Goal: Task Accomplishment & Management: Manage account settings

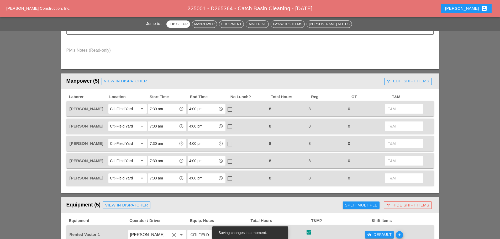
scroll to position [184, 0]
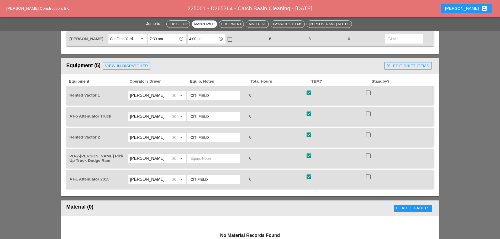
scroll to position [315, 0]
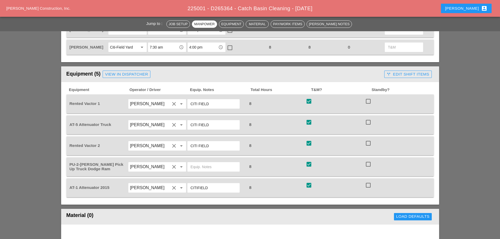
click at [419, 74] on div "call_split Edit Shift Items" at bounding box center [407, 74] width 42 height 6
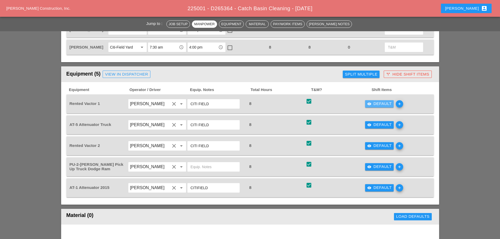
click at [377, 104] on div "visibility Default" at bounding box center [379, 104] width 25 height 6
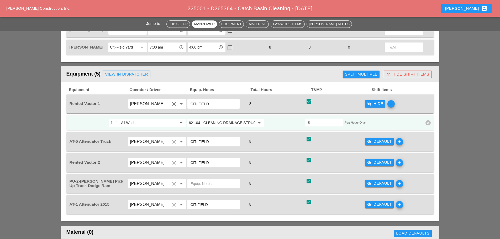
click at [377, 104] on div "visibility_off Hide" at bounding box center [375, 104] width 16 height 6
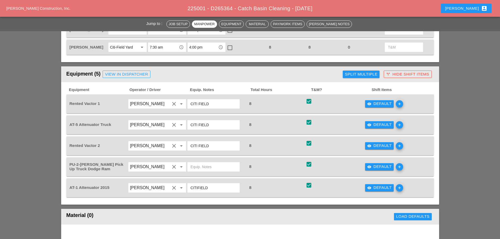
click at [376, 128] on button "visibility Default" at bounding box center [379, 124] width 29 height 7
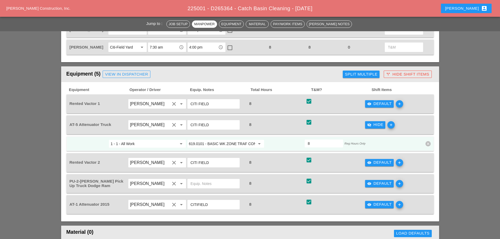
drag, startPoint x: 376, startPoint y: 128, endPoint x: 367, endPoint y: 128, distance: 8.9
click at [376, 128] on button "visibility_off Hide" at bounding box center [375, 124] width 20 height 7
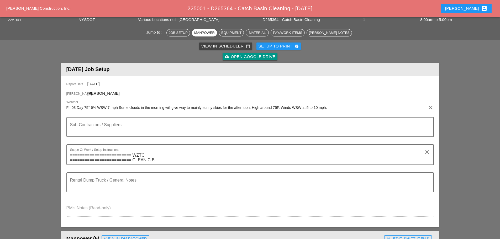
scroll to position [0, 0]
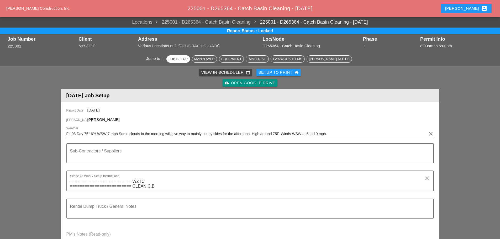
click at [479, 7] on div "Cindy account_box" at bounding box center [466, 8] width 42 height 6
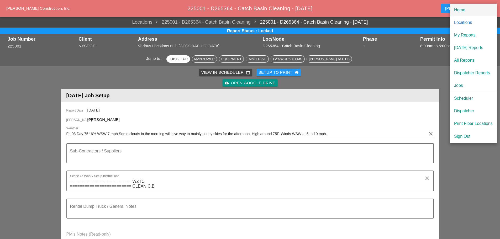
click at [471, 11] on div "Home" at bounding box center [473, 10] width 39 height 6
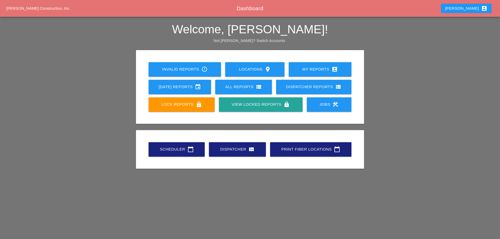
click at [174, 148] on div "Scheduler calendar_today" at bounding box center [176, 149] width 39 height 6
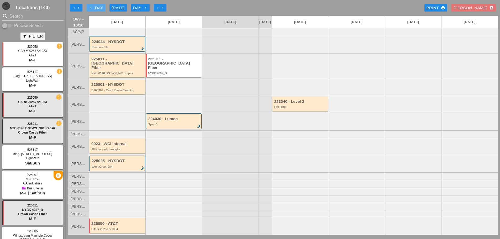
click at [89, 7] on icon "arrow_left" at bounding box center [91, 8] width 4 height 4
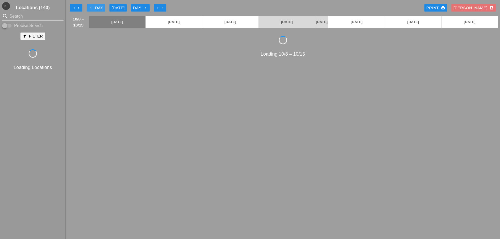
click at [89, 7] on icon "arrow_left" at bounding box center [91, 8] width 4 height 4
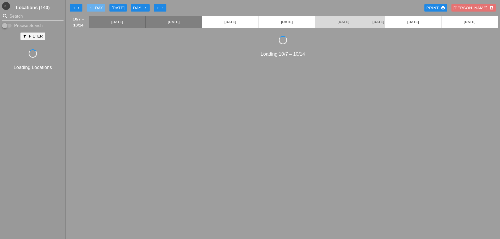
click at [89, 7] on icon "arrow_left" at bounding box center [91, 8] width 4 height 4
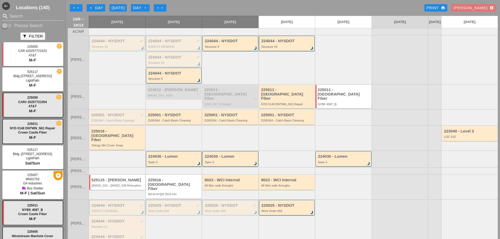
click at [106, 115] on div "225001 - NYSDOT check" at bounding box center [117, 115] width 52 height 4
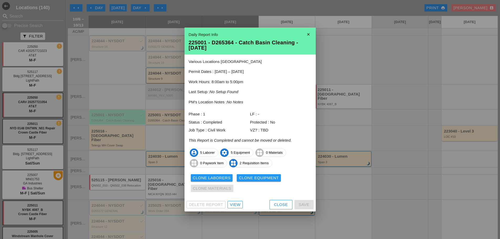
click at [232, 204] on div "View" at bounding box center [235, 205] width 10 height 6
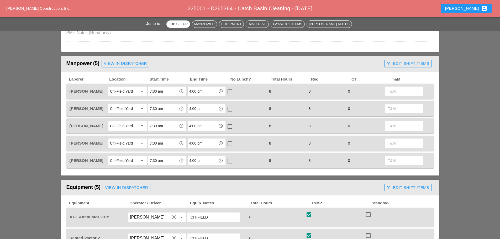
scroll to position [210, 0]
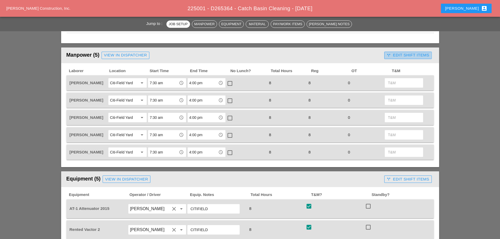
click at [404, 55] on div "call_split Edit Shift Items" at bounding box center [407, 55] width 42 height 6
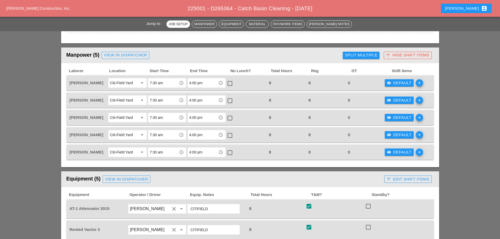
click at [366, 58] on div "Split Multiple" at bounding box center [361, 55] width 33 height 6
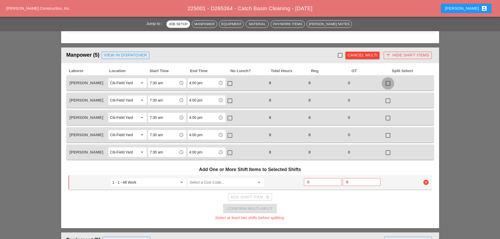
click at [390, 84] on div at bounding box center [387, 83] width 9 height 9
checkbox input "true"
click at [386, 101] on div at bounding box center [387, 100] width 9 height 9
checkbox input "true"
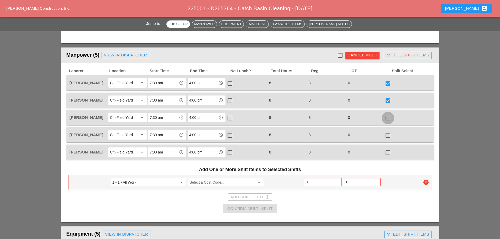
drag, startPoint x: 389, startPoint y: 117, endPoint x: 388, endPoint y: 130, distance: 12.9
click at [389, 117] on div at bounding box center [387, 118] width 9 height 9
checkbox input "true"
click at [387, 136] on div at bounding box center [387, 135] width 9 height 9
checkbox input "true"
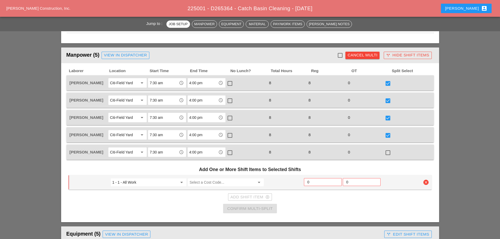
click at [389, 154] on div at bounding box center [387, 152] width 9 height 9
checkbox input "true"
click at [316, 181] on input "0" at bounding box center [322, 182] width 31 height 8
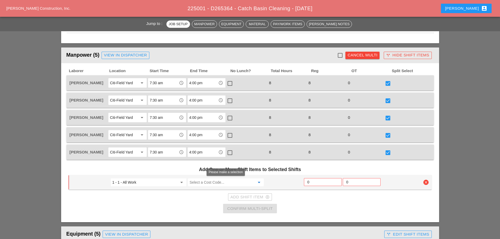
click at [237, 181] on input "Select a Cost Code..." at bounding box center [221, 182] width 65 height 8
type input "5"
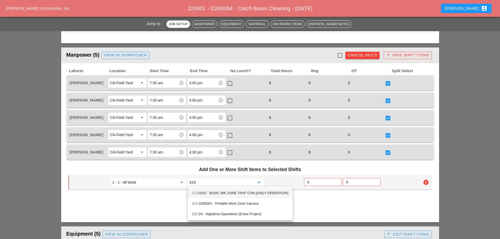
click at [230, 194] on div "619 .0101 - BASIC WK ZONE TRAF CON (DAILY OPERATION)" at bounding box center [240, 193] width 96 height 6
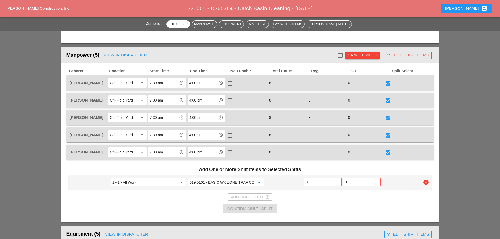
type input "619.0101 - BASIC WK ZONE TRAF CON (DAILY OPERATION)"
click at [313, 183] on input "0" at bounding box center [322, 182] width 31 height 8
type input "2"
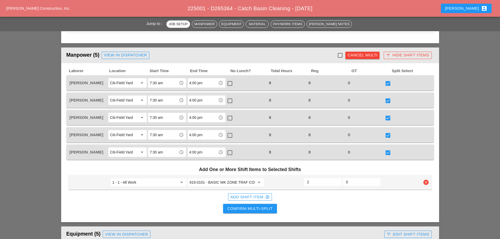
click at [264, 207] on div "Confirm Multi-Split" at bounding box center [249, 209] width 45 height 6
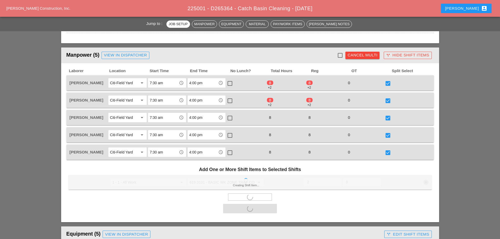
click at [335, 85] on div "8 +2" at bounding box center [325, 82] width 38 height 7
checkbox input "false"
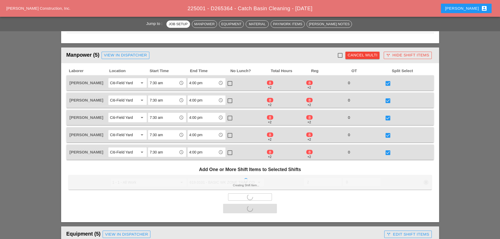
checkbox input "false"
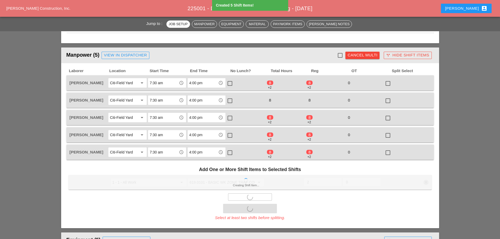
type input "6"
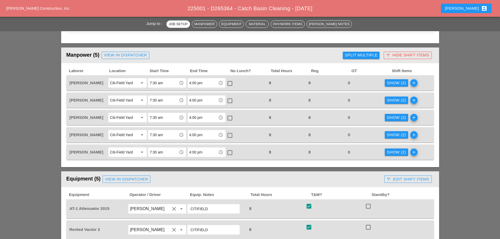
click at [394, 84] on div "Show (2)" at bounding box center [396, 83] width 19 height 6
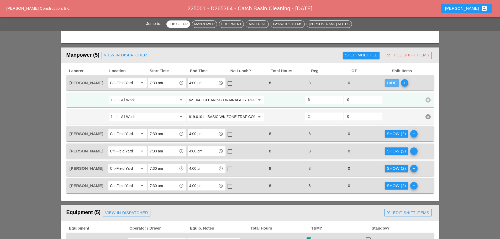
click at [394, 84] on div "Hide" at bounding box center [392, 83] width 10 height 6
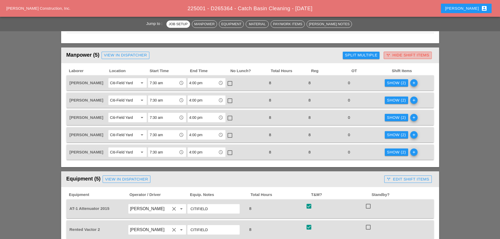
click at [395, 56] on div "call_split Hide Shift Items" at bounding box center [407, 55] width 43 height 6
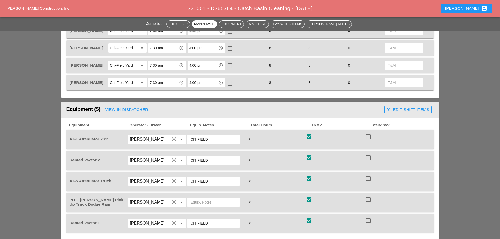
scroll to position [288, 0]
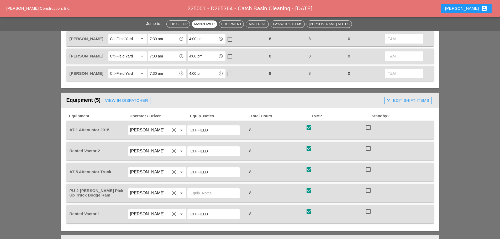
click at [395, 100] on div "call_split Edit Shift Items" at bounding box center [407, 101] width 42 height 6
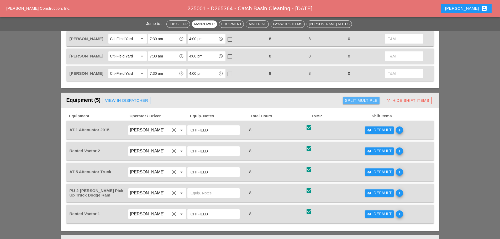
click at [367, 101] on div "Split Multiple" at bounding box center [361, 101] width 33 height 6
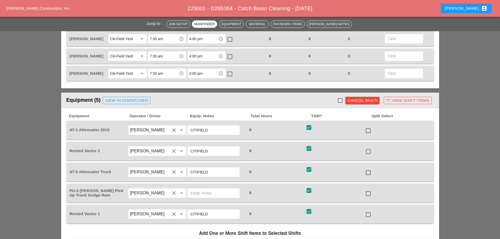
click at [340, 100] on div at bounding box center [339, 100] width 9 height 9
checkbox input "true"
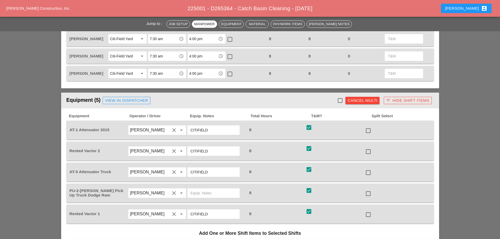
checkbox input "true"
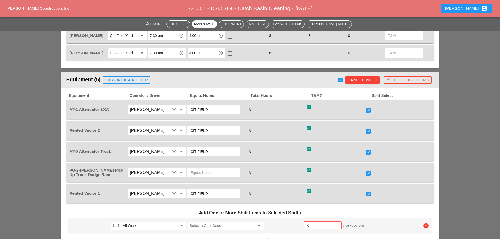
scroll to position [341, 0]
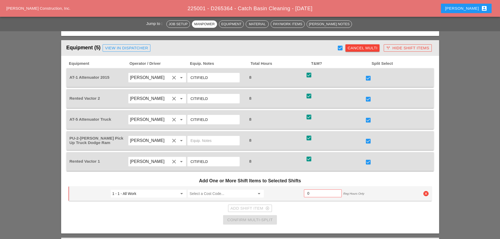
click at [339, 47] on div at bounding box center [339, 48] width 9 height 9
checkbox input "false"
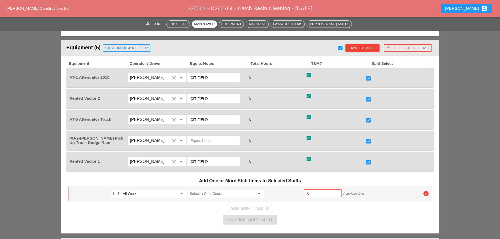
checkbox input "false"
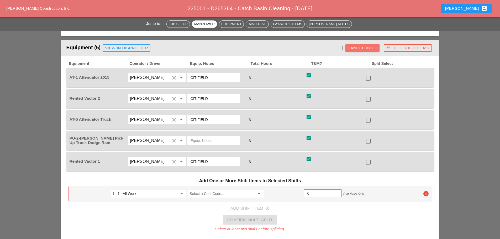
click at [352, 47] on div "Cancel Multi" at bounding box center [362, 48] width 30 height 6
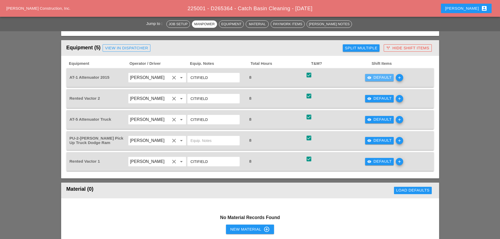
click at [377, 77] on div "visibility Default" at bounding box center [379, 77] width 25 height 6
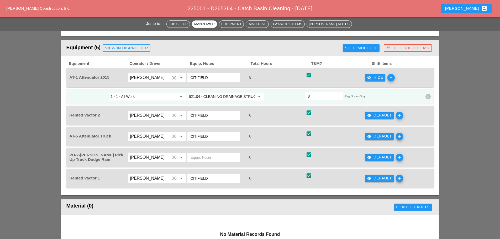
click at [238, 99] on input "621.04 - CLEANING DRAINAGE STRUCTURES" at bounding box center [222, 96] width 66 height 8
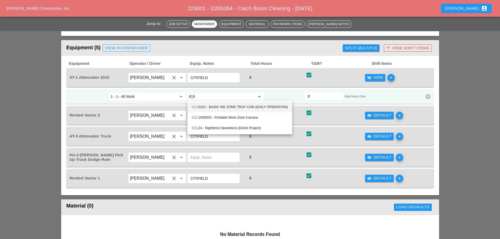
click at [232, 109] on div "619 .0101 - BASIC WK ZONE TRAF CON (DAILY OPERATION)" at bounding box center [239, 107] width 96 height 6
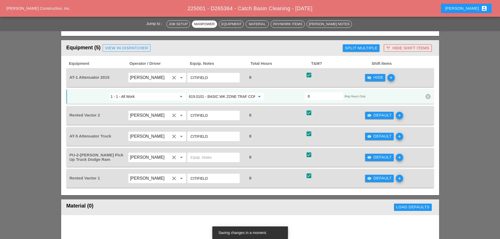
type input "619.0101 - BASIC WK ZONE TRAF CON (DAILY OPERATION)"
click at [372, 76] on div "visibility_off Hide" at bounding box center [375, 77] width 16 height 6
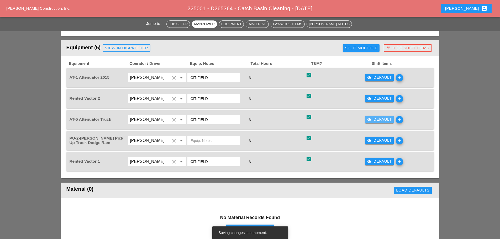
click at [374, 119] on div "visibility Default" at bounding box center [379, 119] width 25 height 6
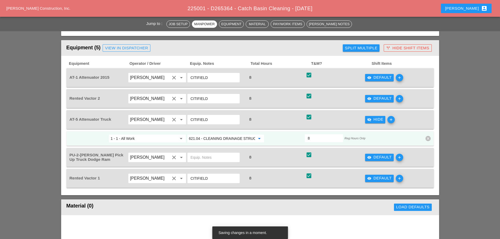
click at [222, 136] on input "621.04 - CLEANING DRAINAGE STRUCTURES" at bounding box center [222, 138] width 66 height 8
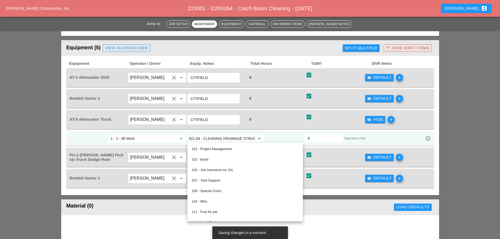
click at [222, 136] on input "621.04 - CLEANING DRAINAGE STRUCTURES" at bounding box center [222, 138] width 66 height 8
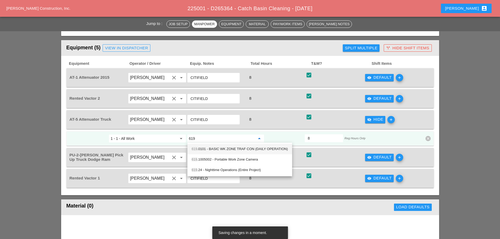
click at [217, 151] on div "619 .0101 - BASIC WK ZONE TRAF CON (DAILY OPERATION)" at bounding box center [239, 149] width 96 height 6
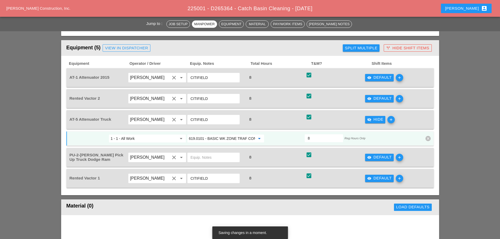
type input "619.0101 - BASIC WK ZONE TRAF CON (DAILY OPERATION)"
click at [365, 119] on button "visibility_off Hide" at bounding box center [375, 119] width 20 height 7
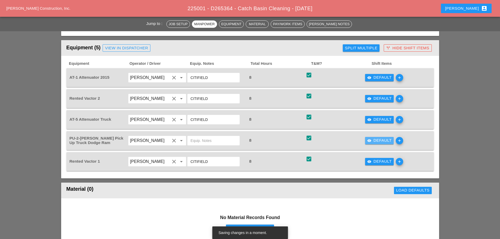
click at [372, 140] on div "visibility Default" at bounding box center [379, 140] width 25 height 6
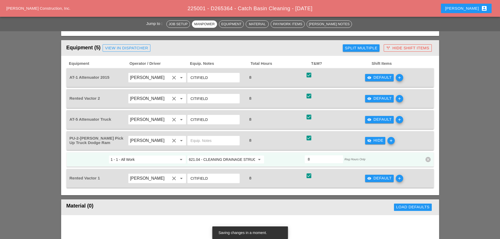
click at [239, 158] on input "621.04 - CLEANING DRAINAGE STRUCTURES" at bounding box center [222, 159] width 66 height 8
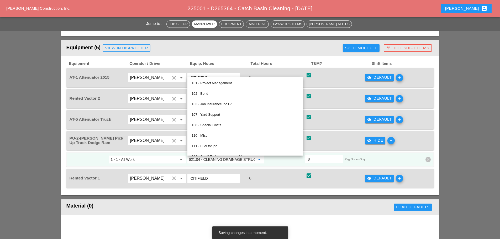
click at [239, 158] on input "621.04 - CLEANING DRAINAGE STRUCTURES" at bounding box center [222, 159] width 66 height 8
type input "1"
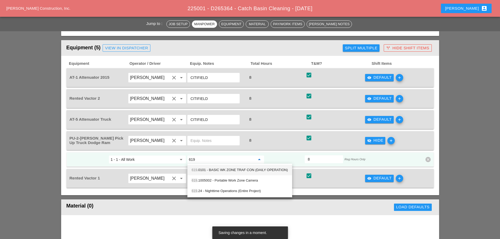
click at [231, 169] on div "619 .0101 - BASIC WK ZONE TRAF CON (DAILY OPERATION)" at bounding box center [239, 170] width 96 height 6
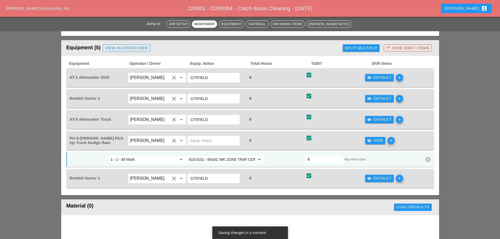
type input "619.0101 - BASIC WK ZONE TRAF CON (DAILY OPERATION)"
click at [375, 141] on div "visibility_off Hide" at bounding box center [375, 140] width 16 height 6
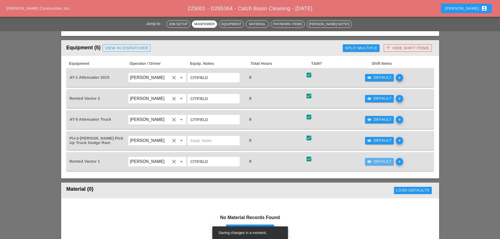
click at [375, 165] on button "visibility Default" at bounding box center [379, 161] width 29 height 7
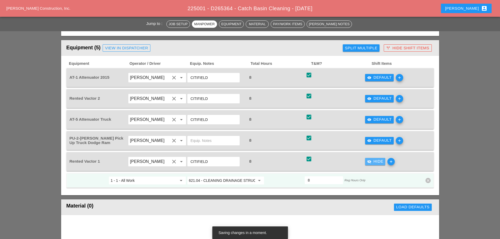
click at [375, 163] on div "visibility_off Hide" at bounding box center [375, 161] width 16 height 6
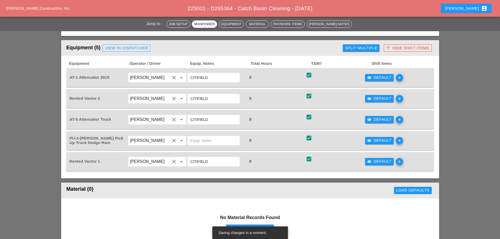
click at [405, 48] on div "call_split Hide Shift Items" at bounding box center [407, 48] width 43 height 6
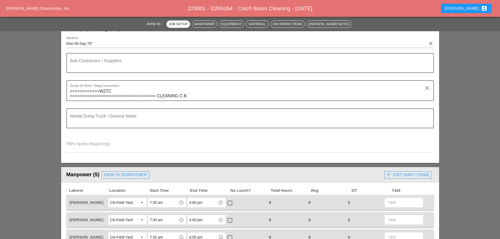
scroll to position [0, 0]
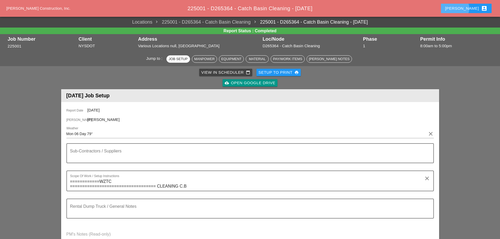
click at [474, 9] on div "[PERSON_NAME] account_box" at bounding box center [466, 8] width 42 height 6
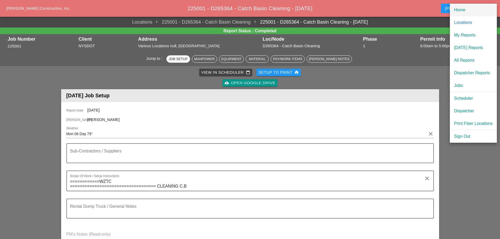
click at [462, 11] on div "Home" at bounding box center [473, 10] width 39 height 6
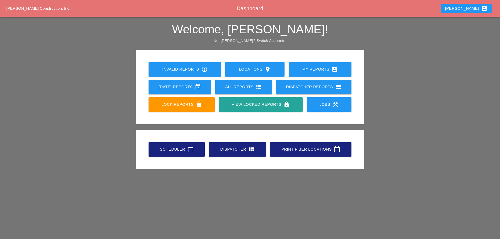
click at [176, 153] on link "Scheduler calendar_today" at bounding box center [176, 149] width 56 height 14
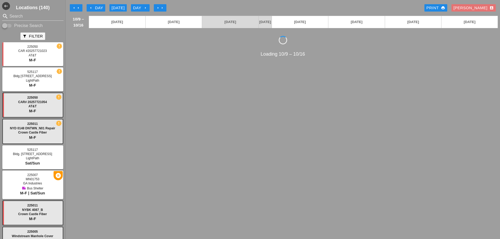
click at [90, 6] on div "arrow_left Day" at bounding box center [96, 8] width 14 height 6
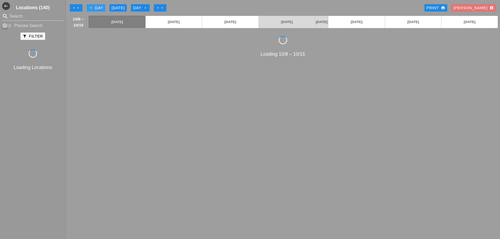
click at [90, 6] on div "arrow_left Day" at bounding box center [96, 8] width 14 height 6
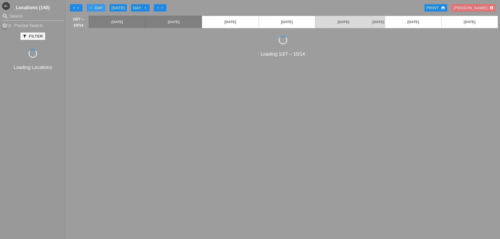
click at [90, 6] on div "arrow_left Day" at bounding box center [96, 8] width 14 height 6
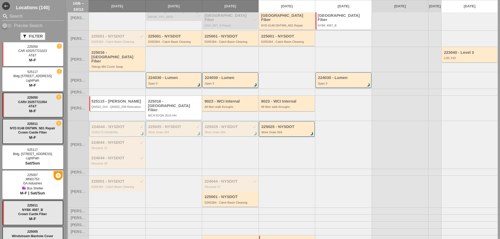
scroll to position [82, 0]
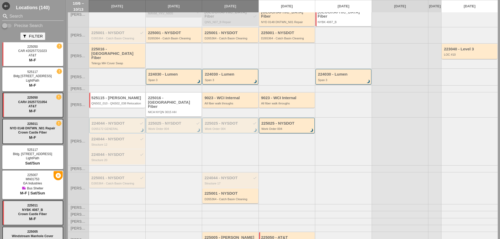
click at [100, 173] on div "225001 - NYSDOT check D265364 - Catch Basin Cleaning" at bounding box center [117, 180] width 56 height 15
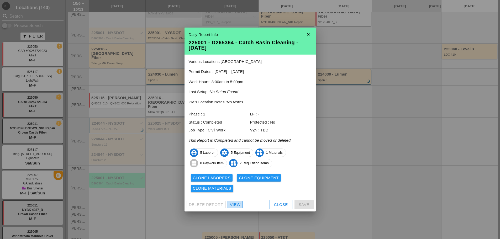
click at [239, 204] on div "View" at bounding box center [235, 205] width 10 height 6
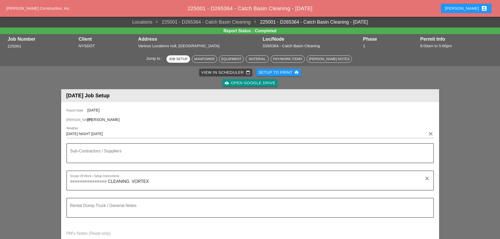
click at [467, 12] on button "[PERSON_NAME] account_box" at bounding box center [466, 8] width 51 height 9
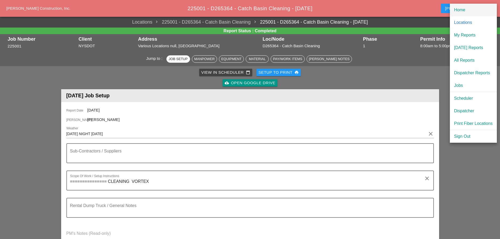
click at [457, 11] on div "Home" at bounding box center [473, 10] width 39 height 6
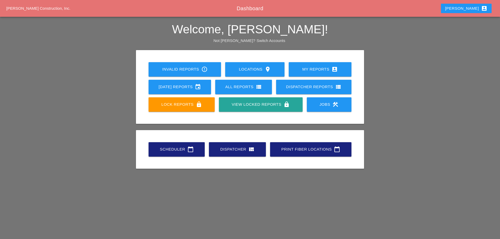
click at [174, 153] on link "Scheduler calendar_today" at bounding box center [176, 149] width 56 height 14
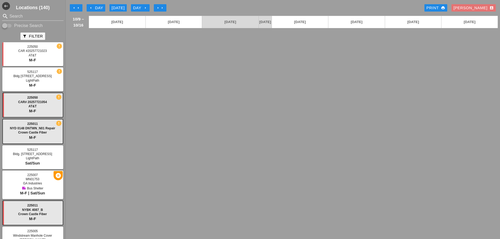
click at [92, 9] on icon "arrow_left" at bounding box center [91, 8] width 4 height 4
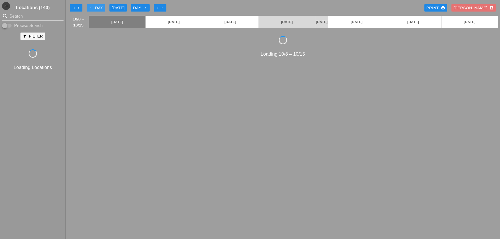
click at [92, 9] on icon "arrow_left" at bounding box center [91, 8] width 4 height 4
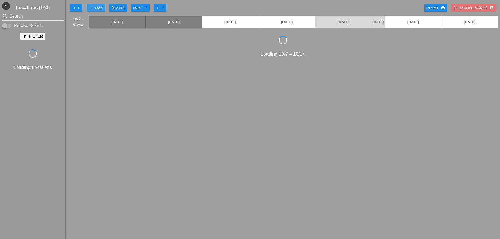
click at [92, 9] on icon "arrow_left" at bounding box center [91, 8] width 4 height 4
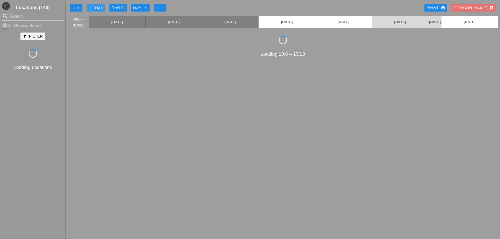
click at [92, 9] on icon "arrow_left" at bounding box center [91, 8] width 4 height 4
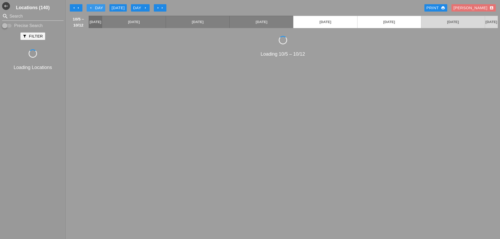
click at [92, 9] on icon "arrow_left" at bounding box center [91, 8] width 4 height 4
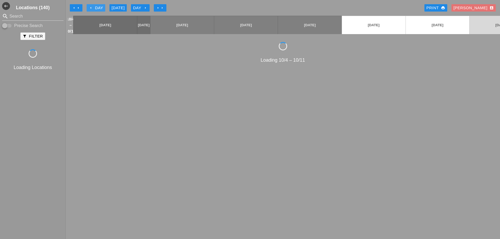
click at [92, 9] on icon "arrow_left" at bounding box center [91, 8] width 4 height 4
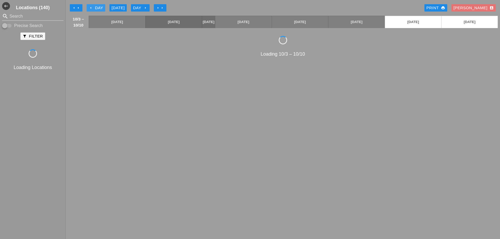
click at [92, 9] on icon "arrow_left" at bounding box center [91, 8] width 4 height 4
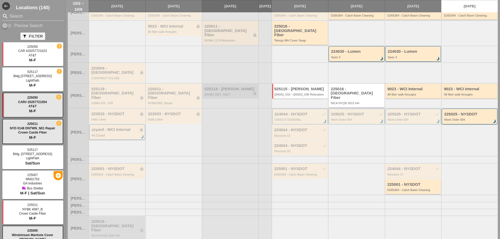
scroll to position [105, 0]
click at [116, 173] on div "D265364 - Catch Basin Cleaning" at bounding box center [117, 174] width 52 height 3
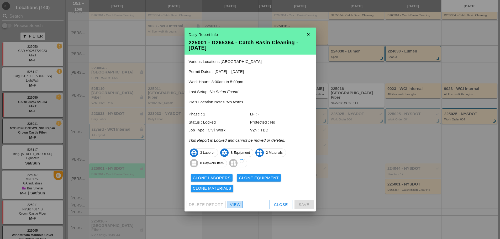
click at [234, 201] on link "View" at bounding box center [234, 204] width 15 height 7
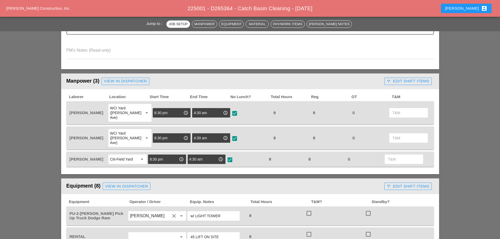
scroll to position [184, 0]
click at [389, 81] on icon "call_split" at bounding box center [388, 81] width 4 height 4
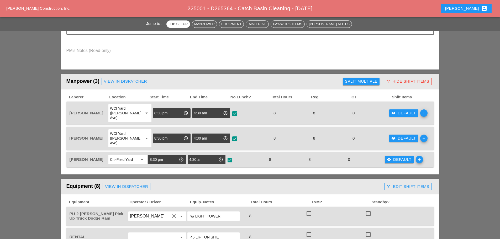
click at [391, 111] on icon "visibility" at bounding box center [393, 113] width 4 height 4
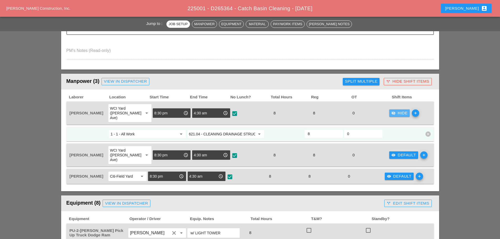
click at [391, 111] on icon "visibility_off" at bounding box center [393, 113] width 4 height 4
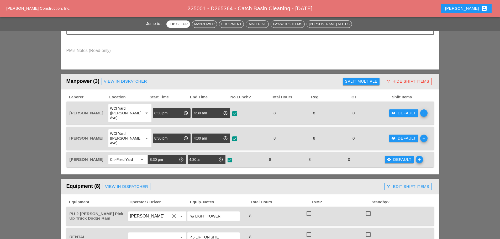
click at [356, 84] on div "Split Multiple" at bounding box center [361, 81] width 33 height 6
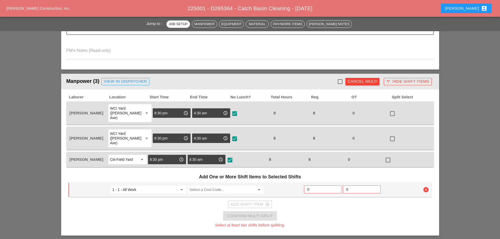
click at [340, 83] on div at bounding box center [339, 81] width 9 height 9
checkbox input "true"
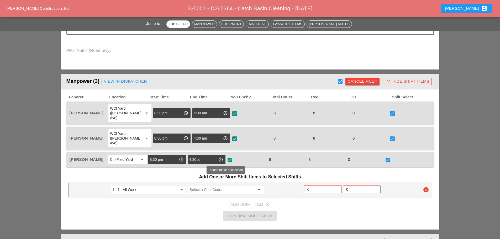
click at [218, 185] on input "Select a Cost Code..." at bounding box center [221, 189] width 65 height 8
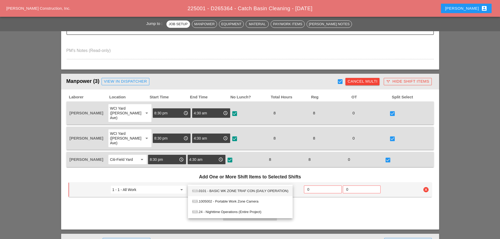
click at [213, 190] on div "619 .0101 - BASIC WK ZONE TRAF CON (DAILY OPERATION)" at bounding box center [240, 191] width 96 height 6
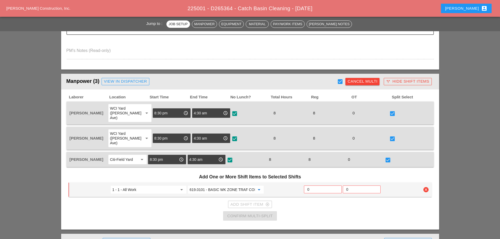
type input "619.0101 - BASIC WK ZONE TRAF CON (DAILY OPERATION)"
click at [307, 185] on input "0" at bounding box center [322, 189] width 31 height 8
type input "2"
click at [251, 201] on div "Add Shift Item add_circle_outline" at bounding box center [249, 204] width 39 height 6
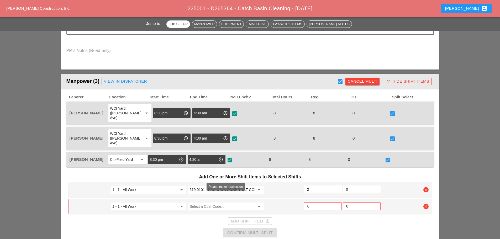
click at [219, 202] on input "Select a Cost Code..." at bounding box center [221, 206] width 65 height 8
click at [215, 206] on div "576.1101 001 - CLEANING TROUGHS OVER 0 TO 50 FT" at bounding box center [235, 208] width 87 height 6
type input "576.1101001 - CLEANING TROUGHS OVER 0 TO 50 FT"
click at [312, 202] on input "0" at bounding box center [322, 206] width 31 height 8
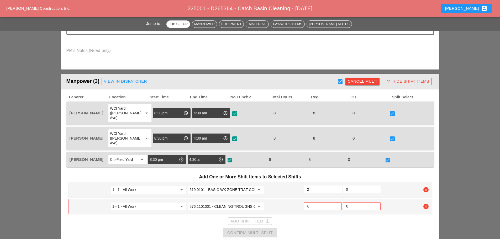
click at [311, 202] on input "0" at bounding box center [322, 206] width 31 height 8
type input "4"
click at [264, 218] on div "Add Shift Item add_circle_outline" at bounding box center [249, 221] width 39 height 6
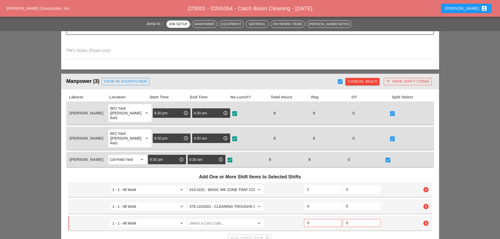
click at [211, 219] on input "Select a Cost Code..." at bounding box center [221, 223] width 65 height 8
click at [212, 227] on div "576.11020 01 - CLEANING TROUGHS OVER 50 FT T0 100 FT" at bounding box center [239, 224] width 95 height 6
type input "576.1102001 - CLEANING TROUGHS OVER 50 FT T0 100 FT"
click at [311, 219] on input "0" at bounding box center [322, 223] width 31 height 8
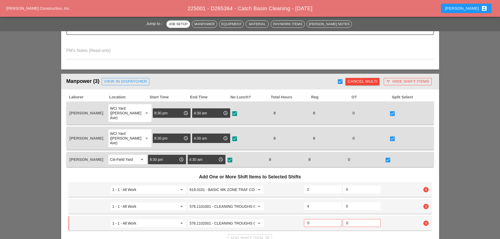
click at [311, 219] on input "0" at bounding box center [322, 223] width 31 height 8
type input "2"
click at [340, 171] on h3 "Add One or More Shift Items to Selected Shifts" at bounding box center [249, 176] width 363 height 11
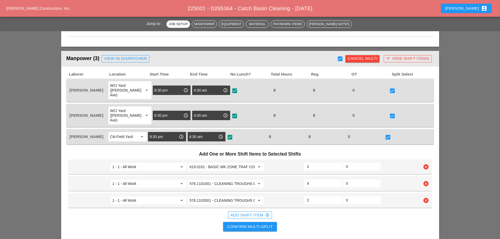
scroll to position [236, 0]
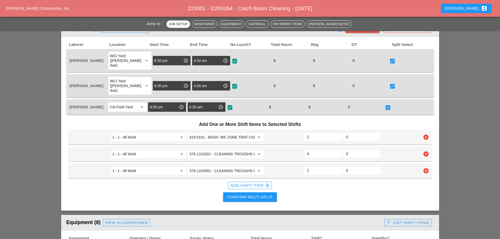
click at [264, 194] on div "Confirm Multi-Split" at bounding box center [249, 197] width 45 height 6
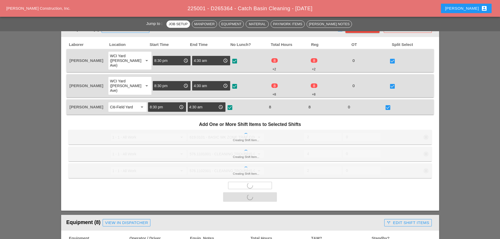
scroll to position [210, 0]
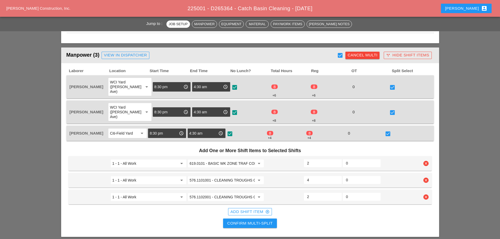
click at [259, 220] on div "Confirm Multi-Split" at bounding box center [249, 223] width 45 height 6
click at [396, 82] on div "check_box check" at bounding box center [407, 86] width 39 height 19
click at [406, 55] on div "call_split Hide Shift Items" at bounding box center [407, 55] width 43 height 6
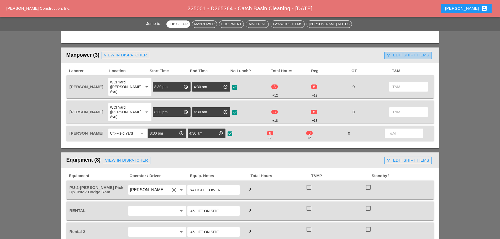
click at [406, 55] on div "call_split Edit Shift Items" at bounding box center [407, 55] width 42 height 6
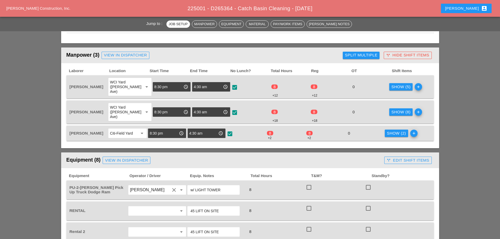
click at [397, 85] on div "Show (5)" at bounding box center [400, 87] width 19 height 6
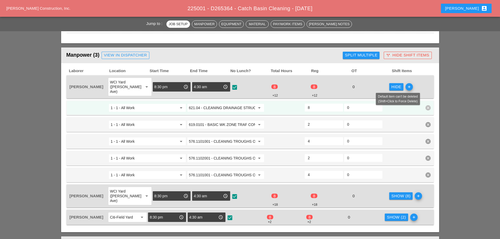
click at [426, 105] on icon "clear" at bounding box center [427, 107] width 5 height 5
click at [424, 100] on div "1 - 1 - All Work arrow_drop_down 621.04 - CLEANING DRAINAGE STRUCTURES arrow_dr…" at bounding box center [249, 107] width 367 height 15
click at [425, 93] on div "Confirm delete" at bounding box center [427, 91] width 25 height 6
click at [429, 172] on icon "clear" at bounding box center [427, 174] width 5 height 5
click at [421, 158] on div "Confirm delete" at bounding box center [427, 159] width 25 height 6
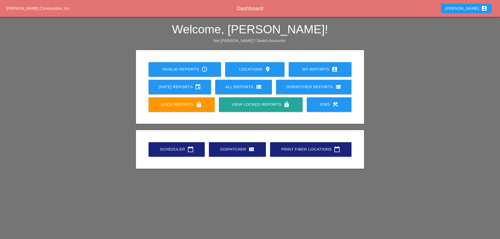
click at [169, 156] on link "Scheduler calendar_today" at bounding box center [176, 149] width 56 height 14
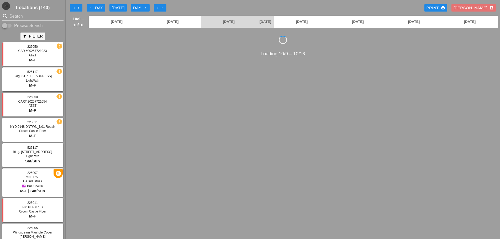
click at [92, 7] on icon "arrow_left" at bounding box center [91, 8] width 4 height 4
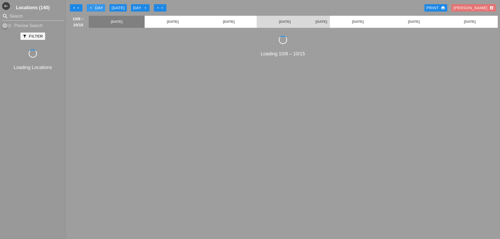
click at [92, 7] on icon "arrow_left" at bounding box center [91, 8] width 4 height 4
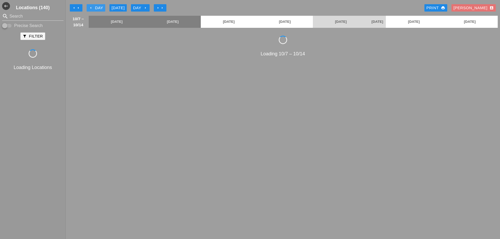
click at [92, 7] on icon "arrow_left" at bounding box center [91, 8] width 4 height 4
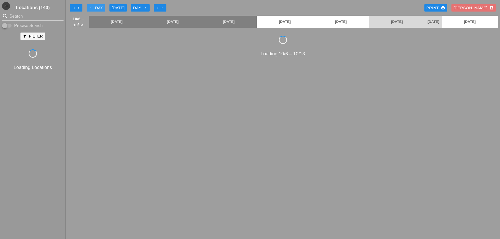
click at [92, 7] on icon "arrow_left" at bounding box center [91, 8] width 4 height 4
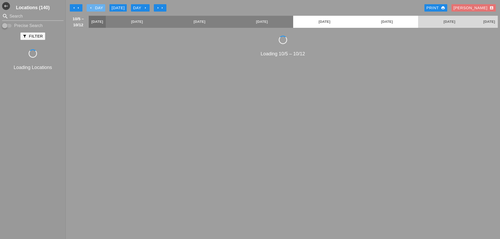
click at [92, 7] on icon "arrow_left" at bounding box center [91, 8] width 4 height 4
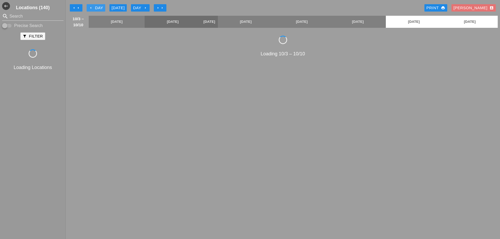
click at [92, 7] on icon "arrow_left" at bounding box center [91, 8] width 4 height 4
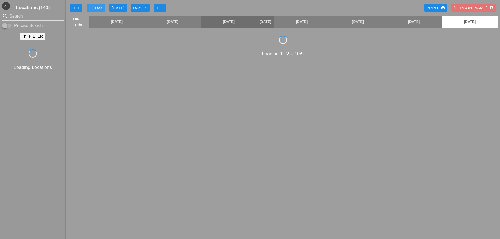
click at [92, 7] on icon "arrow_left" at bounding box center [91, 8] width 4 height 4
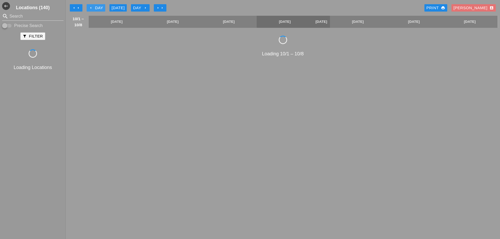
click at [92, 7] on icon "arrow_left" at bounding box center [91, 8] width 4 height 4
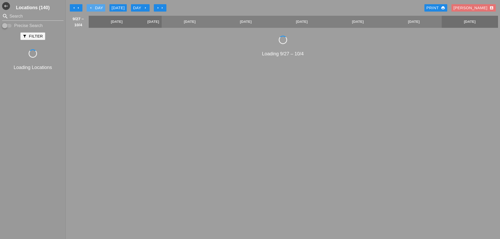
click at [92, 7] on icon "arrow_left" at bounding box center [91, 8] width 4 height 4
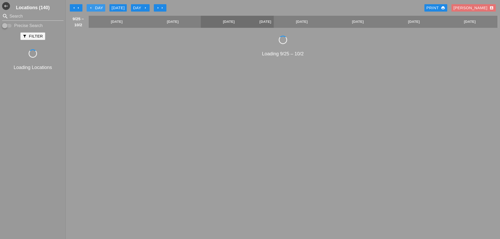
click at [92, 7] on icon "arrow_left" at bounding box center [91, 8] width 4 height 4
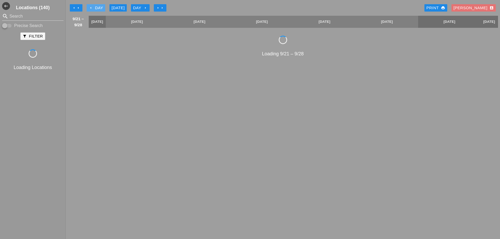
click at [92, 7] on icon "arrow_left" at bounding box center [91, 8] width 4 height 4
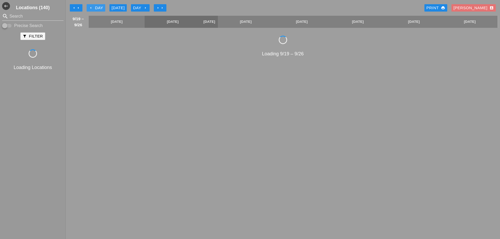
click at [92, 7] on icon "arrow_left" at bounding box center [91, 8] width 4 height 4
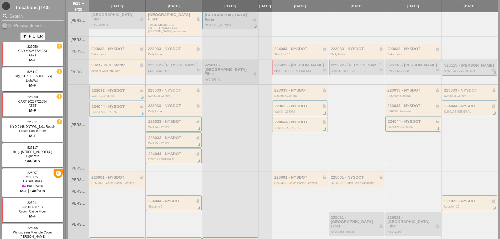
scroll to position [105, 0]
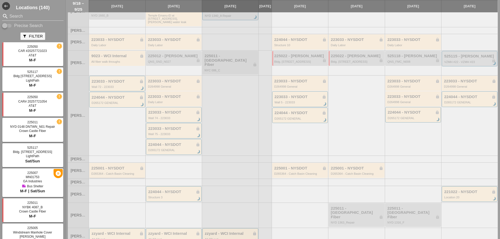
click at [102, 166] on div "225001 - NYSDOT lock" at bounding box center [117, 168] width 52 height 4
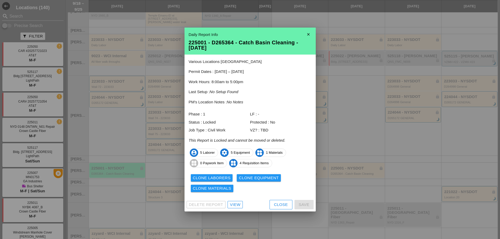
click at [232, 205] on div "View" at bounding box center [235, 205] width 10 height 6
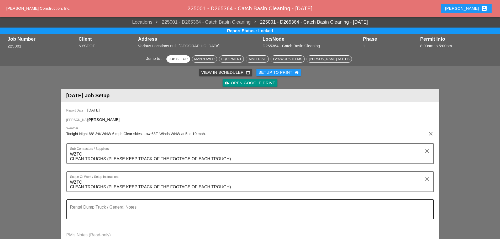
scroll to position [210, 0]
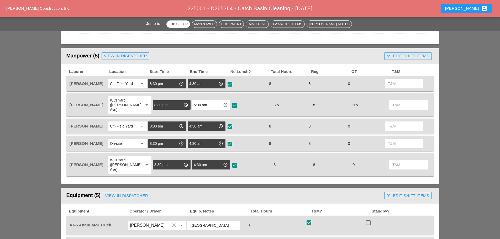
click at [393, 54] on div "call_split Edit Shift Items" at bounding box center [407, 56] width 42 height 6
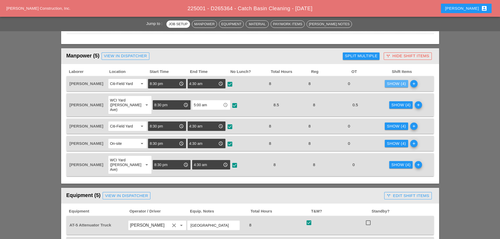
click at [389, 82] on div "Show (4)" at bounding box center [396, 84] width 19 height 6
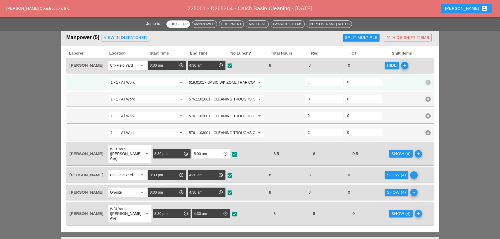
scroll to position [236, 0]
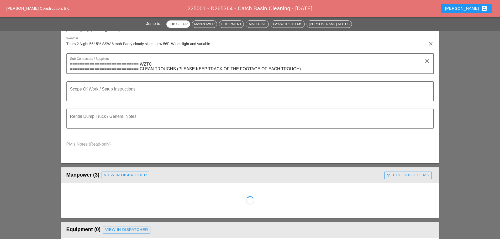
scroll to position [157, 0]
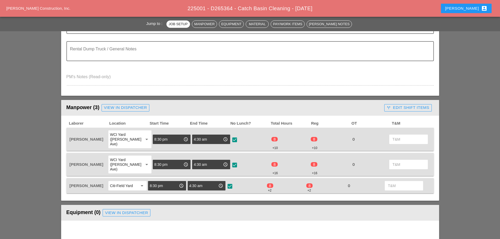
click at [400, 106] on div "call_split Edit Shift Items" at bounding box center [407, 108] width 42 height 6
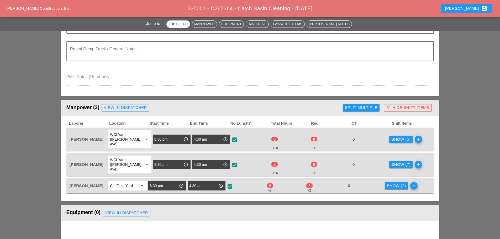
click at [402, 137] on div "Show (5)" at bounding box center [400, 139] width 19 height 6
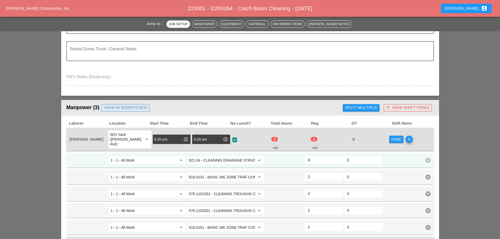
scroll to position [184, 0]
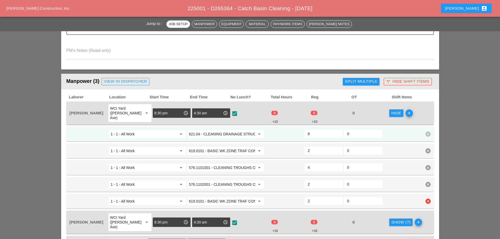
click at [427, 199] on icon "clear" at bounding box center [427, 201] width 5 height 5
click at [418, 184] on div "Confirm delete" at bounding box center [427, 185] width 25 height 6
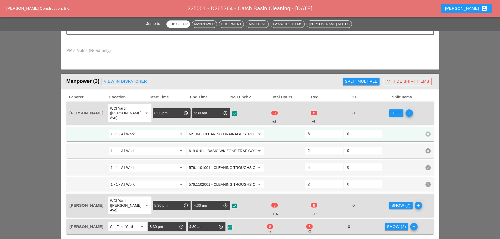
click at [431, 127] on div "1 - 1 - All Work arrow_drop_down 621.04 - CLEANING DRAINAGE STRUCTURES arrow_dr…" at bounding box center [249, 134] width 367 height 15
click at [428, 131] on icon "clear" at bounding box center [427, 133] width 5 height 5
click at [420, 117] on div "Confirm delete" at bounding box center [427, 118] width 25 height 6
click at [430, 131] on icon "clear" at bounding box center [427, 133] width 5 height 5
click at [423, 117] on div "Confirm delete" at bounding box center [427, 118] width 25 height 6
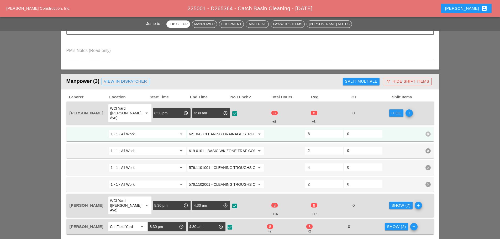
click at [427, 131] on icon "clear" at bounding box center [427, 133] width 5 height 5
click at [429, 131] on icon "clear" at bounding box center [427, 133] width 5 height 5
click at [428, 117] on div "Confirm delete" at bounding box center [427, 118] width 25 height 6
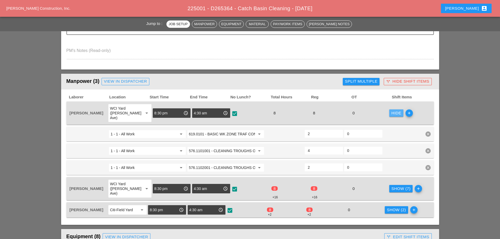
click at [391, 113] on div "Hide" at bounding box center [396, 113] width 10 height 6
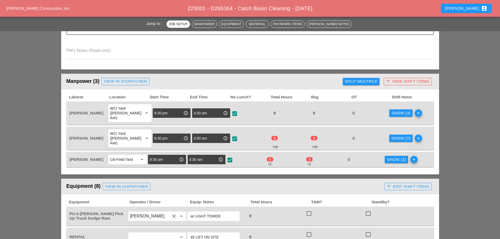
click at [399, 135] on div "Show (7)" at bounding box center [400, 138] width 19 height 6
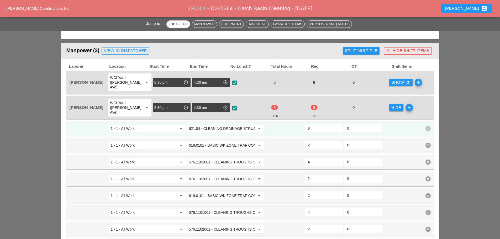
scroll to position [262, 0]
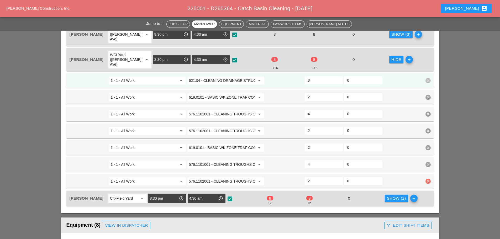
click at [427, 179] on icon "clear" at bounding box center [427, 181] width 5 height 5
click at [422, 160] on div "Confirm delete" at bounding box center [427, 160] width 25 height 6
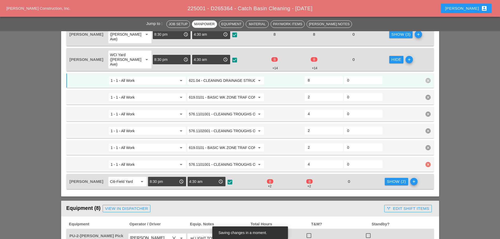
click at [427, 157] on div "1 - 1 - All Work arrow_drop_down 576.1101001 - CLEANING TROUGHS OVER 0 TO 50 FT…" at bounding box center [249, 164] width 367 height 15
click at [426, 162] on icon "clear" at bounding box center [427, 164] width 5 height 5
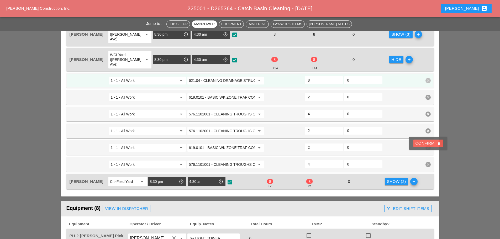
click at [418, 144] on div "Confirm delete" at bounding box center [427, 143] width 25 height 6
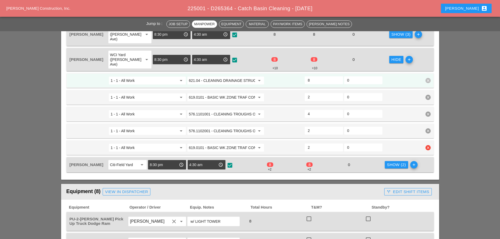
click at [428, 145] on icon "clear" at bounding box center [427, 147] width 5 height 5
click at [423, 124] on div "Confirm delete" at bounding box center [427, 127] width 25 height 6
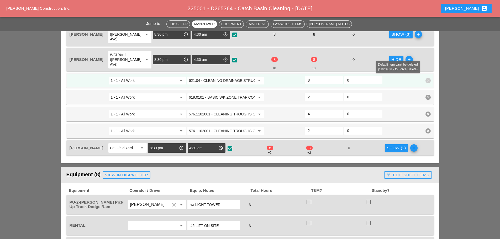
click at [428, 78] on icon "clear" at bounding box center [427, 80] width 5 height 5
click at [429, 60] on div "Confirm delete" at bounding box center [427, 59] width 25 height 6
click at [429, 61] on div "Confirm delete" at bounding box center [427, 59] width 25 height 6
click at [425, 78] on icon "clear" at bounding box center [427, 80] width 5 height 5
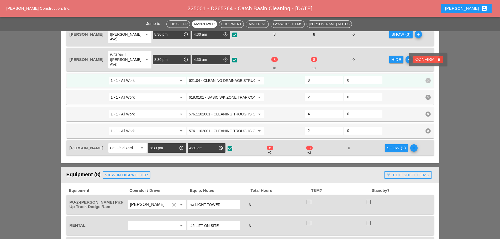
click at [423, 59] on div "Confirm delete" at bounding box center [427, 59] width 25 height 6
click at [431, 73] on div "1 - 1 - All Work arrow_drop_down 621.04 - CLEANING DRAINAGE STRUCTURES arrow_dr…" at bounding box center [249, 80] width 367 height 15
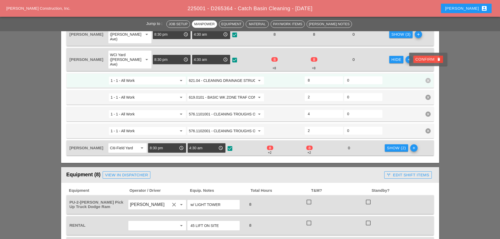
click at [410, 76] on div at bounding box center [402, 80] width 39 height 9
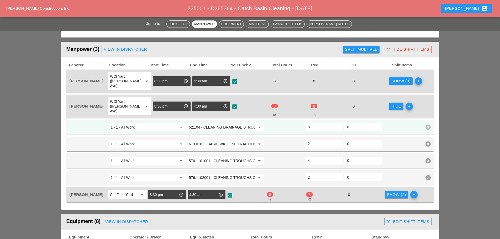
scroll to position [210, 0]
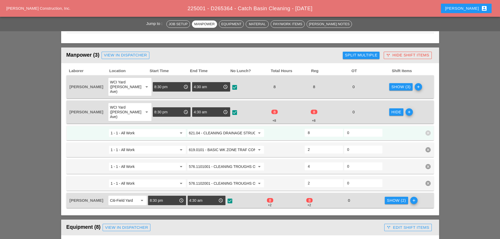
click at [428, 130] on icon "clear" at bounding box center [427, 132] width 5 height 5
click at [429, 110] on div "Confirm delete" at bounding box center [427, 112] width 25 height 6
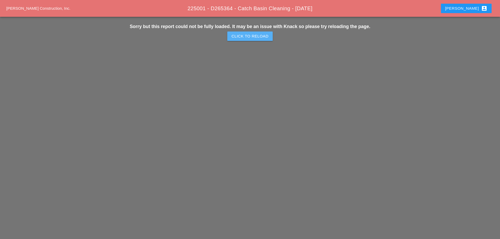
click at [253, 36] on div "Click to Reload" at bounding box center [249, 36] width 37 height 6
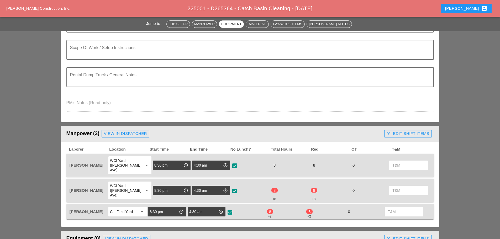
scroll to position [131, 0]
click at [392, 135] on div "call_split Edit Shift Items" at bounding box center [407, 134] width 42 height 6
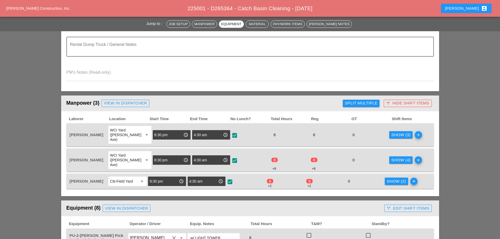
scroll to position [210, 0]
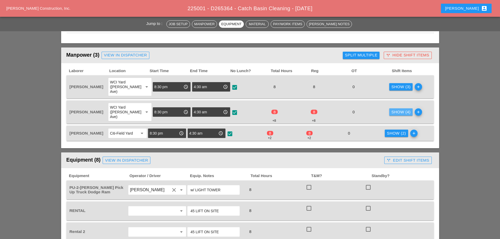
click at [391, 109] on div "Show (4)" at bounding box center [400, 112] width 19 height 6
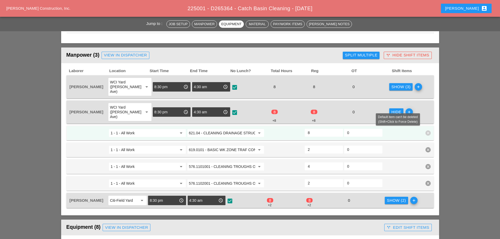
click at [427, 130] on icon "clear" at bounding box center [427, 132] width 5 height 5
click at [424, 114] on div "Confirm delete" at bounding box center [427, 112] width 25 height 6
click at [437, 112] on icon "delete" at bounding box center [438, 112] width 4 height 4
drag, startPoint x: 267, startPoint y: 109, endPoint x: 458, endPoint y: 150, distance: 195.6
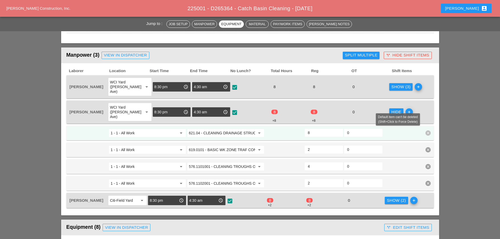
click at [428, 130] on icon "clear" at bounding box center [427, 132] width 5 height 5
click at [417, 110] on div "Confirm delete" at bounding box center [427, 112] width 25 height 6
click at [431, 113] on div "Confirm delete" at bounding box center [427, 112] width 25 height 6
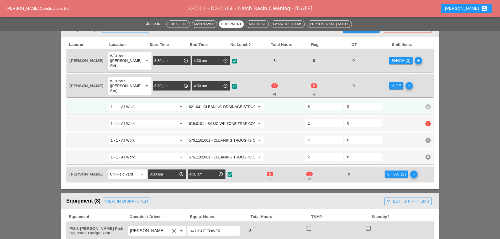
scroll to position [262, 0]
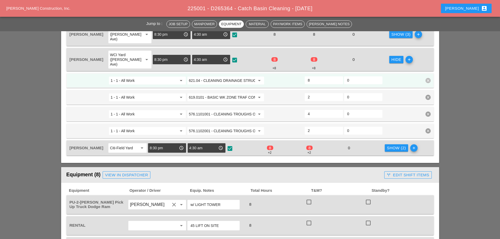
click at [429, 78] on icon "clear" at bounding box center [427, 80] width 5 height 5
click at [428, 60] on div "Confirm delete" at bounding box center [427, 59] width 25 height 6
click at [395, 57] on div "Hide" at bounding box center [396, 60] width 10 height 6
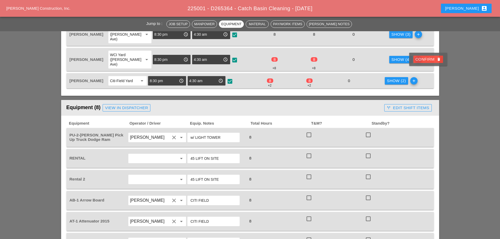
click at [391, 78] on div "Show (2)" at bounding box center [396, 81] width 19 height 6
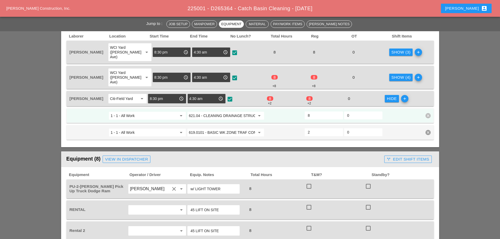
scroll to position [236, 0]
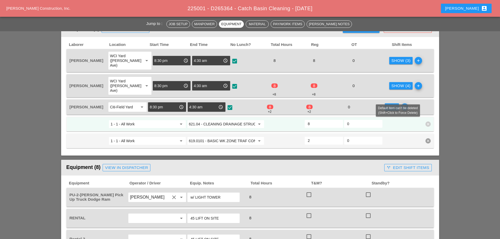
click at [426, 121] on icon "clear" at bounding box center [427, 123] width 5 height 5
click at [424, 103] on div "Confirm delete" at bounding box center [427, 103] width 25 height 6
click at [427, 101] on div "Confirm delete" at bounding box center [427, 103] width 25 height 6
click at [429, 121] on icon "clear" at bounding box center [427, 123] width 5 height 5
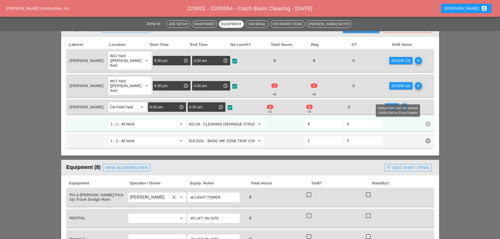
drag, startPoint x: 453, startPoint y: 118, endPoint x: 448, endPoint y: 119, distance: 5.3
click at [235, 120] on input "621.04 - CLEANING DRAINAGE STRUCTURES" at bounding box center [222, 124] width 66 height 8
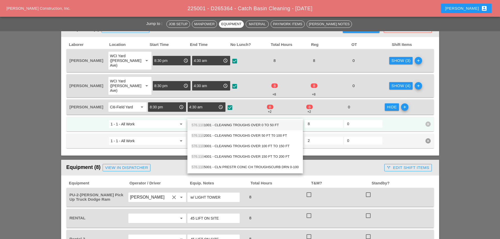
click at [233, 124] on div "576.110 1001 - CLEANING TROUGHS OVER 0 TO 50 FT" at bounding box center [244, 125] width 107 height 6
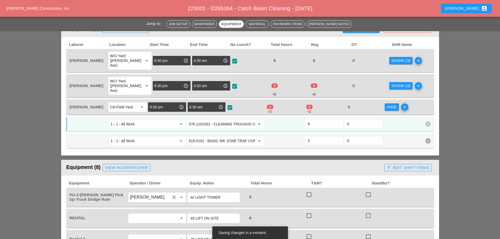
type input "576.1101001 - CLEANING TROUGHS OVER 0 TO 50 FT"
click at [318, 120] on input "8" at bounding box center [324, 124] width 32 height 8
type input "4"
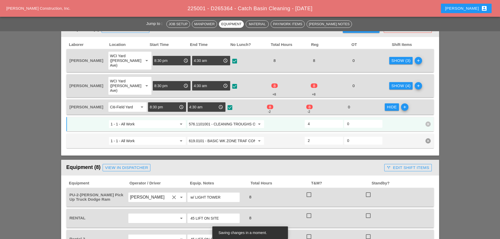
click at [403, 103] on icon "add" at bounding box center [404, 106] width 7 height 7
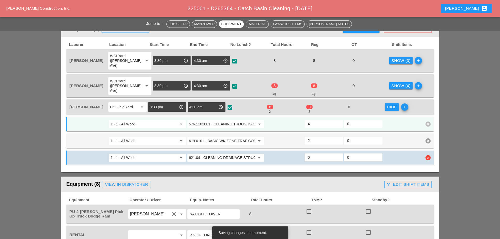
click at [232, 153] on input "621.04 - CLEANING DRAINAGE STRUCTURES" at bounding box center [222, 157] width 66 height 8
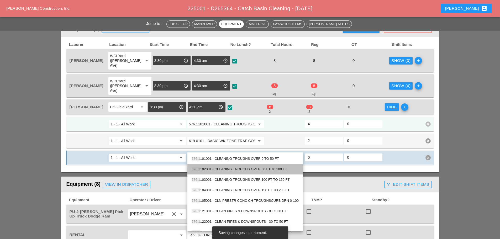
click at [231, 167] on div "576.1 102001 - CLEANING TROUGHS OVER 50 FT T0 100 FT" at bounding box center [244, 169] width 107 height 6
type input "576.1102001 - CLEANING TROUGHS OVER 50 FT T0 100 FT"
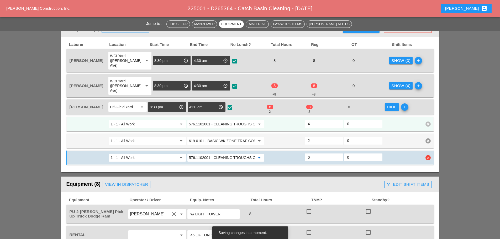
click at [322, 153] on input "0" at bounding box center [324, 157] width 32 height 8
type input "3"
type input "1"
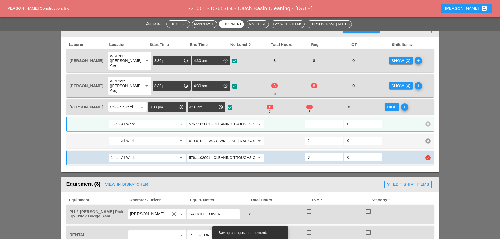
type input "0"
type input "4"
type input "2"
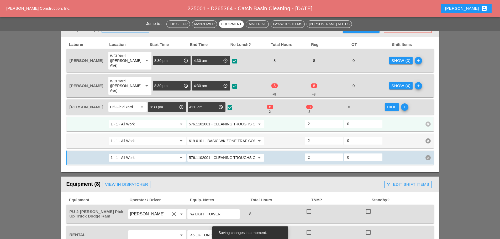
click at [315, 120] on input "2" at bounding box center [324, 124] width 32 height 8
type input "4"
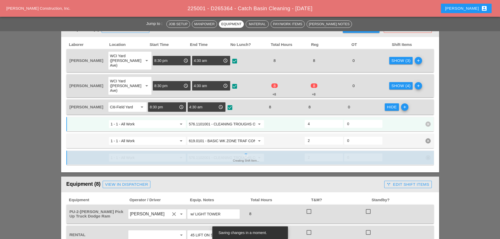
click at [395, 119] on div at bounding box center [402, 123] width 39 height 9
click at [395, 104] on div "Hide" at bounding box center [392, 107] width 10 height 6
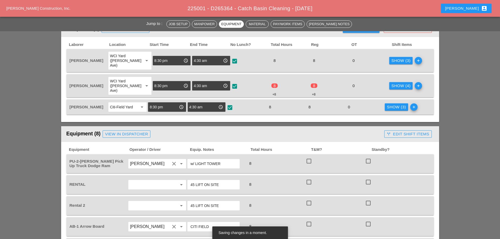
click at [395, 83] on div "Show (4)" at bounding box center [400, 86] width 19 height 6
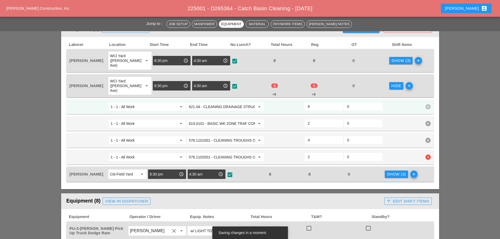
click at [430, 154] on icon "clear" at bounding box center [427, 156] width 5 height 5
click at [426, 137] on div "Confirm delete" at bounding box center [427, 136] width 25 height 6
click at [231, 103] on input "621.04 - CLEANING DRAINAGE STRUCTURES" at bounding box center [222, 107] width 66 height 8
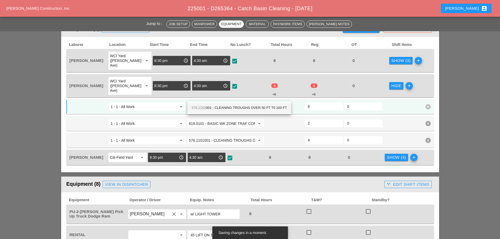
click at [228, 106] on div "576.1102 001 - CLEANING TROUGHS OVER 50 FT T0 100 FT" at bounding box center [238, 108] width 95 height 6
type input "576.1102001 - CLEANING TROUGHS OVER 50 FT T0 100 FT"
click at [314, 102] on input "8" at bounding box center [324, 106] width 32 height 8
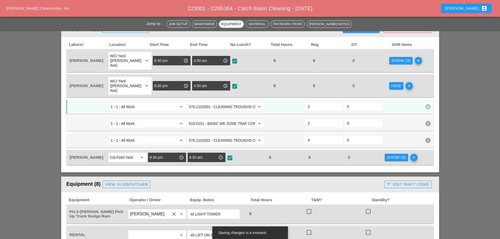
type input "2"
click at [391, 83] on div "Hide" at bounding box center [396, 86] width 10 height 6
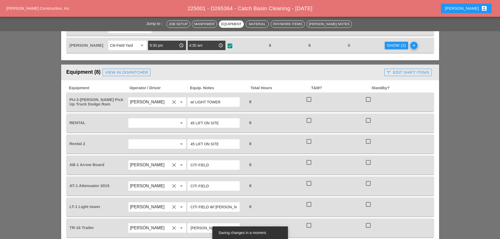
scroll to position [288, 0]
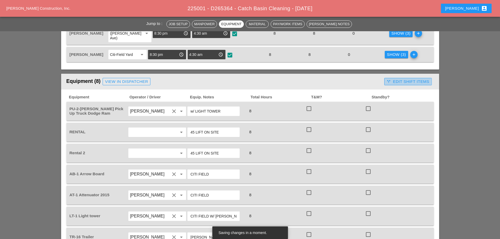
click at [397, 79] on div "call_split Edit Shift Items" at bounding box center [407, 82] width 42 height 6
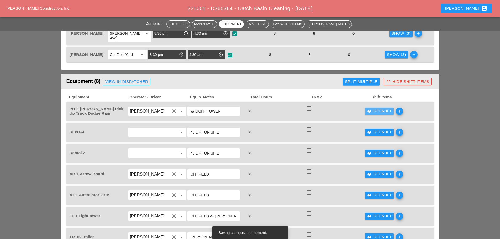
click at [378, 108] on div "visibility Default" at bounding box center [379, 111] width 25 height 6
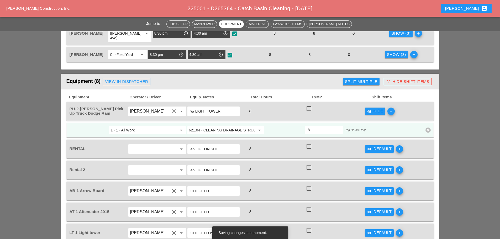
click at [245, 126] on input "621.04 - CLEANING DRAINAGE STRUCTURES" at bounding box center [222, 130] width 66 height 8
click at [233, 130] on div "619 .0101 - BASIC WK ZONE TRAF CON (DAILY OPERATION)" at bounding box center [239, 131] width 96 height 6
type input "619.0101 - BASIC WK ZONE TRAF CON (DAILY OPERATION)"
click at [381, 108] on div "visibility_off Hide" at bounding box center [375, 111] width 16 height 6
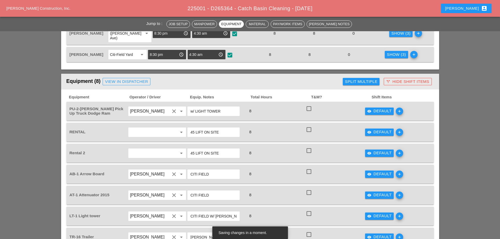
click at [374, 128] on button "visibility Default" at bounding box center [379, 131] width 29 height 7
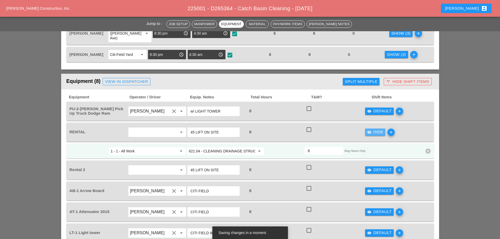
click at [373, 129] on div "visibility_off Hide" at bounding box center [375, 132] width 16 height 6
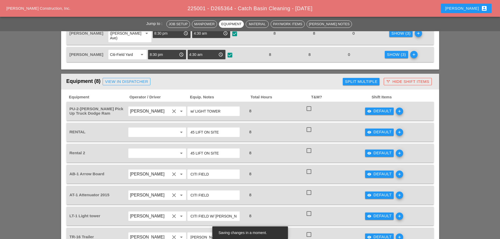
click at [376, 148] on div "visibility Default add" at bounding box center [393, 153] width 59 height 15
click at [376, 150] on div "visibility Default" at bounding box center [379, 153] width 25 height 6
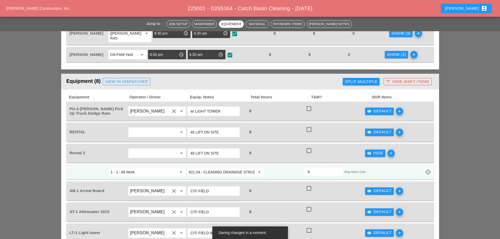
click at [376, 150] on div "visibility_off Hide" at bounding box center [375, 153] width 16 height 6
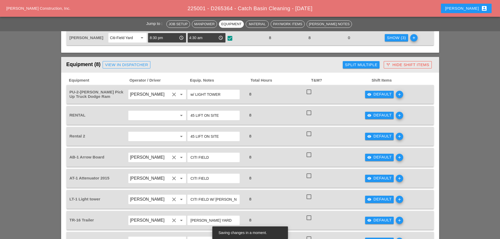
scroll to position [315, 0]
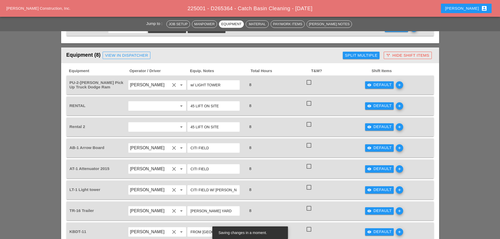
click at [373, 145] on div "visibility Default" at bounding box center [379, 148] width 25 height 6
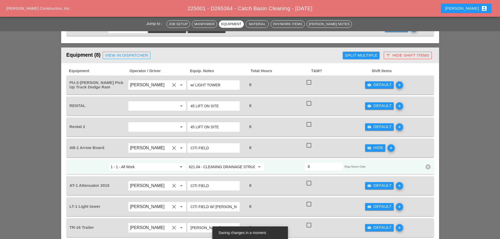
click at [226, 163] on input "621.04 - CLEANING DRAINAGE STRUCTURES" at bounding box center [222, 167] width 66 height 8
type input "5"
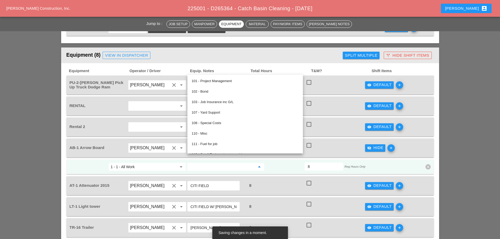
type input "6161"
click at [212, 163] on input "6161" at bounding box center [222, 167] width 66 height 8
drag, startPoint x: 213, startPoint y: 159, endPoint x: 294, endPoint y: 175, distance: 82.9
click at [213, 163] on input "621.04" at bounding box center [222, 167] width 66 height 8
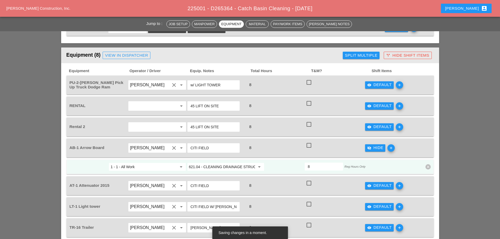
click at [226, 163] on input "621.04 - CLEANING DRAINAGE STRUCTURES" at bounding box center [222, 167] width 66 height 8
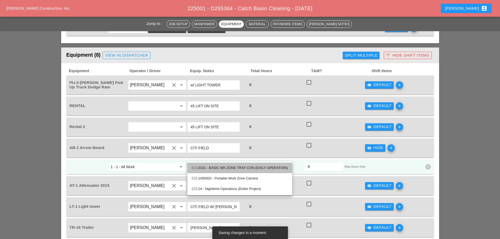
click at [218, 166] on div "619 .0101 - BASIC WK ZONE TRAF CON (DAILY OPERATION)" at bounding box center [239, 168] width 96 height 6
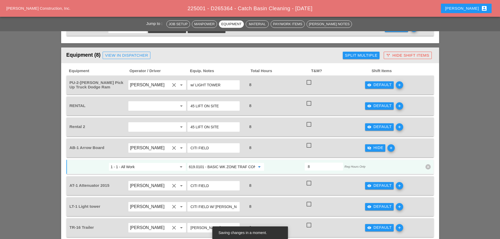
type input "619.0101 - BASIC WK ZONE TRAF CON (DAILY OPERATION)"
click at [371, 146] on icon "visibility_off" at bounding box center [369, 148] width 4 height 4
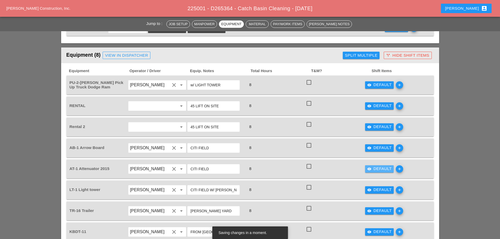
click at [376, 166] on div "visibility Default" at bounding box center [379, 169] width 25 height 6
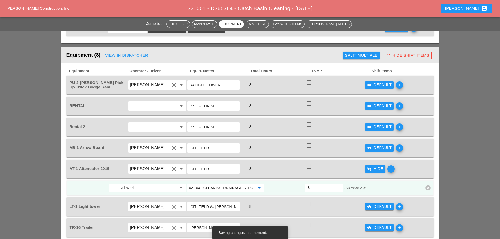
click at [207, 184] on input "621.04 - CLEANING DRAINAGE STRUCTURES" at bounding box center [222, 188] width 66 height 8
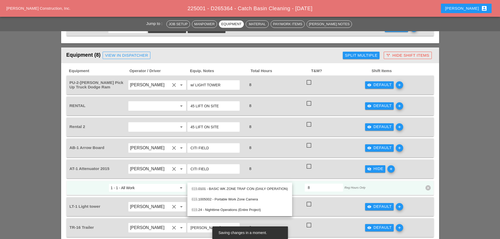
click at [250, 186] on div "619 .0101 - BASIC WK ZONE TRAF CON (DAILY OPERATION)" at bounding box center [239, 189] width 96 height 6
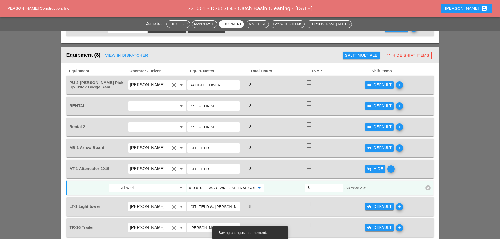
type input "619.0101 - BASIC WK ZONE TRAF CON (DAILY OPERATION)"
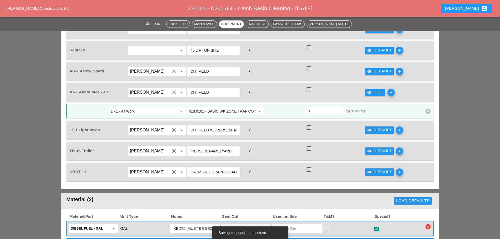
scroll to position [393, 0]
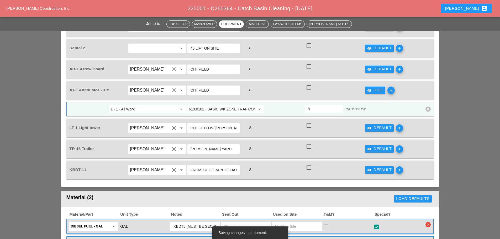
click at [373, 125] on div "visibility Default" at bounding box center [379, 128] width 25 height 6
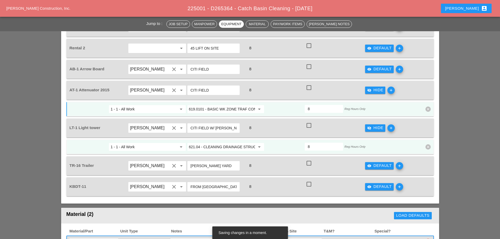
click at [212, 143] on input "621.04 - CLEANING DRAINAGE STRUCTURES" at bounding box center [222, 147] width 66 height 8
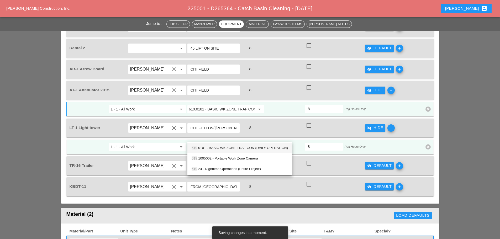
click at [237, 147] on div "619 .0101 - BASIC WK ZONE TRAF CON (DAILY OPERATION)" at bounding box center [239, 148] width 96 height 6
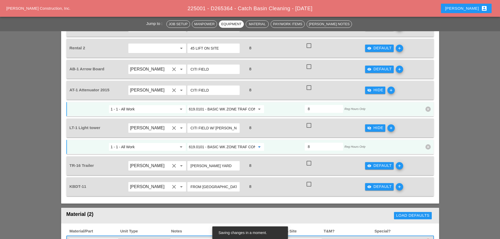
type input "619.0101 - BASIC WK ZONE TRAF CON (DAILY OPERATION)"
click at [421, 121] on div "visibility_off Hide add" at bounding box center [393, 128] width 59 height 15
click at [371, 124] on button "visibility_off Hide" at bounding box center [375, 127] width 20 height 7
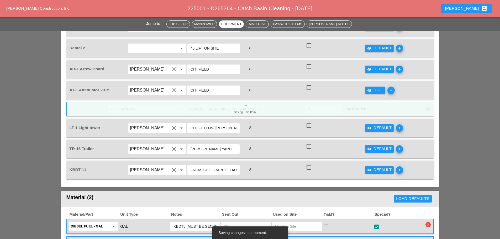
click at [375, 87] on div "visibility_off Hide" at bounding box center [375, 90] width 16 height 6
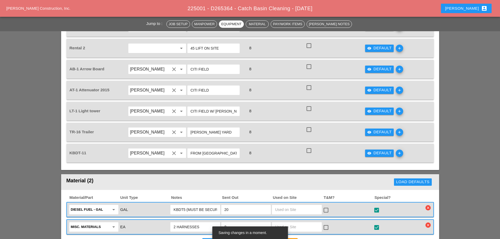
click at [376, 129] on div "visibility Default" at bounding box center [379, 132] width 25 height 6
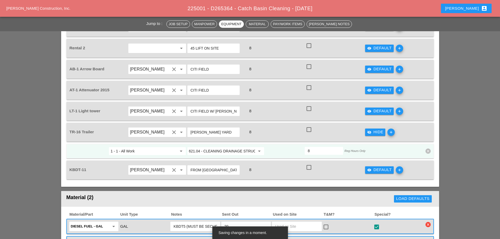
click at [369, 130] on icon "visibility_off" at bounding box center [369, 132] width 4 height 4
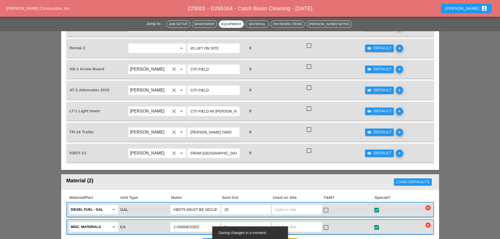
click at [373, 147] on div "visibility Default add" at bounding box center [393, 153] width 59 height 15
click at [374, 150] on div "visibility Default" at bounding box center [379, 153] width 25 height 6
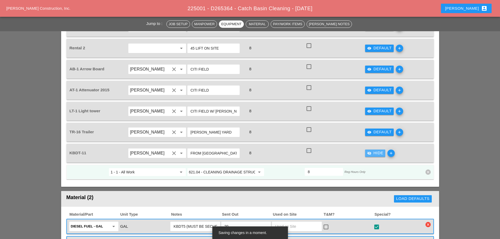
click at [374, 150] on div "visibility_off Hide" at bounding box center [375, 153] width 16 height 6
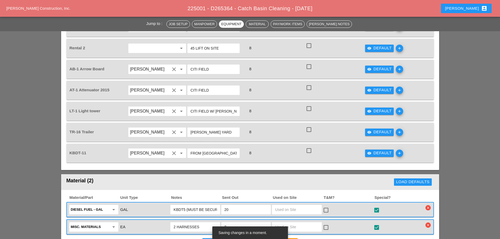
click at [462, 126] on div "Jump to : Job Setup Manpower Equipment Material Pay/Work Items Foreman's Notes …" at bounding box center [250, 173] width 500 height 1030
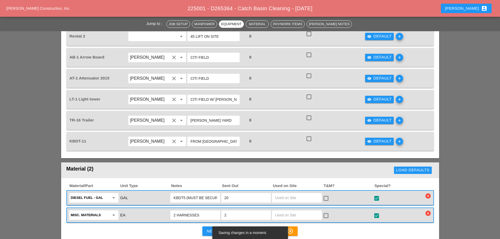
scroll to position [446, 0]
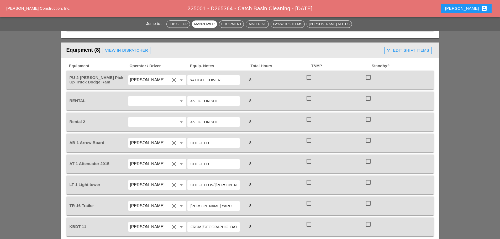
scroll to position [288, 0]
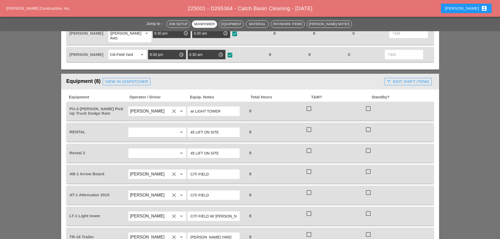
click at [409, 79] on div "call_split Edit Shift Items" at bounding box center [407, 82] width 42 height 6
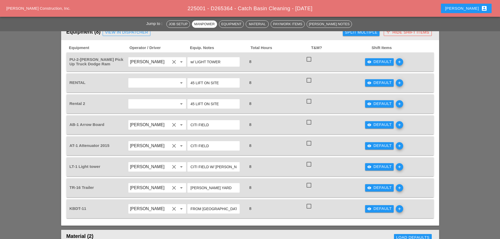
scroll to position [341, 0]
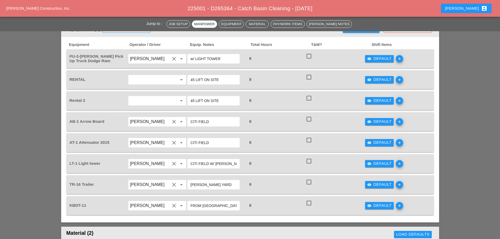
click at [378, 119] on div "visibility Default" at bounding box center [379, 122] width 25 height 6
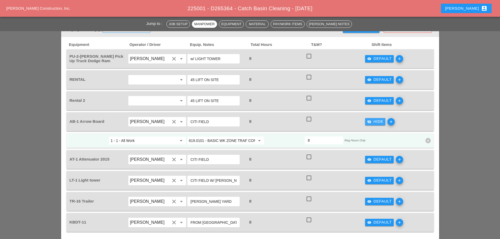
drag, startPoint x: 378, startPoint y: 112, endPoint x: 378, endPoint y: 124, distance: 11.5
click at [378, 119] on div "visibility_off Hide" at bounding box center [375, 122] width 16 height 6
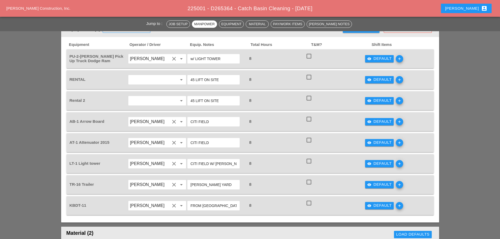
click at [374, 202] on div "visibility Default" at bounding box center [379, 205] width 25 height 6
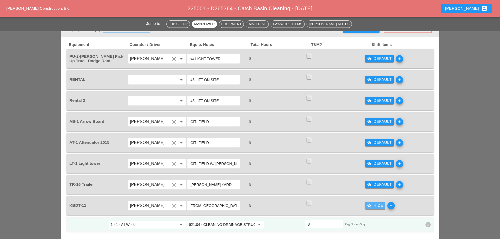
click at [374, 202] on div "visibility_off Hide" at bounding box center [375, 205] width 16 height 6
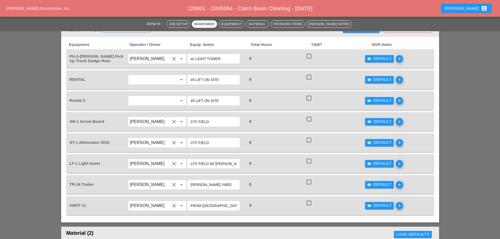
click at [382, 56] on div "visibility Default" at bounding box center [379, 59] width 25 height 6
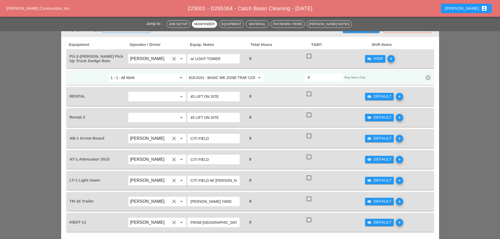
click at [382, 56] on div "visibility_off Hide" at bounding box center [375, 59] width 16 height 6
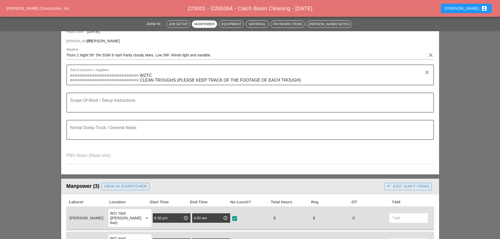
scroll to position [0, 0]
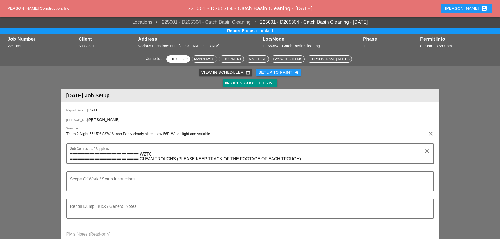
click at [471, 10] on div "[PERSON_NAME] account_box" at bounding box center [466, 8] width 42 height 6
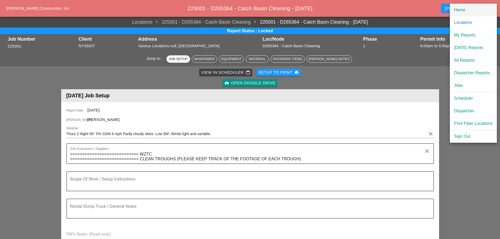
click at [467, 12] on div "Home" at bounding box center [473, 10] width 39 height 6
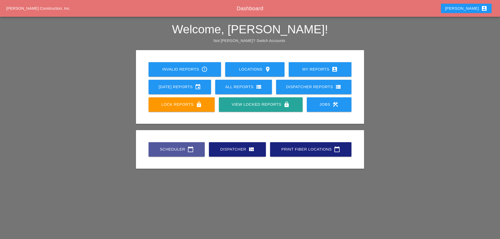
click at [176, 147] on div "Scheduler calendar_today" at bounding box center [176, 149] width 39 height 6
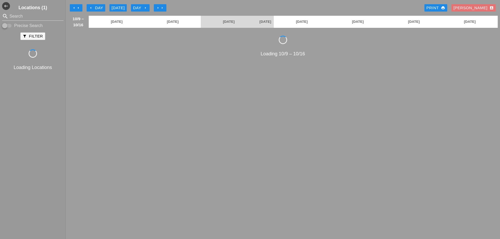
click at [90, 6] on icon "arrow_left" at bounding box center [91, 8] width 4 height 4
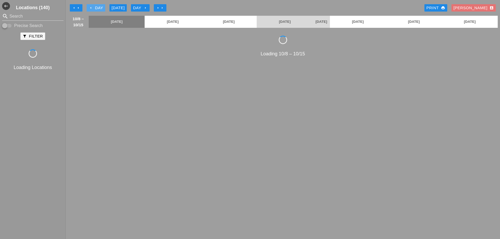
click at [90, 8] on icon "arrow_left" at bounding box center [91, 8] width 4 height 4
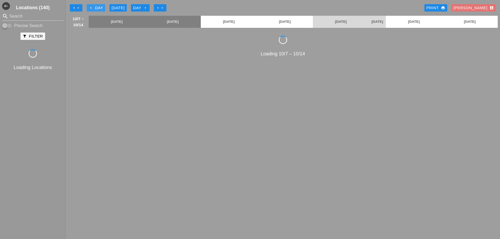
click at [90, 8] on icon "arrow_left" at bounding box center [91, 8] width 4 height 4
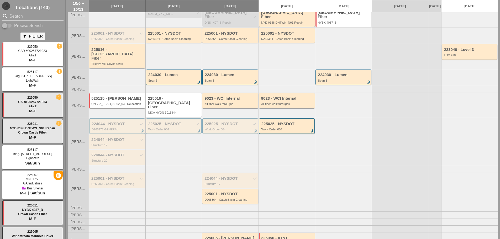
scroll to position [82, 0]
click at [109, 176] on div "225001 - NYSDOT check" at bounding box center [117, 178] width 52 height 4
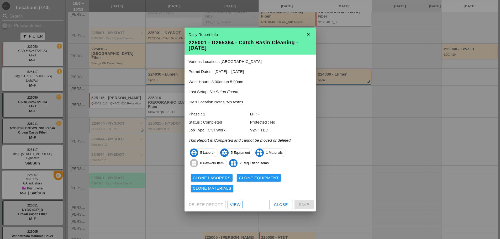
click at [235, 205] on div "View" at bounding box center [235, 205] width 10 height 6
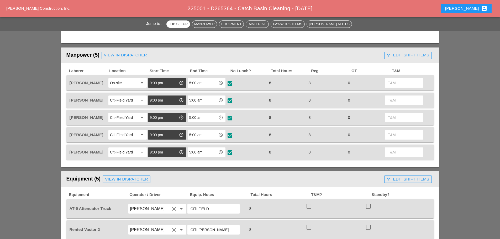
scroll to position [210, 0]
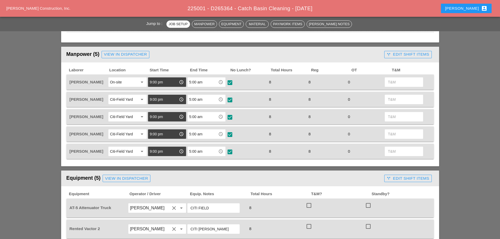
click at [396, 53] on div "call_split Edit Shift Items" at bounding box center [407, 54] width 42 height 6
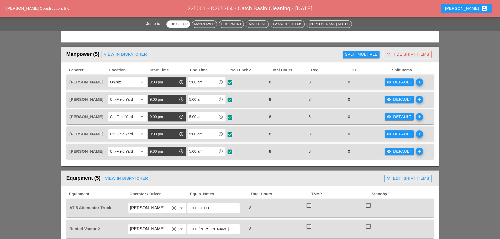
click at [361, 55] on div "Split Multiple" at bounding box center [361, 54] width 33 height 6
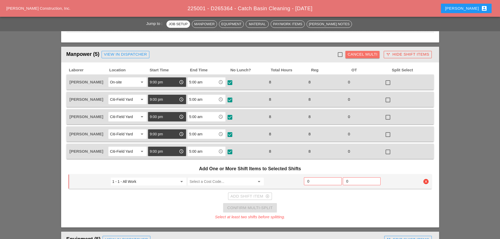
click at [361, 55] on div "Cancel Multi" at bounding box center [362, 54] width 30 height 6
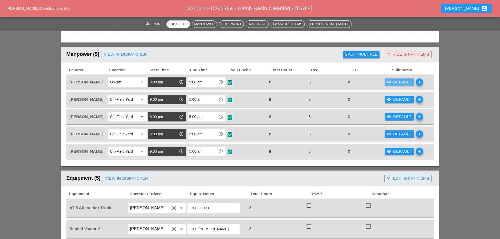
click at [393, 85] on div "visibility Default" at bounding box center [399, 82] width 25 height 6
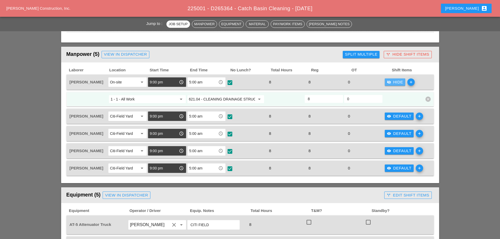
click at [393, 84] on div "visibility_off Hide" at bounding box center [395, 82] width 16 height 6
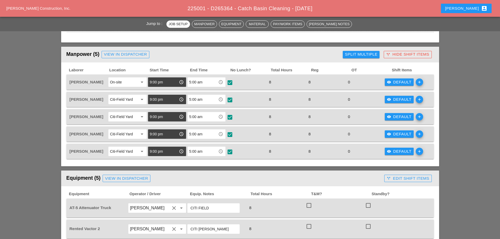
drag, startPoint x: 360, startPoint y: 49, endPoint x: 357, endPoint y: 53, distance: 4.6
click at [360, 49] on header "Manpower (5) View in Dispatcher - All Workers Must Show up 15 Minutes Before St…" at bounding box center [250, 55] width 378 height 16
click at [357, 53] on div "Split Multiple" at bounding box center [361, 54] width 33 height 6
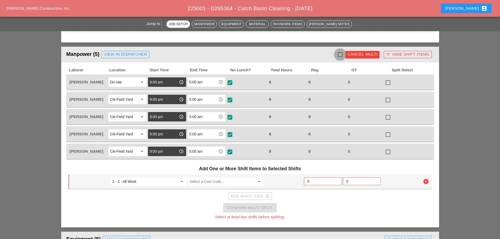
click at [339, 53] on div at bounding box center [339, 54] width 9 height 9
checkbox input "true"
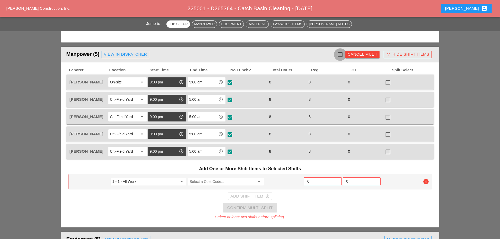
checkbox input "true"
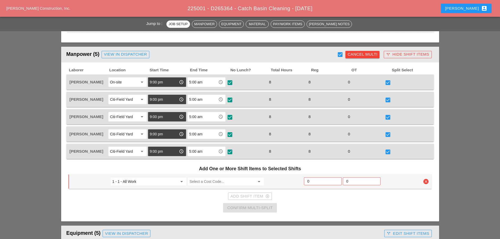
click at [368, 84] on div "0" at bounding box center [364, 82] width 38 height 7
click at [206, 183] on input "Select a Cost Code..." at bounding box center [221, 181] width 65 height 8
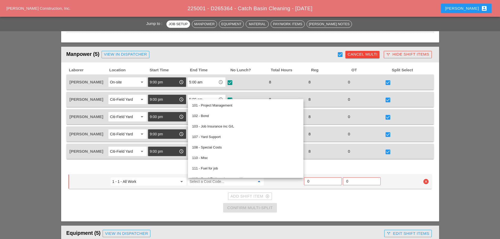
click at [360, 57] on div "Cancel Multi" at bounding box center [362, 54] width 30 height 6
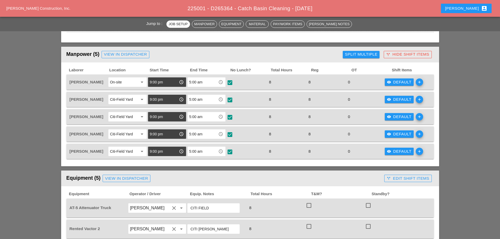
click at [397, 82] on div "visibility Default" at bounding box center [399, 82] width 25 height 6
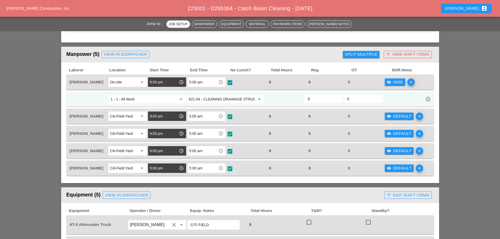
click at [238, 101] on input "621.04 - CLEANING DRAINAGE STRUCTURES" at bounding box center [222, 99] width 66 height 8
click at [233, 109] on div "208. 6 - Cleaning Stormwater Treatment Device" at bounding box center [226, 109] width 71 height 6
type input "208.6 - Cleaning Stormwater Treatment Device"
click at [312, 97] on input "8" at bounding box center [324, 99] width 32 height 8
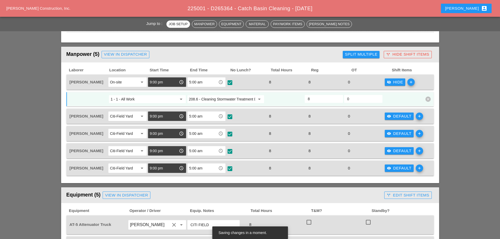
click at [312, 97] on input "8" at bounding box center [324, 99] width 32 height 8
type input "6"
click at [414, 80] on icon "add" at bounding box center [410, 81] width 7 height 7
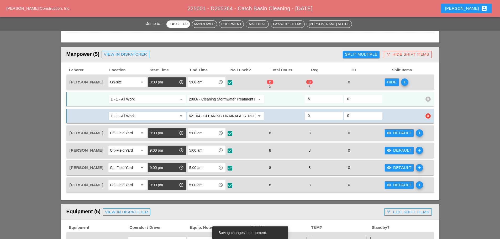
click at [226, 114] on input "621.04 - CLEANING DRAINAGE STRUCTURES" at bounding box center [222, 116] width 66 height 8
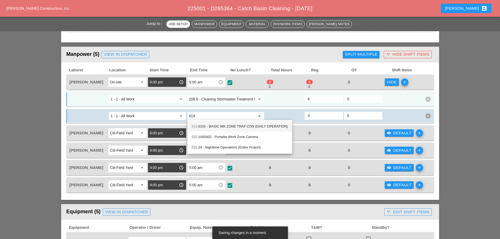
click at [218, 124] on div "619 .0101 - BASIC WK ZONE TRAF CON (DAILY OPERATION)" at bounding box center [239, 126] width 96 height 6
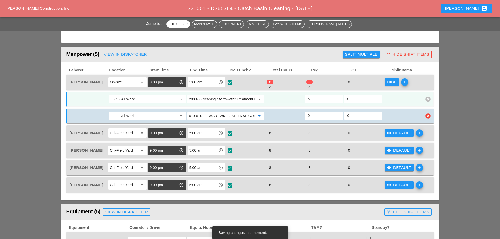
type input "619.0101 - BASIC WK ZONE TRAF CON (DAILY OPERATION)"
click at [334, 115] on input "0" at bounding box center [324, 115] width 32 height 8
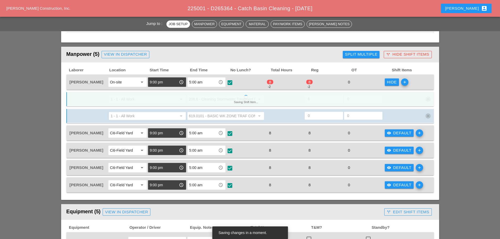
click at [332, 116] on div "0" at bounding box center [323, 116] width 38 height 8
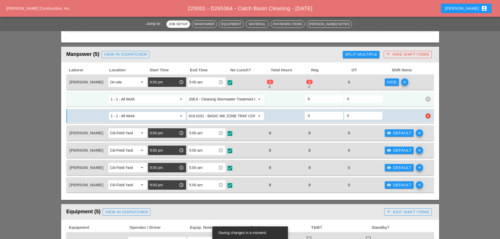
click at [326, 116] on input "0" at bounding box center [324, 115] width 32 height 8
type input "4"
type input "2"
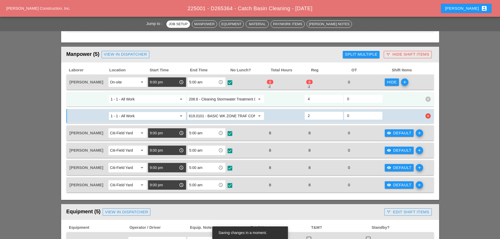
click at [308, 116] on input "2" at bounding box center [324, 115] width 32 height 8
click at [312, 99] on input "4" at bounding box center [324, 99] width 32 height 8
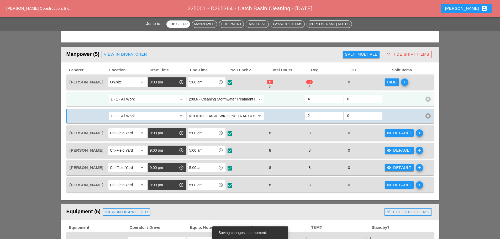
click at [312, 99] on input "4" at bounding box center [324, 99] width 32 height 8
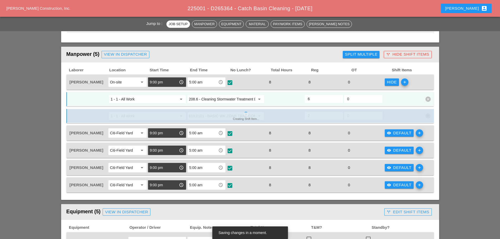
type input "6"
click at [416, 86] on div "Hide add" at bounding box center [403, 82] width 39 height 11
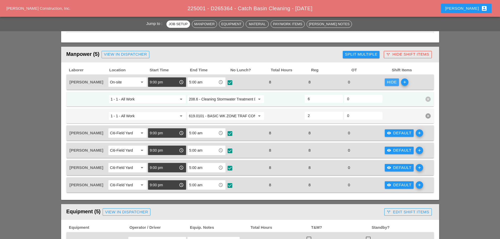
click at [389, 82] on div "Hide" at bounding box center [392, 82] width 10 height 6
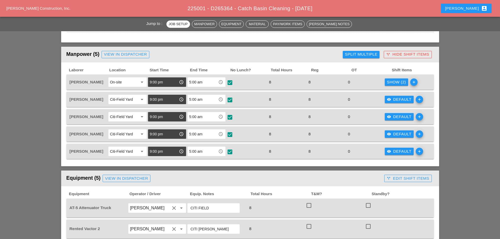
click at [394, 84] on div "Show (2)" at bounding box center [396, 82] width 19 height 6
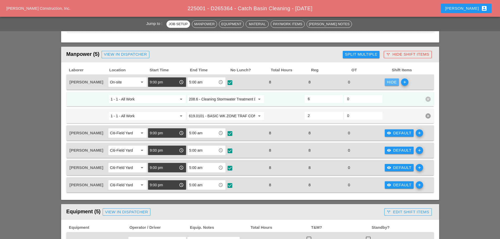
click at [394, 84] on div "Hide" at bounding box center [392, 82] width 10 height 6
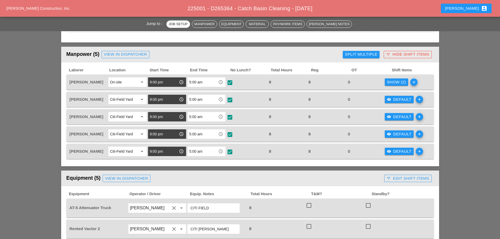
click at [397, 100] on div "visibility Default" at bounding box center [399, 100] width 25 height 6
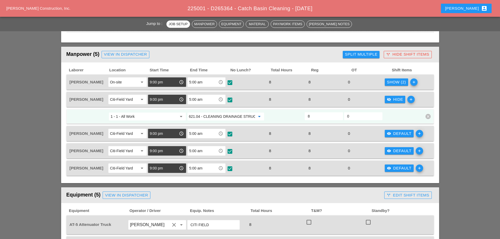
click at [226, 116] on input "621.04 - CLEANING DRAINAGE STRUCTURES" at bounding box center [222, 116] width 66 height 8
click at [221, 125] on div "208. 6 - Cleaning Stormwater Treatment Device" at bounding box center [226, 127] width 71 height 6
type input "208.6 - Cleaning Stormwater Treatment Device"
click at [414, 102] on icon "add" at bounding box center [410, 99] width 7 height 7
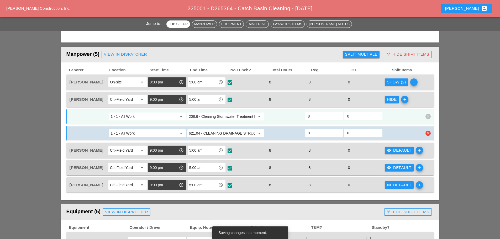
click at [246, 136] on input "621.04 - CLEANING DRAINAGE STRUCTURES" at bounding box center [222, 133] width 66 height 8
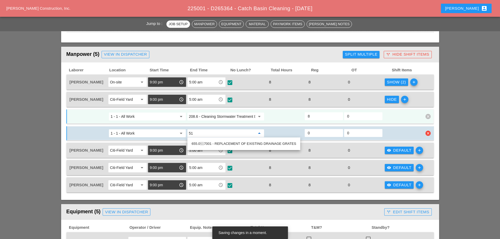
type input "5"
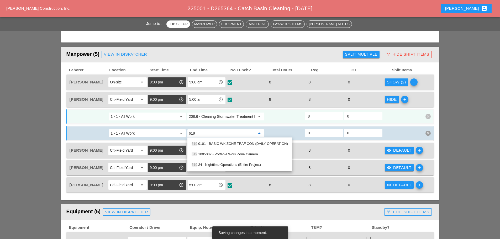
click at [240, 141] on div "619 .0101 - BASIC WK ZONE TRAF CON (DAILY OPERATION)" at bounding box center [239, 144] width 96 height 6
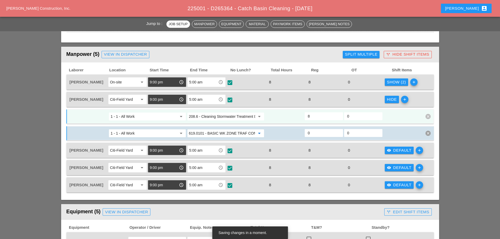
type input "619.0101 - BASIC WK ZONE TRAF CON (DAILY OPERATION)"
click at [310, 117] on input "8" at bounding box center [324, 116] width 32 height 8
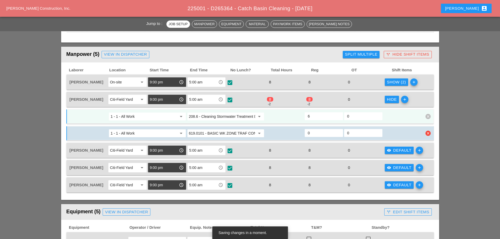
type input "6"
click at [310, 132] on input "0" at bounding box center [324, 133] width 32 height 8
type input "2"
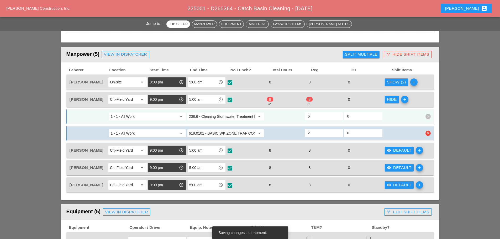
type input "4"
type input "2"
click at [313, 116] on input "4" at bounding box center [324, 116] width 32 height 8
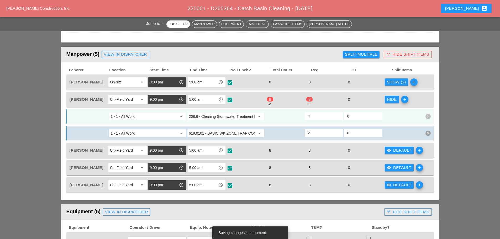
click at [313, 116] on input "4" at bounding box center [324, 116] width 32 height 8
type input "6"
click at [402, 119] on div at bounding box center [402, 116] width 39 height 9
click at [392, 100] on div "Hide" at bounding box center [392, 100] width 10 height 6
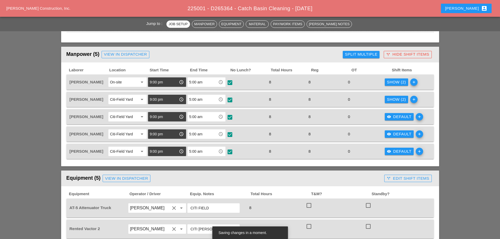
click at [392, 100] on div "Show (2)" at bounding box center [396, 100] width 19 height 6
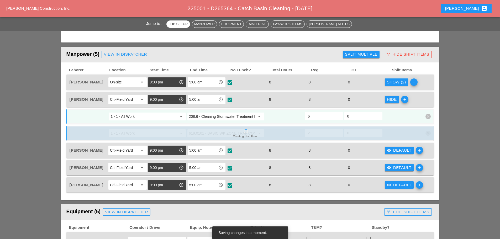
click at [392, 100] on div "Hide" at bounding box center [392, 100] width 10 height 6
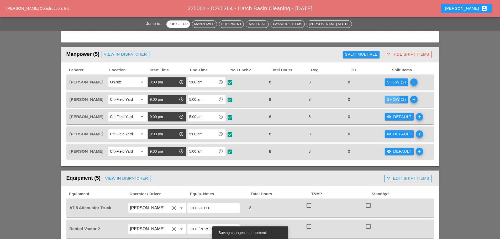
click at [392, 100] on div "Show (2)" at bounding box center [396, 100] width 19 height 6
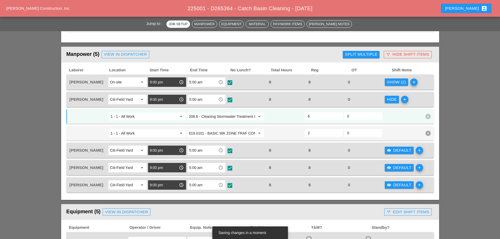
click at [392, 100] on div "Hide" at bounding box center [392, 100] width 10 height 6
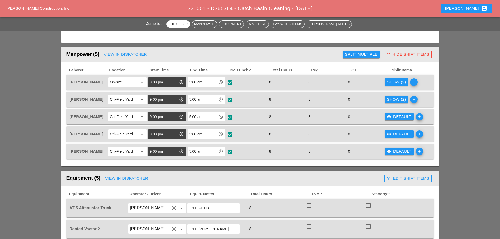
click at [393, 102] on div "Show (2)" at bounding box center [396, 100] width 19 height 6
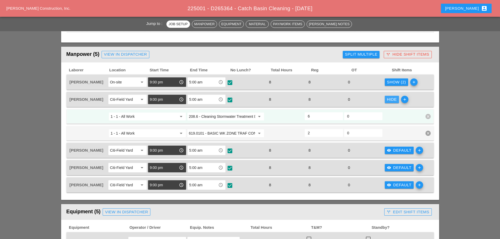
drag, startPoint x: 393, startPoint y: 102, endPoint x: 401, endPoint y: 113, distance: 13.7
click at [393, 102] on div "Hide" at bounding box center [392, 100] width 10 height 6
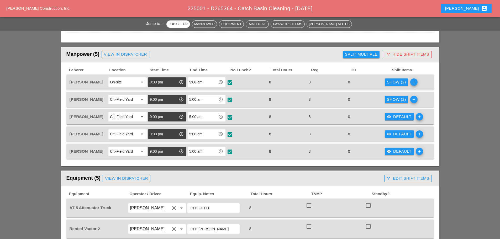
click at [397, 115] on div "visibility Default" at bounding box center [399, 117] width 25 height 6
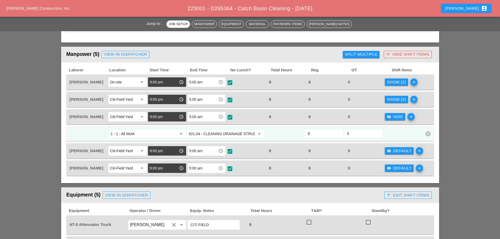
click at [219, 135] on input "621.04 - CLEANING DRAINAGE STRUCTURES" at bounding box center [222, 134] width 66 height 8
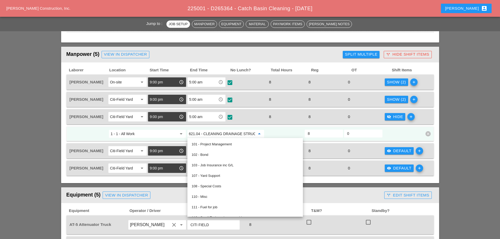
click at [219, 135] on input "621.04 - CLEANING DRAINAGE STRUCTURES" at bounding box center [222, 134] width 66 height 8
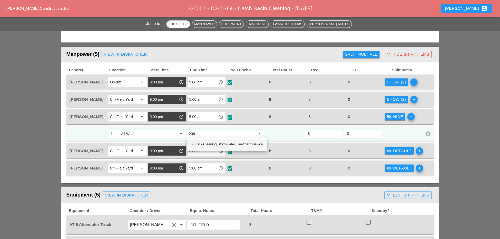
click at [216, 142] on div "208. 6 - Cleaning Stormwater Treatment Device" at bounding box center [226, 144] width 71 height 6
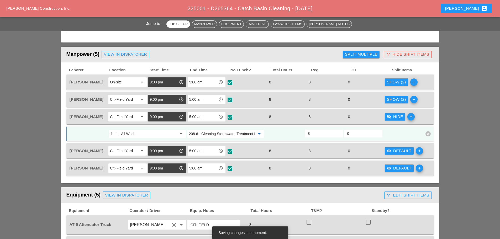
type input "208.6 - Cleaning Stormwater Treatment Device"
click at [408, 115] on icon "add" at bounding box center [410, 116] width 7 height 7
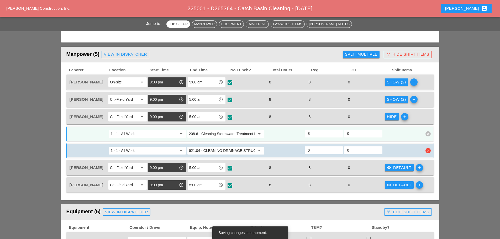
click at [234, 151] on input "621.04 - CLEANING DRAINAGE STRUCTURES" at bounding box center [222, 150] width 66 height 8
click at [234, 151] on input "621.04 - CLEANING DRAINAGE STRUCTURES619" at bounding box center [222, 150] width 66 height 8
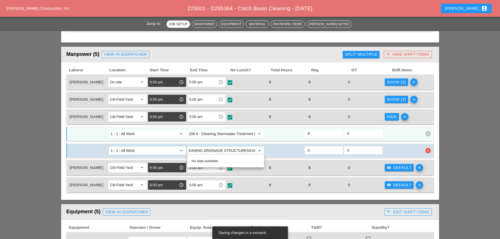
click at [234, 151] on input "621.04 - CLEANING DRAINAGE STRUCTURES619" at bounding box center [222, 150] width 66 height 8
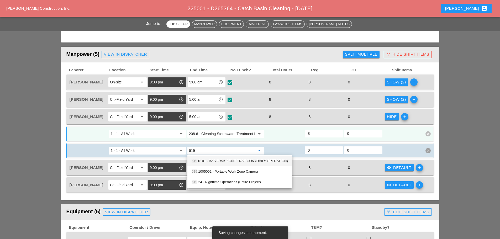
click at [230, 159] on div "619 .0101 - BASIC WK ZONE TRAF CON (DAILY OPERATION)" at bounding box center [239, 161] width 96 height 6
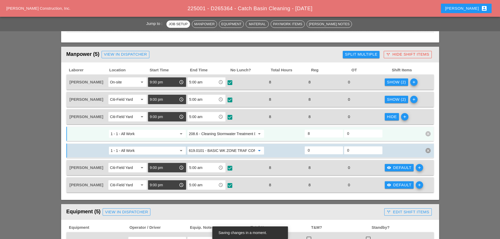
type input "619.0101 - BASIC WK ZONE TRAF CON (DAILY OPERATION)"
click at [314, 133] on input "8" at bounding box center [324, 133] width 32 height 8
type input "6"
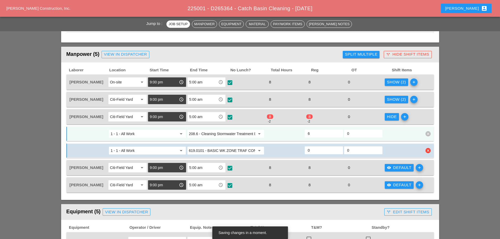
click at [313, 151] on input "0" at bounding box center [324, 150] width 32 height 8
type input "2"
type input "4"
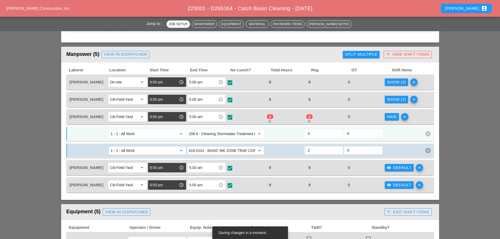
type input "2"
click at [322, 134] on input "4" at bounding box center [324, 133] width 32 height 8
click at [321, 134] on input "4" at bounding box center [324, 133] width 32 height 8
type input "6"
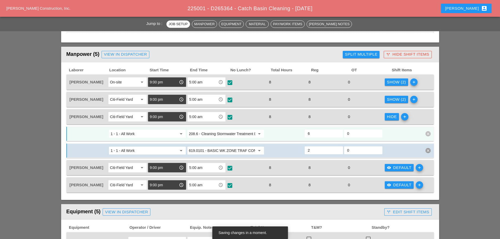
click at [405, 140] on div "1 - 1 - All Work arrow_drop_down 208.6 - Cleaning Stormwater Treatment Device a…" at bounding box center [249, 133] width 367 height 15
click at [388, 118] on div "Hide" at bounding box center [392, 117] width 10 height 6
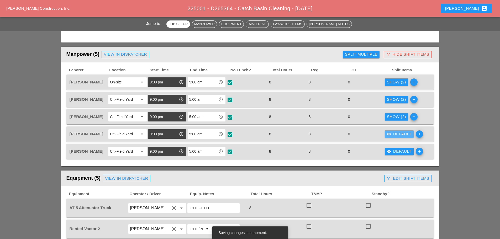
click at [398, 133] on div "visibility Default" at bounding box center [399, 134] width 25 height 6
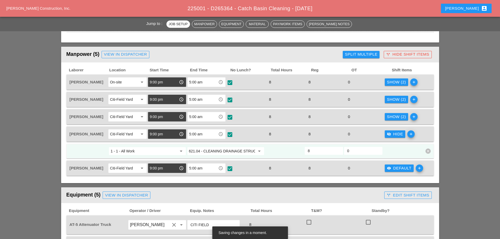
drag, startPoint x: 414, startPoint y: 135, endPoint x: 406, endPoint y: 134, distance: 7.6
click at [414, 135] on icon "add" at bounding box center [410, 133] width 7 height 7
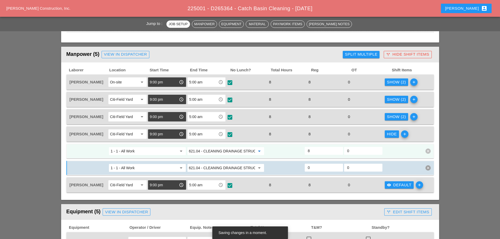
click at [211, 149] on input "621.04 - CLEANING DRAINAGE STRUCTURES" at bounding box center [222, 151] width 66 height 8
click at [207, 163] on div "208. 6 - Cleaning Stormwater Treatment Device" at bounding box center [226, 161] width 71 height 6
type input "208.6 - Cleaning Stormwater Treatment Device"
click at [314, 152] on input "8" at bounding box center [324, 151] width 32 height 8
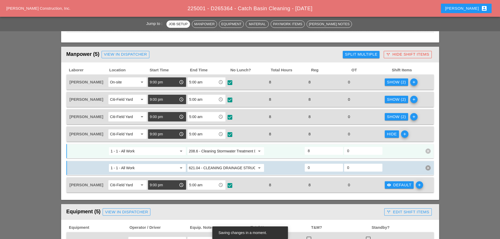
click at [314, 152] on input "8" at bounding box center [324, 151] width 32 height 8
type input "6"
click at [404, 135] on icon "add" at bounding box center [404, 133] width 7 height 7
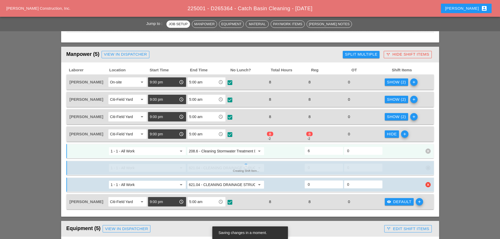
click at [427, 186] on icon "clear" at bounding box center [427, 184] width 5 height 5
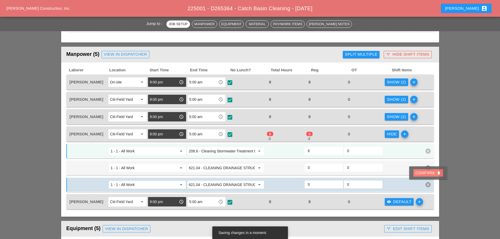
click at [419, 172] on div "Confirm delete" at bounding box center [427, 173] width 25 height 6
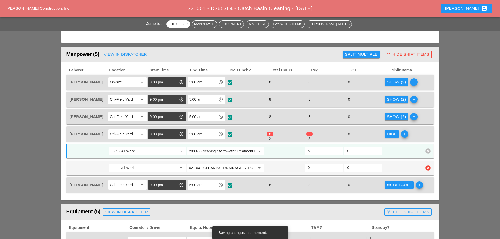
click at [219, 167] on input "621.04 - CLEANING DRAINAGE STRUCTURES" at bounding box center [222, 168] width 66 height 8
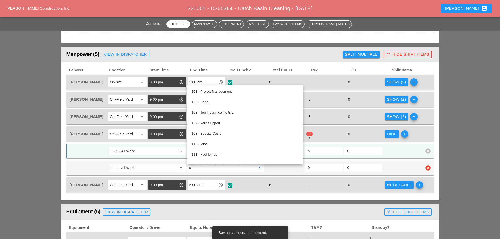
type input "6"
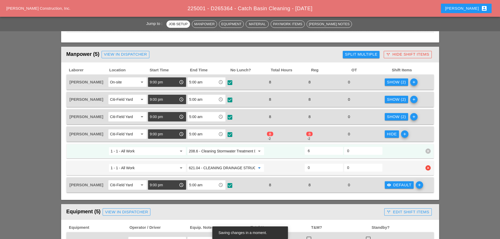
click at [229, 164] on input "621.04 - CLEANING DRAINAGE STRUCTURES" at bounding box center [222, 168] width 66 height 8
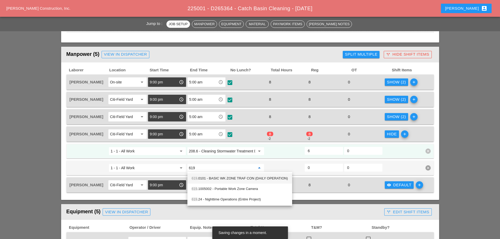
click at [218, 181] on div "619 .0101 - BASIC WK ZONE TRAF CON (DAILY OPERATION)" at bounding box center [239, 178] width 96 height 6
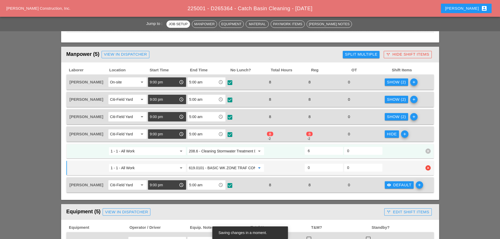
type input "619.0101 - BASIC WK ZONE TRAF CON (DAILY OPERATION)"
click at [312, 167] on input "0" at bounding box center [324, 167] width 32 height 8
type input "2"
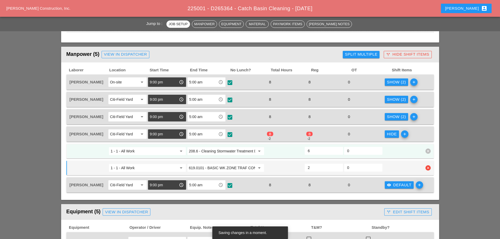
type input "4"
type input "2"
click at [314, 149] on input "4" at bounding box center [324, 151] width 32 height 8
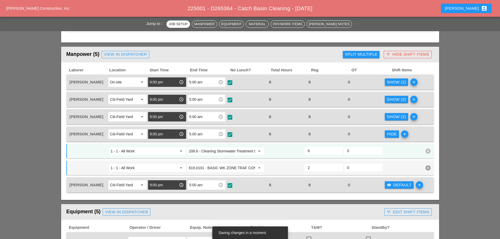
type input "6"
click at [401, 149] on div at bounding box center [402, 150] width 39 height 9
click at [394, 135] on div "Hide" at bounding box center [392, 134] width 10 height 6
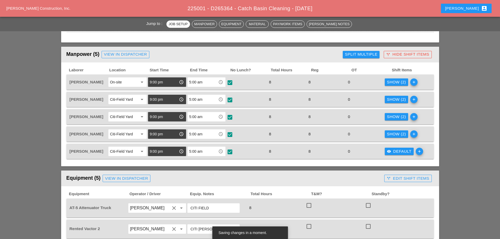
click at [400, 150] on div "visibility Default" at bounding box center [399, 151] width 25 height 6
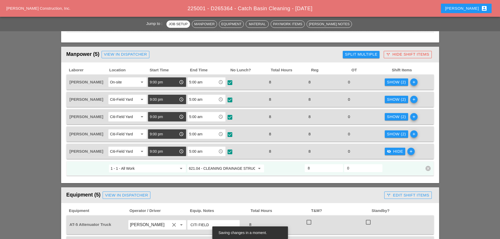
click at [409, 152] on icon "add" at bounding box center [410, 151] width 7 height 7
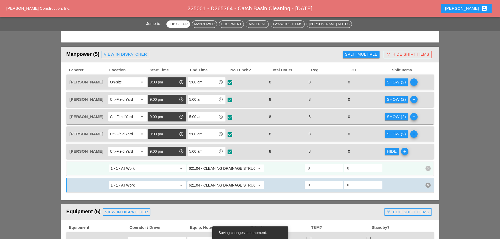
click at [253, 171] on input "621.04 - CLEANING DRAINAGE STRUCTURES" at bounding box center [222, 168] width 66 height 8
click at [238, 177] on div "208. 6 - Cleaning Stormwater Treatment Device" at bounding box center [226, 179] width 71 height 6
type input "208.6 - Cleaning Stormwater Treatment Device"
click at [235, 184] on input "621.04 - CLEANING DRAINAGE STRUCTURES" at bounding box center [222, 185] width 66 height 8
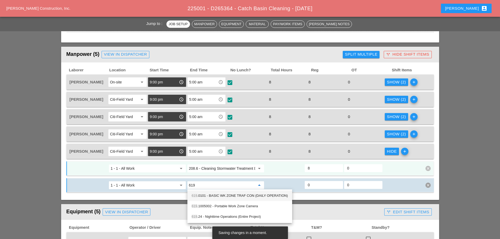
click at [231, 191] on div "619 .0101 - BASIC WK ZONE TRAF CON (DAILY OPERATION)" at bounding box center [239, 195] width 96 height 10
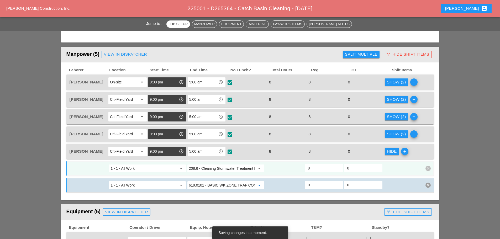
type input "619.0101 - BASIC WK ZONE TRAF CON (DAILY OPERATION)"
click at [316, 183] on input "0" at bounding box center [324, 185] width 32 height 8
type input "2"
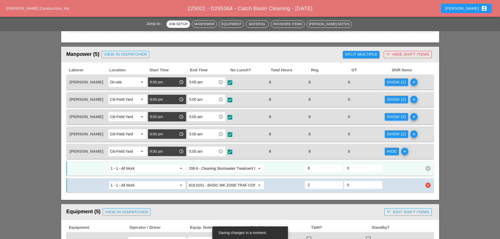
type input "6"
type input "2"
click at [313, 168] on input "6" at bounding box center [324, 168] width 32 height 8
click at [393, 169] on div at bounding box center [402, 168] width 39 height 9
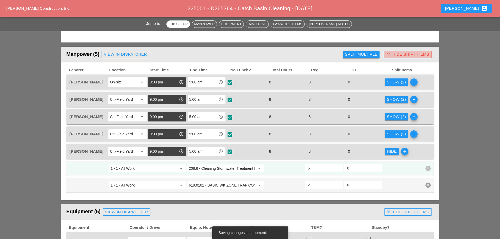
click at [404, 57] on button "call_split Hide Shift Items" at bounding box center [407, 54] width 48 height 7
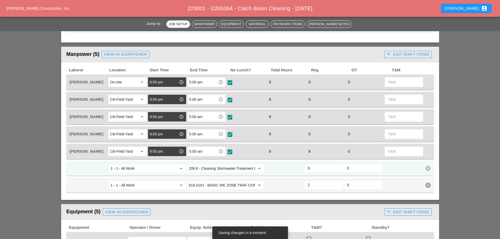
drag, startPoint x: 381, startPoint y: 53, endPoint x: 385, endPoint y: 54, distance: 3.5
click at [382, 53] on div "Manpower (5) View in Dispatcher - All Workers Must Show up 15 Minutes Before St…" at bounding box center [224, 54] width 316 height 10
click at [397, 55] on div "call_split Edit Shift Items" at bounding box center [407, 54] width 42 height 6
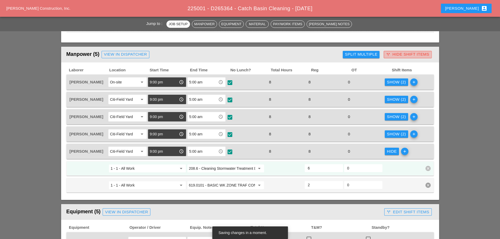
click at [397, 55] on div "call_split Hide Shift Items" at bounding box center [407, 54] width 43 height 6
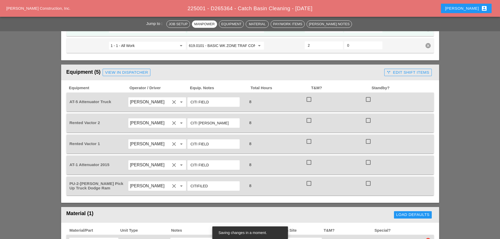
scroll to position [341, 0]
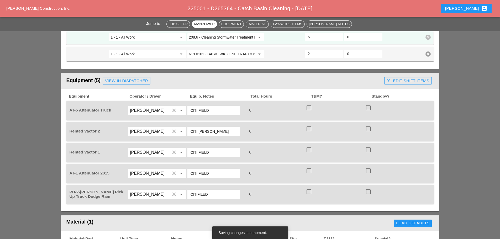
click at [390, 81] on icon "call_split" at bounding box center [388, 81] width 4 height 4
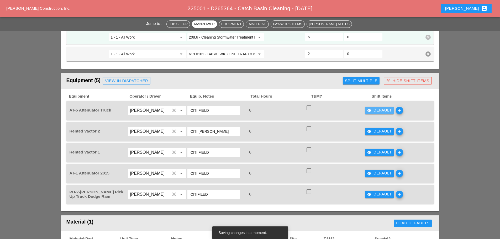
click at [373, 111] on div "visibility Default" at bounding box center [379, 110] width 25 height 6
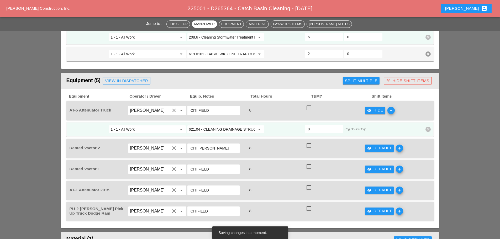
click at [233, 126] on input "621.04 - CLEANING DRAINAGE STRUCTURES" at bounding box center [222, 129] width 66 height 8
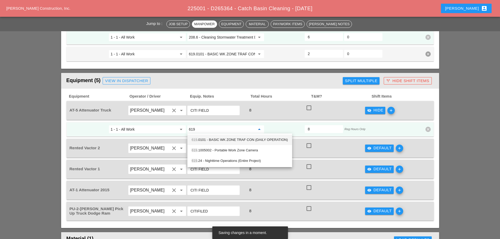
click at [232, 138] on div "619 .0101 - BASIC WK ZONE TRAF CON (DAILY OPERATION)" at bounding box center [239, 140] width 96 height 6
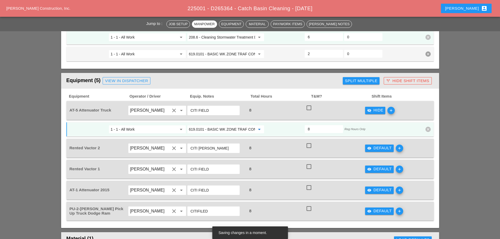
type input "619.0101 - BASIC WK ZONE TRAF CON (DAILY OPERATION)"
click at [372, 111] on div "visibility_off Hide" at bounding box center [375, 110] width 16 height 6
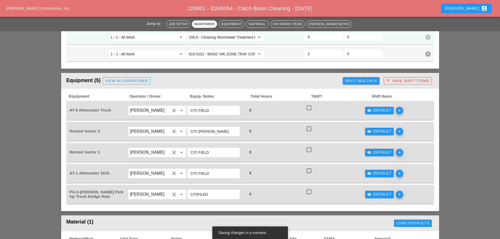
click at [376, 172] on div "visibility Default" at bounding box center [379, 173] width 25 height 6
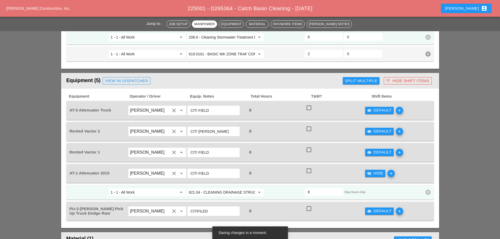
click at [215, 196] on div "621.04 - CLEANING DRAINAGE STRUCTURES arrow_drop_down" at bounding box center [225, 192] width 78 height 9
click at [216, 192] on input "621.04 - CLEANING DRAINAGE STRUCTURES" at bounding box center [222, 192] width 66 height 8
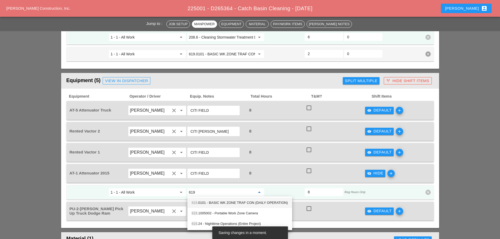
click at [213, 202] on div "619 .0101 - BASIC WK ZONE TRAF CON (DAILY OPERATION)" at bounding box center [239, 203] width 96 height 6
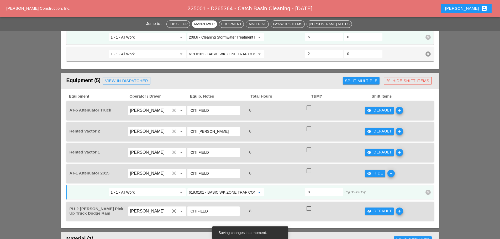
type input "619.0101 - BASIC WK ZONE TRAF CON (DAILY OPERATION)"
click at [370, 173] on icon "visibility_off" at bounding box center [369, 173] width 4 height 4
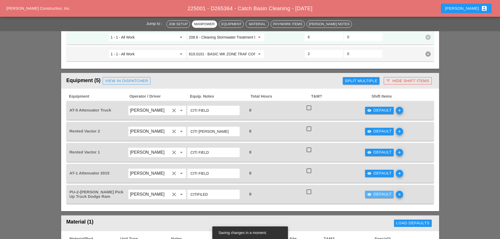
click at [373, 194] on div "visibility Default" at bounding box center [379, 194] width 25 height 6
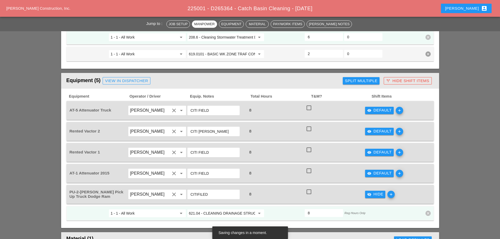
click at [226, 211] on input "621.04 - CLEANING DRAINAGE STRUCTURES" at bounding box center [222, 213] width 66 height 8
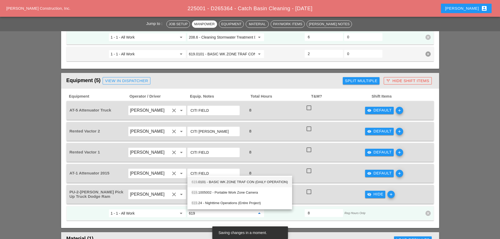
click at [234, 177] on div "619 .0101 - BASIC WK ZONE TRAF CON (DAILY OPERATION)" at bounding box center [239, 182] width 96 height 10
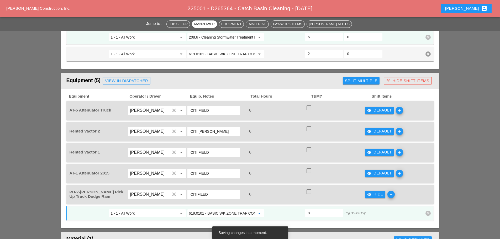
type input "619.0101 - BASIC WK ZONE TRAF CON (DAILY OPERATION)"
click at [391, 78] on div "call_split Hide Shift Items" at bounding box center [407, 81] width 43 height 6
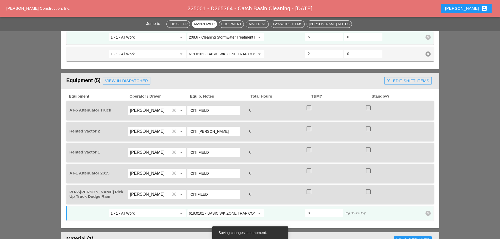
click at [307, 82] on div "Equipment (5) View in Dispatcher" at bounding box center [224, 81] width 316 height 10
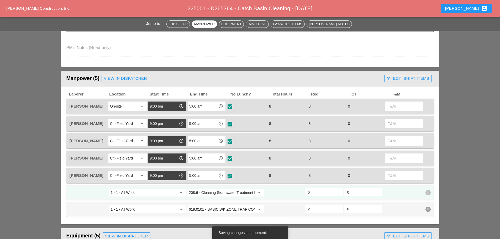
scroll to position [157, 0]
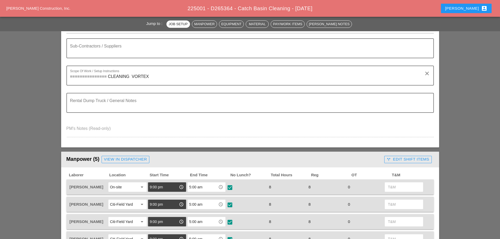
scroll to position [184, 0]
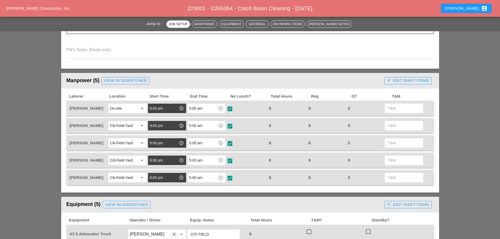
click at [397, 82] on div "call_split Edit Shift Items" at bounding box center [407, 81] width 42 height 6
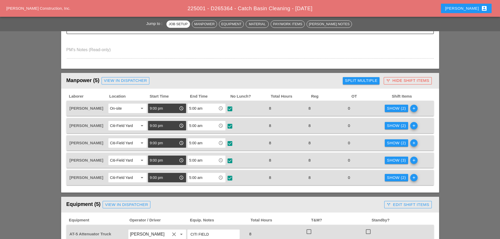
click at [360, 82] on div "Split Multiple" at bounding box center [361, 81] width 33 height 6
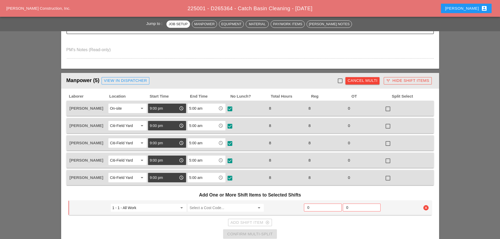
click at [360, 82] on div "Cancel Multi" at bounding box center [362, 81] width 30 height 6
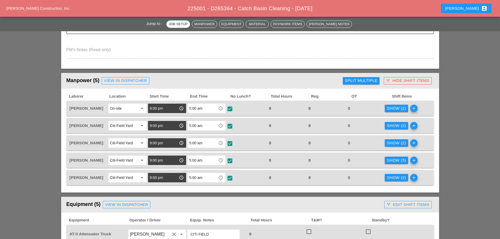
click at [401, 107] on div "Show (2)" at bounding box center [396, 108] width 19 height 6
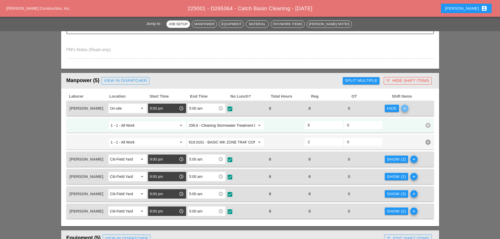
click at [401, 107] on icon "add" at bounding box center [404, 108] width 7 height 7
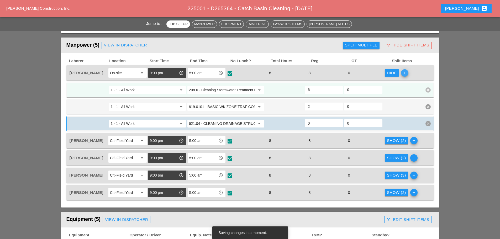
scroll to position [210, 0]
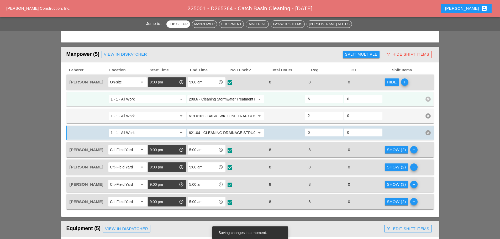
click at [390, 81] on div "Hide" at bounding box center [392, 82] width 10 height 6
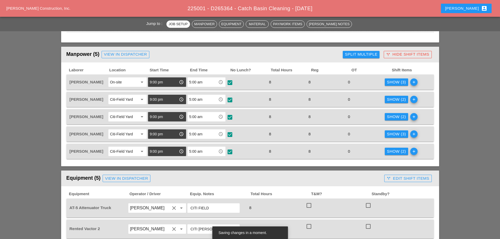
click at [390, 81] on div "Show (3)" at bounding box center [396, 82] width 19 height 6
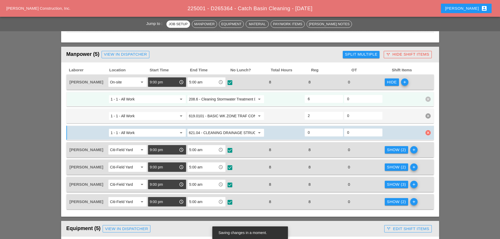
click at [426, 131] on icon "clear" at bounding box center [427, 132] width 5 height 5
click at [416, 117] on div "Confirm delete" at bounding box center [428, 120] width 38 height 13
click at [417, 121] on div "Confirm delete" at bounding box center [427, 121] width 25 height 6
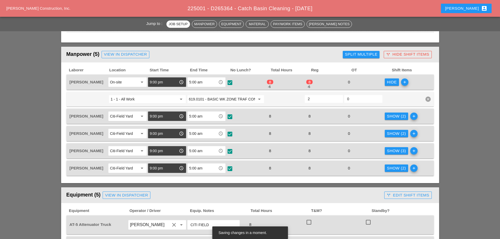
click at [394, 82] on div "Hide" at bounding box center [392, 82] width 10 height 6
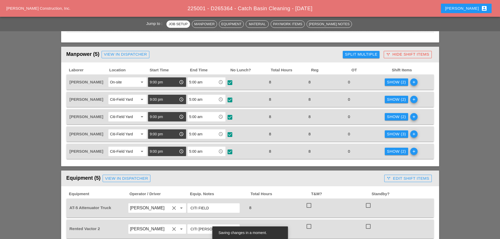
click at [394, 82] on div "Show (2)" at bounding box center [396, 82] width 19 height 6
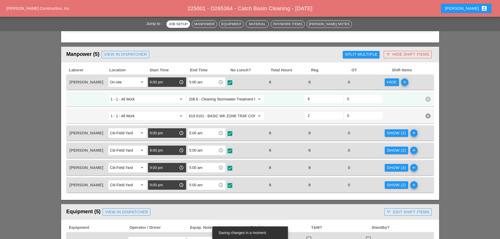
click at [394, 82] on div "Hide" at bounding box center [392, 82] width 10 height 6
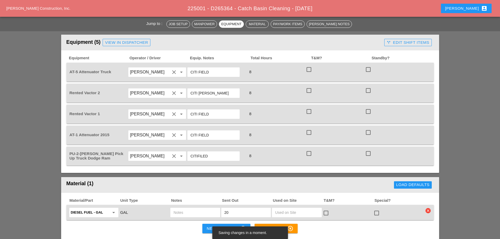
scroll to position [341, 0]
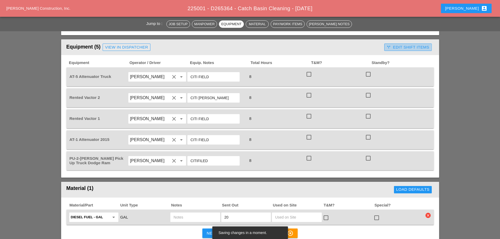
click at [399, 48] on div "call_split Edit Shift Items" at bounding box center [407, 47] width 42 height 6
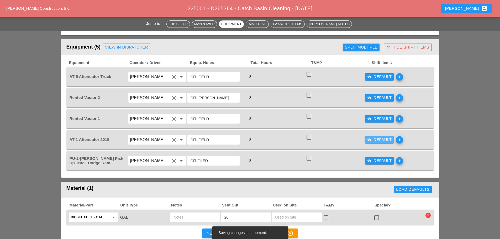
click at [378, 137] on div "visibility Default" at bounding box center [379, 140] width 25 height 6
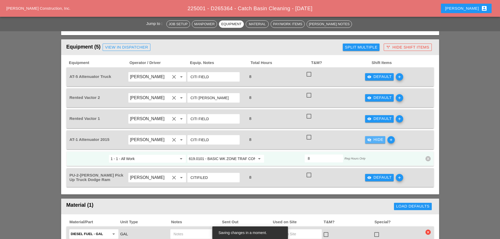
click at [378, 137] on div "visibility_off Hide" at bounding box center [375, 140] width 16 height 6
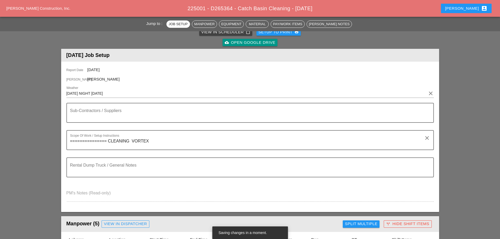
scroll to position [0, 0]
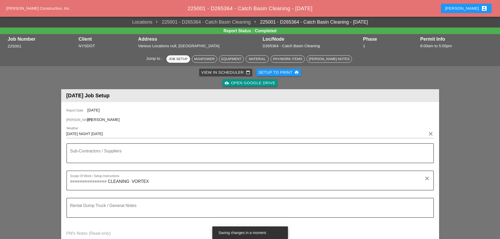
click at [469, 8] on div "[PERSON_NAME] account_box" at bounding box center [466, 8] width 42 height 6
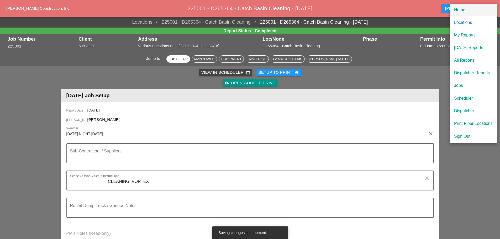
click at [467, 11] on div "Home" at bounding box center [473, 10] width 39 height 6
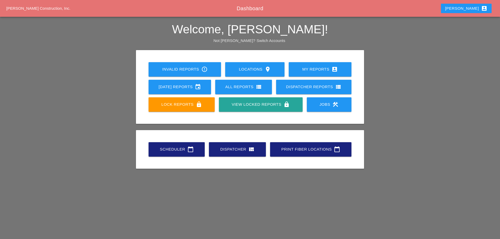
click at [178, 150] on div "Scheduler calendar_today" at bounding box center [176, 149] width 39 height 6
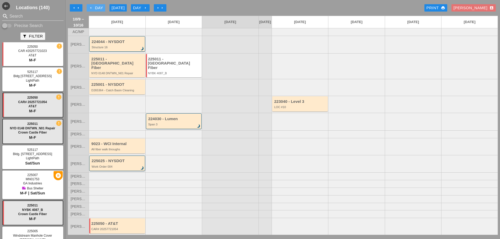
click at [90, 7] on icon "arrow_left" at bounding box center [91, 8] width 4 height 4
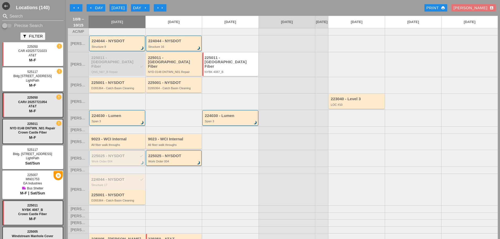
scroll to position [14, 0]
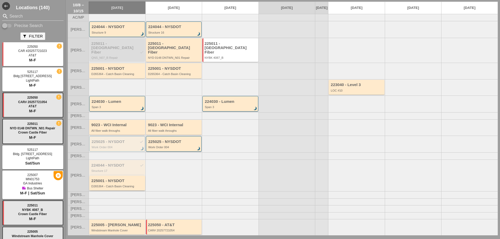
click at [117, 182] on div "225001 - NYSDOT" at bounding box center [117, 181] width 52 height 4
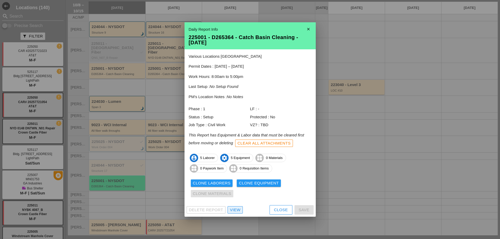
click at [235, 208] on div "View" at bounding box center [235, 210] width 10 height 6
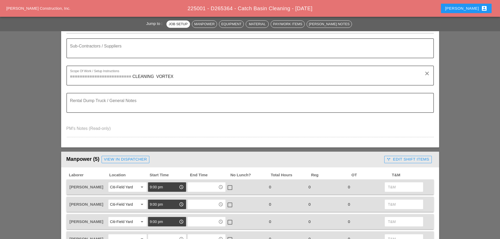
scroll to position [184, 0]
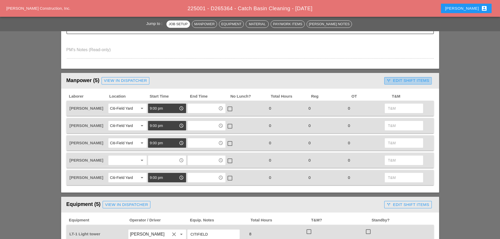
click at [399, 82] on div "call_split Edit Shift Items" at bounding box center [407, 81] width 42 height 6
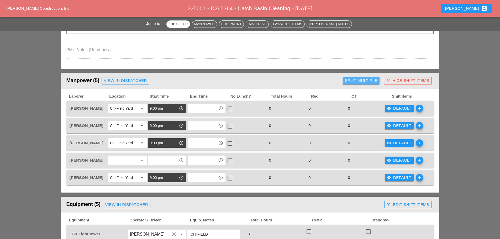
click at [365, 81] on div "Split Multiple" at bounding box center [361, 81] width 33 height 6
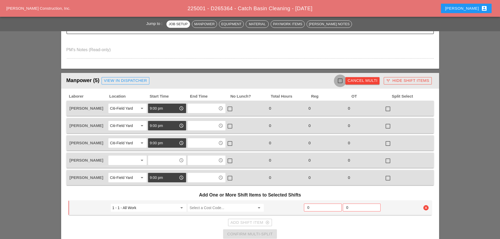
click at [341, 79] on div at bounding box center [339, 80] width 9 height 9
checkbox input "true"
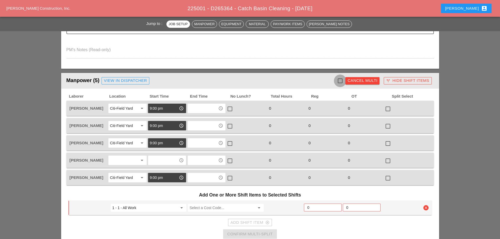
checkbox input "true"
click at [339, 82] on div at bounding box center [339, 80] width 9 height 9
checkbox input "false"
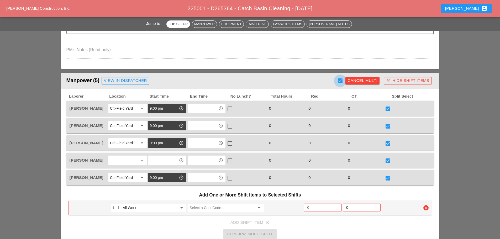
checkbox input "false"
click at [362, 81] on div "Cancel Multi" at bounding box center [362, 81] width 30 height 6
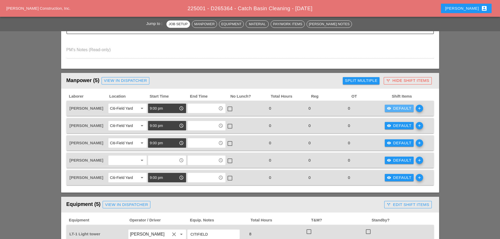
click at [400, 109] on div "visibility Default" at bounding box center [399, 108] width 25 height 6
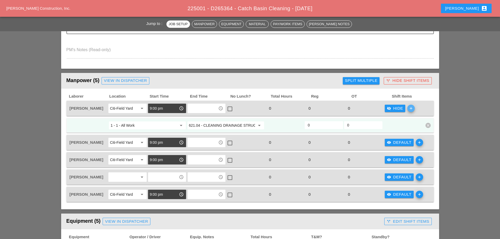
click at [411, 107] on icon "add" at bounding box center [410, 108] width 7 height 7
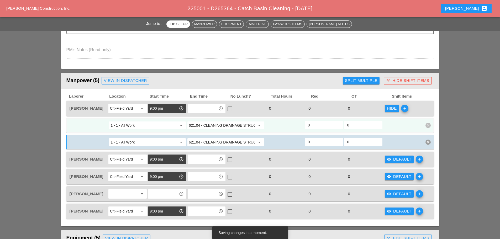
click at [232, 126] on input "621.04 - CLEANING DRAINAGE STRUCTURES" at bounding box center [222, 125] width 66 height 8
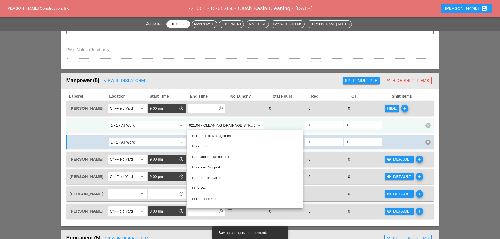
click at [232, 126] on input "621.04 - CLEANING DRAINAGE STRUCTURES" at bounding box center [222, 125] width 66 height 8
click at [238, 125] on input "621.04 - CLEANING DRAINAGE STRUCTURES" at bounding box center [222, 125] width 66 height 8
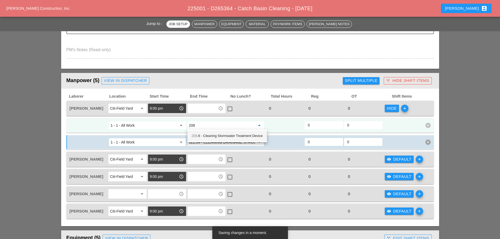
click at [231, 135] on div "208 .6 - Cleaning Stormwater Treatment Device" at bounding box center [226, 136] width 71 height 6
type input "208.6 - Cleaning Stormwater Treatment Device"
click at [226, 142] on input "621.04 - CLEANING DRAINAGE STRUCTURES" at bounding box center [222, 142] width 66 height 8
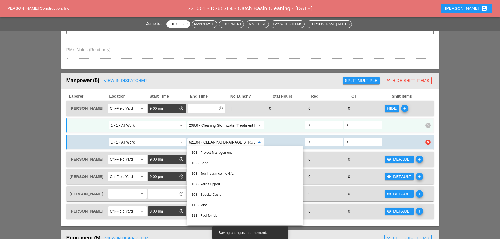
click at [226, 142] on input "621.04 - CLEANING DRAINAGE STRUCTURES" at bounding box center [222, 142] width 66 height 8
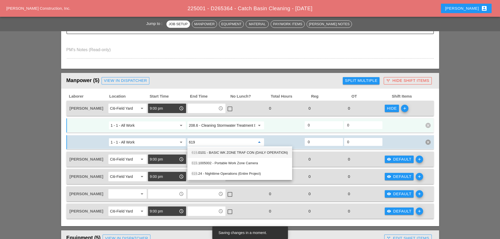
click at [222, 153] on div "619 .0101 - BASIC WK ZONE TRAF CON (DAILY OPERATION)" at bounding box center [239, 152] width 96 height 6
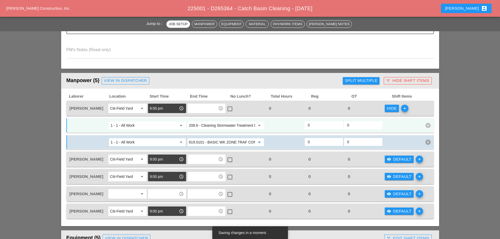
type input "619.0101 - BASIC WK ZONE TRAF CON (DAILY OPERATION)"
click at [312, 125] on input "0" at bounding box center [324, 125] width 32 height 8
type input "6"
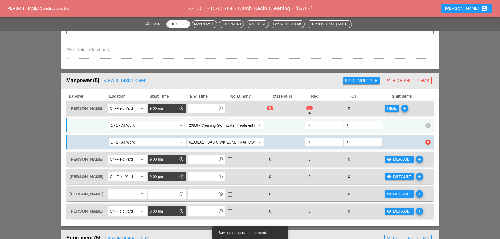
click at [309, 141] on input "0" at bounding box center [324, 142] width 32 height 8
type input "2"
type input "4"
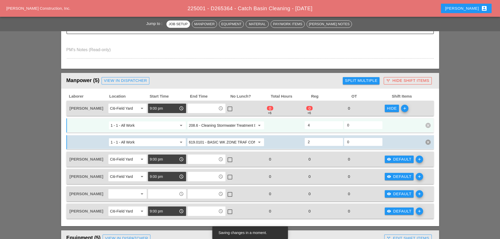
type input "2"
click at [314, 125] on input "4" at bounding box center [324, 125] width 32 height 8
type input "6"
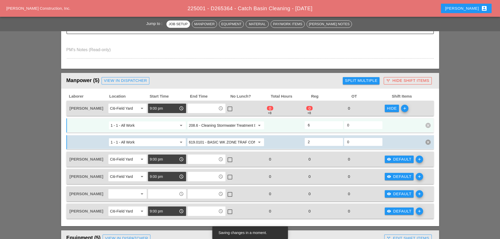
click at [320, 81] on div "Manpower (5) View in Dispatcher - All Workers Must Show up 15 Minutes Before St…" at bounding box center [203, 81] width 274 height 10
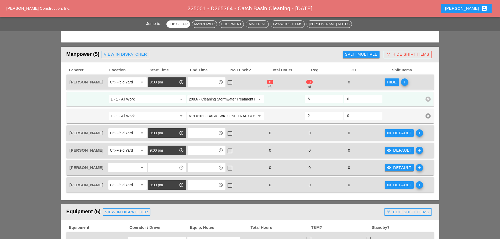
click at [389, 84] on div "Hide" at bounding box center [392, 82] width 10 height 6
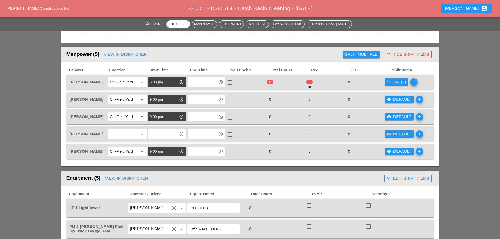
click at [391, 98] on div "visibility Default" at bounding box center [399, 100] width 25 height 6
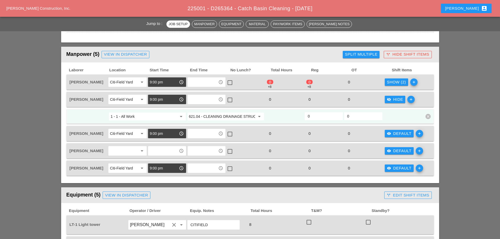
click at [409, 101] on icon "add" at bounding box center [410, 99] width 7 height 7
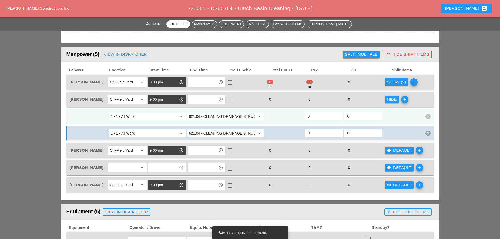
click at [227, 115] on input "621.04 - CLEANING DRAINAGE STRUCTURES" at bounding box center [222, 116] width 66 height 8
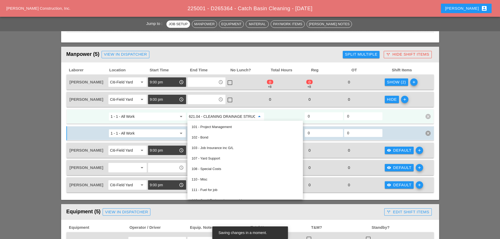
click at [227, 115] on input "621.04 - CLEANING DRAINAGE STRUCTURES" at bounding box center [222, 116] width 66 height 8
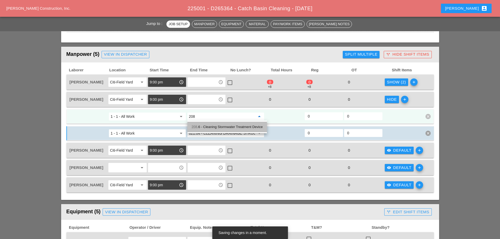
click at [220, 126] on div "208 .6 - Cleaning Stormwater Treatment Device" at bounding box center [226, 127] width 71 height 6
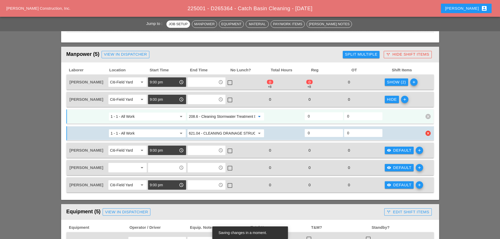
type input "208.6 - Cleaning Stormwater Treatment Device"
click at [217, 133] on input "621.04 - CLEANING DRAINAGE STRUCTURES" at bounding box center [222, 133] width 66 height 8
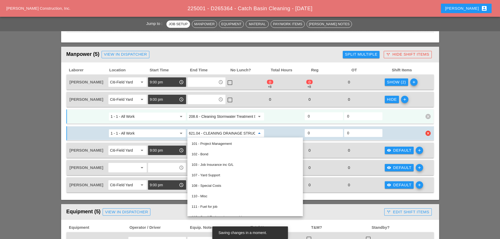
click at [217, 133] on input "621.04 - CLEANING DRAINAGE STRUCTURES" at bounding box center [222, 133] width 66 height 8
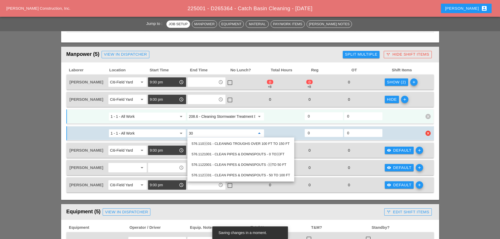
type input "3"
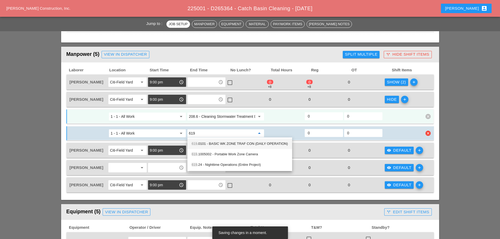
click at [210, 142] on div "619 .0101 - BASIC WK ZONE TRAF CON (DAILY OPERATION)" at bounding box center [239, 144] width 96 height 6
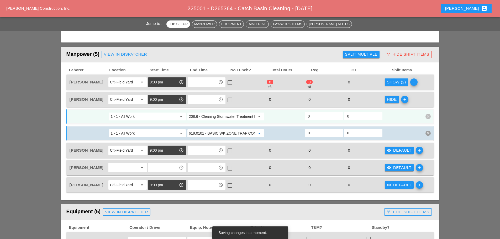
type input "619.0101 - BASIC WK ZONE TRAF CON (DAILY OPERATION)"
click at [309, 118] on input "0" at bounding box center [324, 116] width 32 height 8
click at [316, 133] on input "0" at bounding box center [324, 133] width 32 height 8
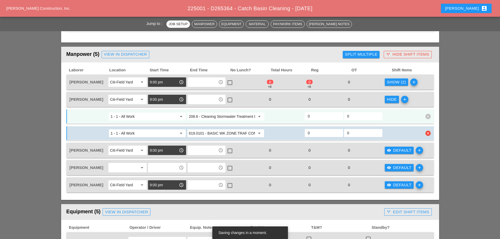
click at [315, 133] on input "0" at bounding box center [324, 133] width 32 height 8
type input "2"
click at [311, 115] on input "0" at bounding box center [324, 116] width 32 height 8
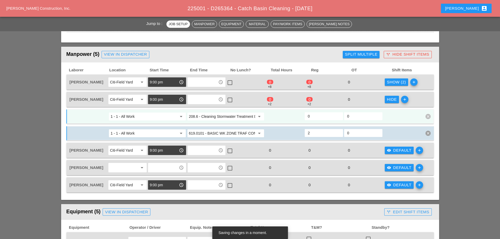
click at [311, 115] on input "0" at bounding box center [324, 116] width 32 height 8
type input "6"
click at [290, 117] on div at bounding box center [284, 116] width 39 height 9
click at [385, 100] on button "Hide" at bounding box center [391, 99] width 14 height 7
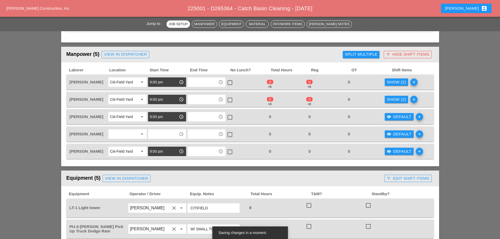
click at [389, 102] on div "Show (2)" at bounding box center [396, 100] width 19 height 6
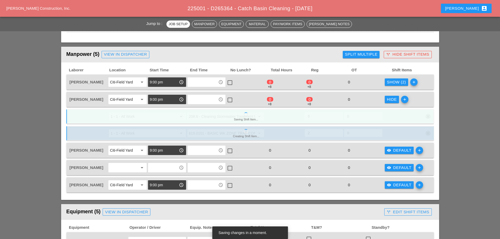
click at [389, 102] on div "Hide" at bounding box center [392, 100] width 10 height 6
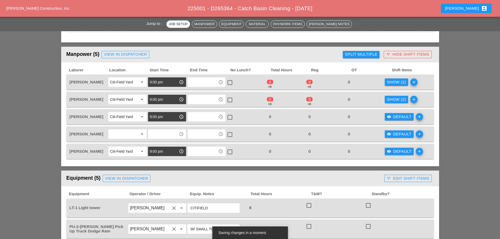
click at [394, 115] on div "visibility Default" at bounding box center [399, 117] width 25 height 6
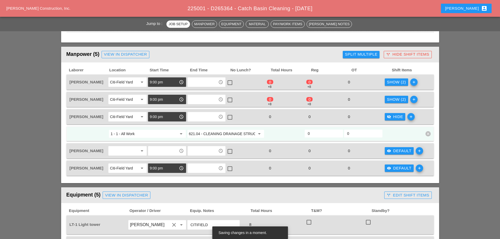
click at [237, 134] on input "621.04 - CLEANING DRAINAGE STRUCTURES" at bounding box center [222, 134] width 66 height 8
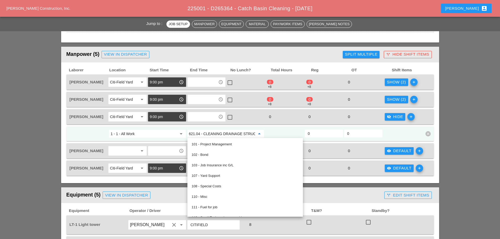
click at [409, 116] on icon "add" at bounding box center [410, 116] width 7 height 7
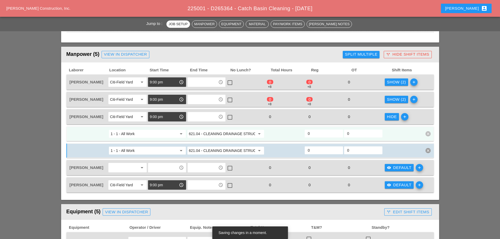
click at [228, 134] on input "621.04 - CLEANING DRAINAGE STRUCTURES" at bounding box center [222, 134] width 66 height 8
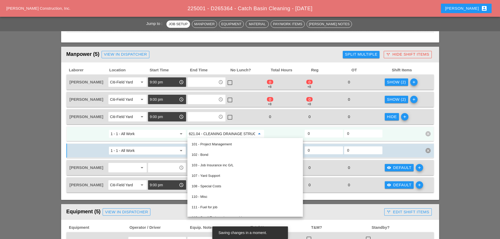
click at [228, 134] on input "621.04 - CLEANING DRAINAGE STRUCTURES" at bounding box center [222, 134] width 66 height 8
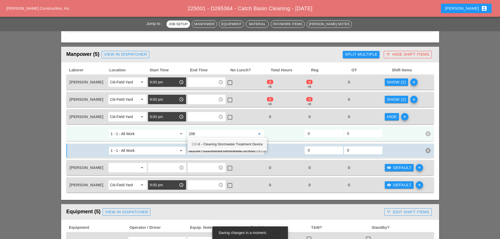
click at [219, 142] on div "208 .6 - Cleaning Stormwater Treatment Device" at bounding box center [226, 144] width 71 height 6
type input "208.6 - Cleaning Stormwater Treatment Device"
click at [213, 149] on input "621.04 - CLEANING DRAINAGE STRUCTURES" at bounding box center [222, 150] width 66 height 8
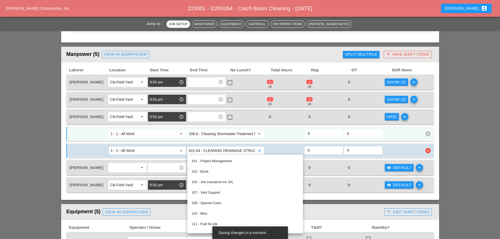
type input "5"
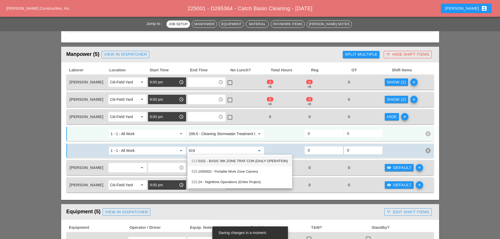
click at [215, 161] on div "619 .0101 - BASIC WK ZONE TRAF CON (DAILY OPERATION)" at bounding box center [239, 161] width 96 height 6
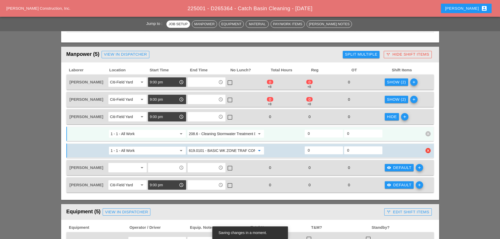
type input "619.0101 - BASIC WK ZONE TRAF CON (DAILY OPERATION)"
click at [313, 151] on input "0" at bounding box center [324, 150] width 32 height 8
type input "2"
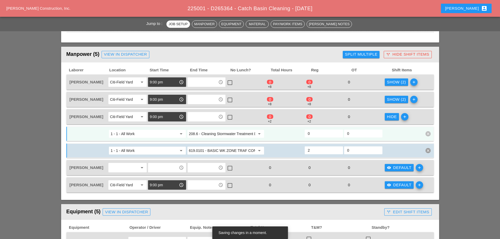
click at [311, 131] on input "0" at bounding box center [324, 133] width 32 height 8
type input "6"
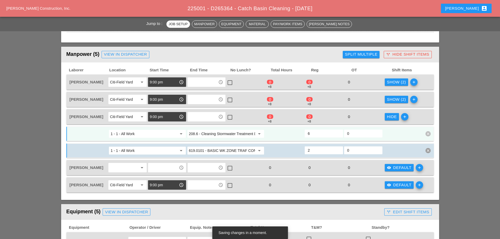
click at [388, 132] on div at bounding box center [402, 133] width 39 height 9
click at [391, 117] on div "Hide" at bounding box center [392, 117] width 10 height 6
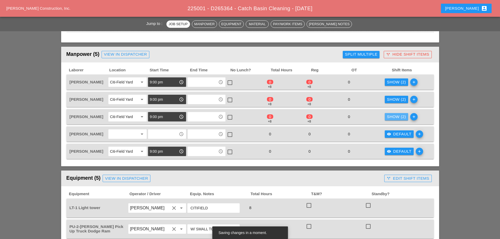
click at [391, 117] on div "Show (2)" at bounding box center [396, 117] width 19 height 6
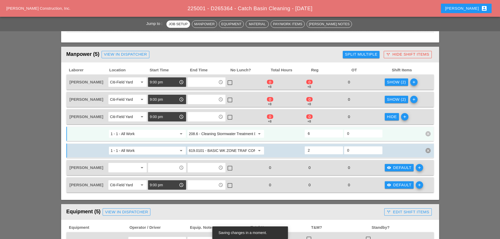
click at [391, 117] on div "Hide" at bounding box center [392, 117] width 10 height 6
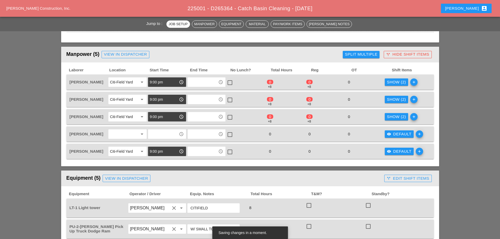
click at [403, 136] on div "visibility Default" at bounding box center [399, 134] width 25 height 6
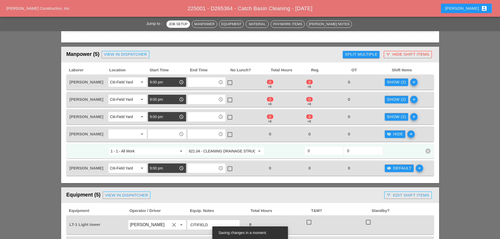
click at [410, 136] on icon "add" at bounding box center [410, 133] width 7 height 7
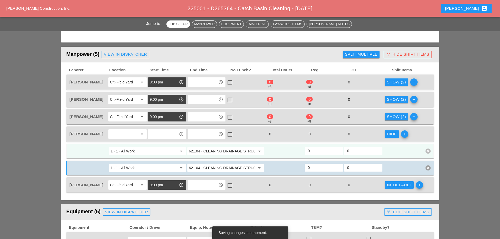
click at [223, 152] on input "621.04 - CLEANING DRAINAGE STRUCTURES" at bounding box center [222, 151] width 66 height 8
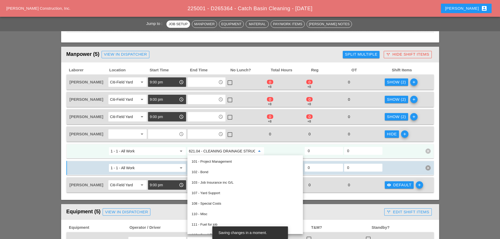
click at [223, 152] on input "621.04 - CLEANING DRAINAGE STRUCTURES" at bounding box center [222, 151] width 66 height 8
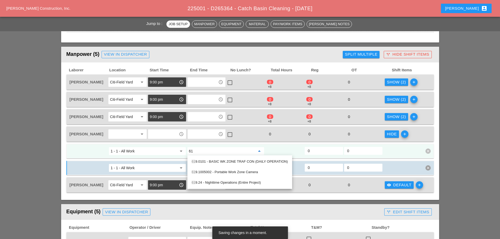
type input "6"
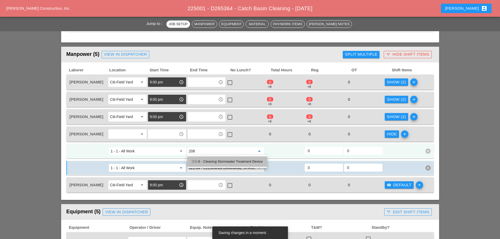
click at [217, 160] on div "208 .6 - Cleaning Stormwater Treatment Device" at bounding box center [226, 161] width 71 height 6
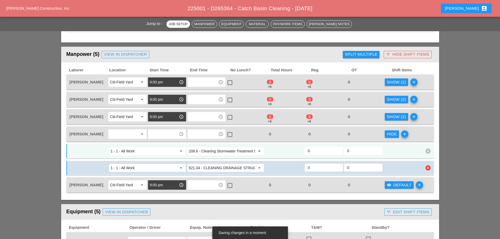
type input "208.6 - Cleaning Stormwater Treatment Device"
click at [222, 167] on input "621.04 - CLEANING DRAINAGE STRUCTURES" at bounding box center [222, 168] width 66 height 8
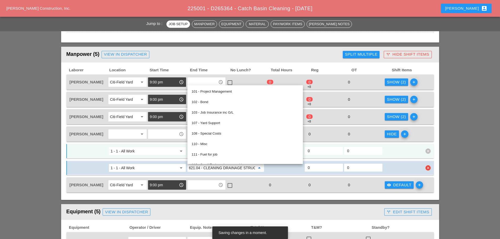
click at [222, 167] on input "621.04 - CLEANING DRAINAGE STRUCTURES" at bounding box center [222, 168] width 66 height 8
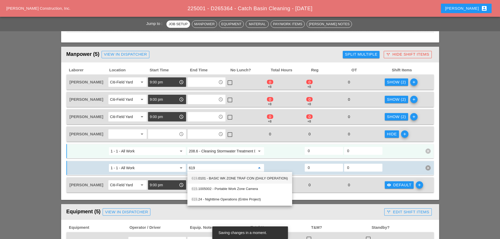
click at [220, 175] on div "619 .0101 - BASIC WK ZONE TRAF CON (DAILY OPERATION)" at bounding box center [239, 178] width 96 height 10
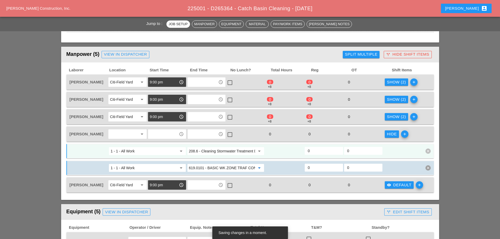
type input "619.0101 - BASIC WK ZONE TRAF CON (DAILY OPERATION)"
click at [311, 148] on input "0" at bounding box center [324, 151] width 32 height 8
click at [310, 169] on input "0" at bounding box center [324, 167] width 32 height 8
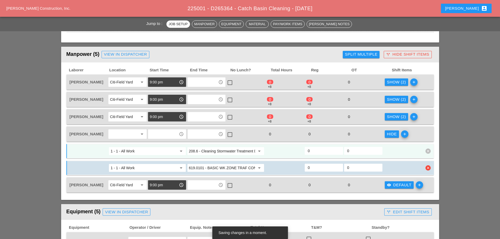
click at [310, 169] on input "0" at bounding box center [324, 167] width 32 height 8
type input "2"
click at [312, 152] on input "0" at bounding box center [324, 151] width 32 height 8
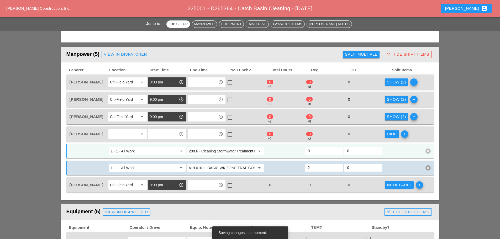
click at [312, 152] on input "0" at bounding box center [324, 151] width 32 height 8
type input "6"
click at [389, 151] on div at bounding box center [402, 150] width 39 height 9
click at [391, 135] on div "Hide" at bounding box center [392, 134] width 10 height 6
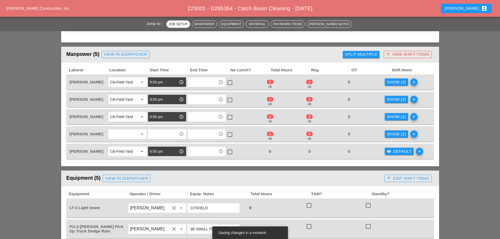
click at [386, 152] on button "visibility Default" at bounding box center [398, 151] width 29 height 7
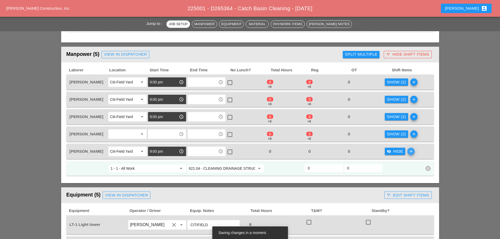
click at [408, 152] on icon "add" at bounding box center [410, 151] width 7 height 7
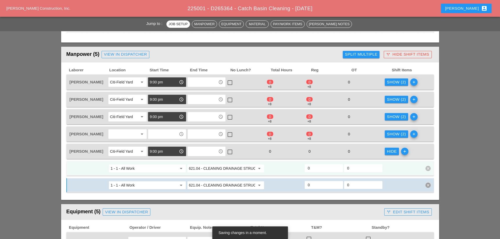
click at [219, 167] on input "621.04 - CLEANING DRAINAGE STRUCTURES" at bounding box center [222, 168] width 66 height 8
click at [228, 181] on div "208 .6 - Cleaning Stormwater Treatment Device" at bounding box center [226, 179] width 71 height 6
type input "208.6 - Cleaning Stormwater Treatment Device"
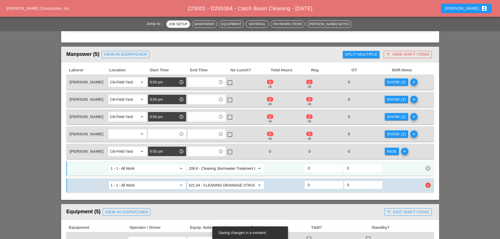
click at [224, 184] on input "621.04 - CLEANING DRAINAGE STRUCTURES" at bounding box center [222, 185] width 66 height 8
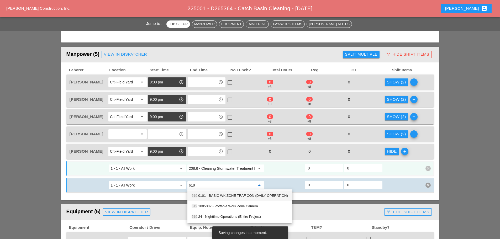
click at [221, 196] on div "619 .0101 - BASIC WK ZONE TRAF CON (DAILY OPERATION)" at bounding box center [239, 195] width 96 height 6
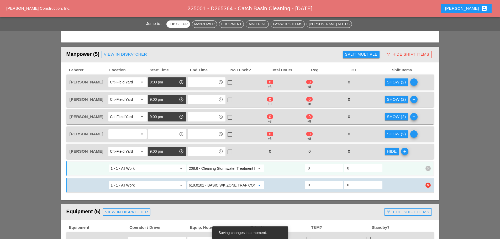
type input "619.0101 - BASIC WK ZONE TRAF CON (DAILY OPERATION)"
click at [308, 186] on input "0" at bounding box center [324, 185] width 32 height 8
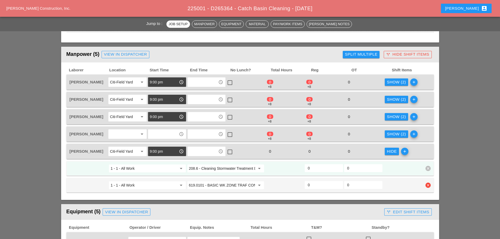
click at [306, 186] on div "0" at bounding box center [323, 185] width 38 height 8
click at [307, 186] on div "0" at bounding box center [323, 185] width 38 height 8
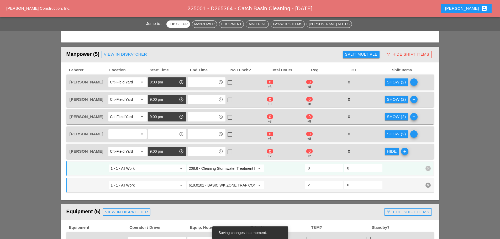
type input "2"
click at [311, 168] on input "0" at bounding box center [324, 168] width 32 height 8
type input "6"
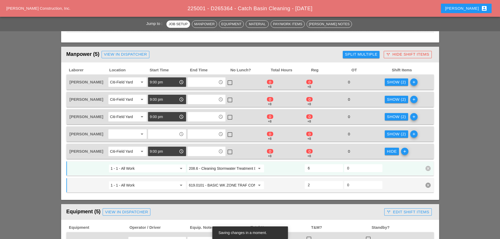
click at [396, 168] on div at bounding box center [402, 168] width 39 height 9
click at [392, 153] on div "Hide" at bounding box center [392, 151] width 10 height 6
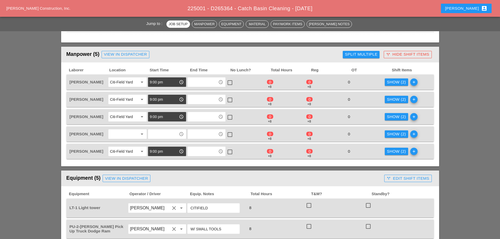
click at [396, 153] on div "Show (2)" at bounding box center [396, 151] width 19 height 6
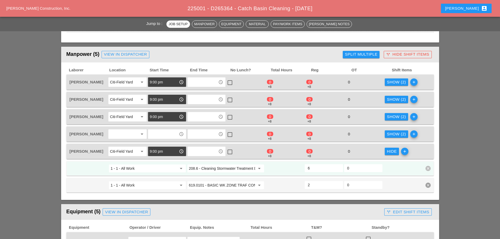
click at [392, 150] on div "Hide" at bounding box center [392, 151] width 10 height 6
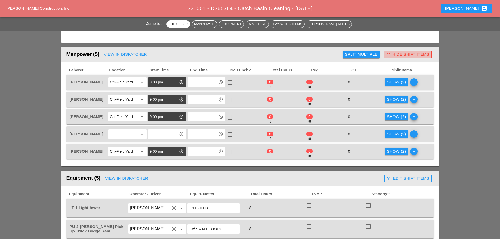
click at [399, 56] on div "call_split Hide Shift Items" at bounding box center [407, 54] width 43 height 6
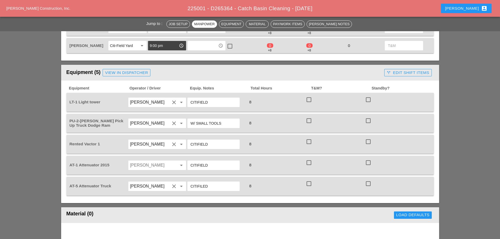
scroll to position [341, 0]
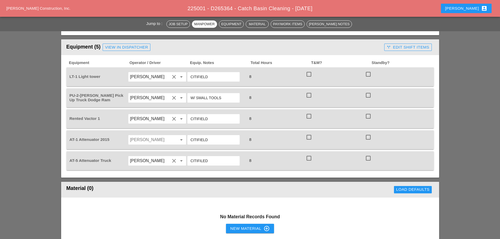
click at [394, 49] on div "call_split Edit Shift Items" at bounding box center [407, 47] width 42 height 6
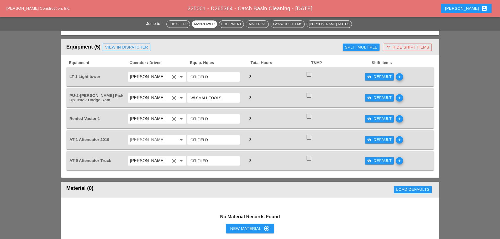
click at [368, 78] on icon "visibility" at bounding box center [369, 77] width 4 height 4
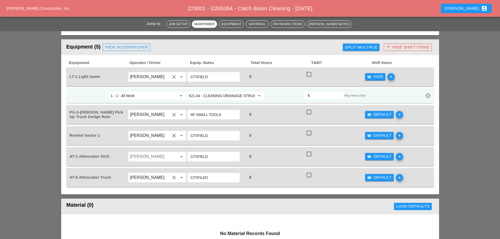
click at [226, 97] on input "621.04 - CLEANING DRAINAGE STRUCTURES" at bounding box center [222, 96] width 66 height 8
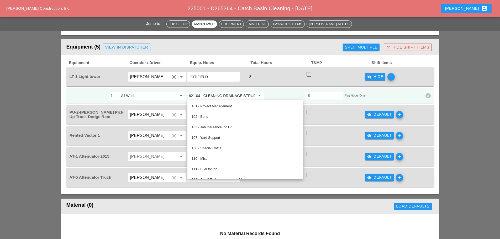
click at [226, 97] on input "621.04 - CLEANING DRAINAGE STRUCTURES" at bounding box center [222, 96] width 66 height 8
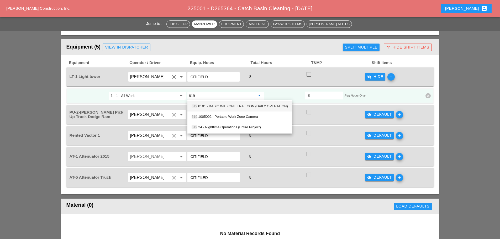
click at [219, 108] on div "619 .0101 - BASIC WK ZONE TRAF CON (DAILY OPERATION)" at bounding box center [239, 106] width 96 height 6
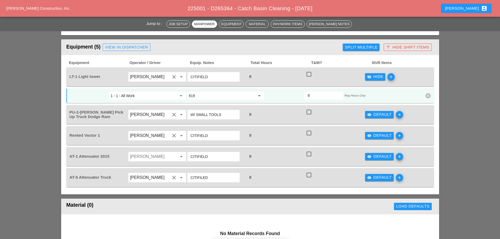
type input "619.0101 - BASIC WK ZONE TRAF CON (DAILY OPERATION)"
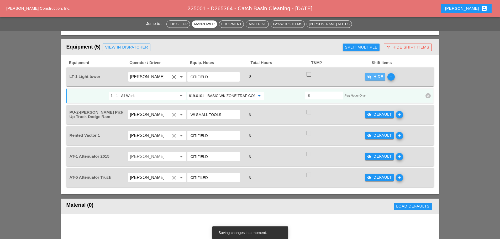
click at [371, 76] on icon "visibility_off" at bounding box center [369, 77] width 4 height 4
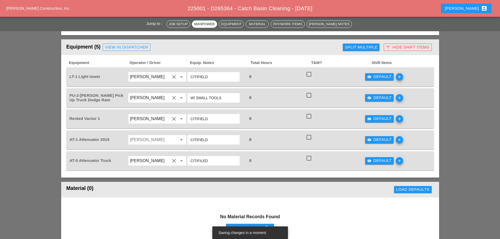
click at [379, 99] on div "visibility Default" at bounding box center [379, 98] width 25 height 6
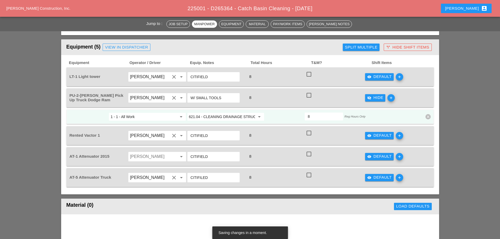
click at [236, 111] on div "1 - 1 - All Work arrow_drop_down 621.04 - CLEANING DRAINAGE STRUCTURES arrow_dr…" at bounding box center [249, 116] width 367 height 15
click at [231, 117] on input "621.04 - CLEANING DRAINAGE STRUCTURES" at bounding box center [222, 117] width 66 height 8
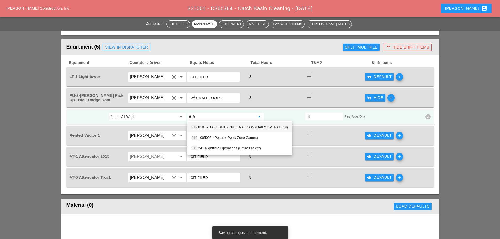
click at [220, 127] on div "619 .0101 - BASIC WK ZONE TRAF CON (DAILY OPERATION)" at bounding box center [239, 127] width 96 height 6
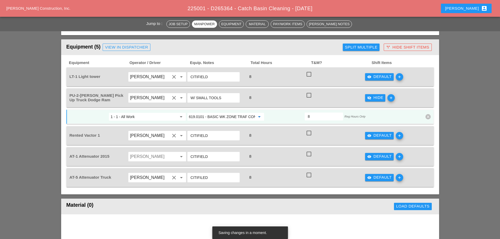
type input "619.0101 - BASIC WK ZONE TRAF CON (DAILY OPERATION)"
click at [377, 98] on div "visibility_off Hide" at bounding box center [375, 98] width 16 height 6
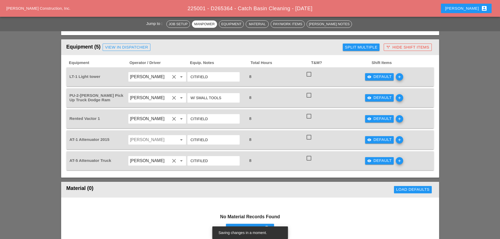
click at [376, 120] on div "visibility Default" at bounding box center [379, 119] width 25 height 6
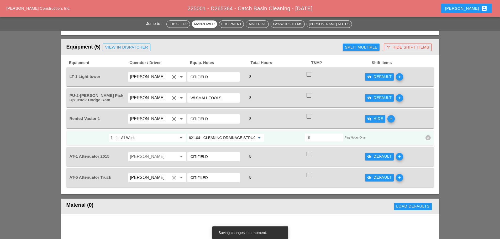
click at [193, 134] on input "621.04 - CLEANING DRAINAGE STRUCTURES" at bounding box center [222, 137] width 66 height 8
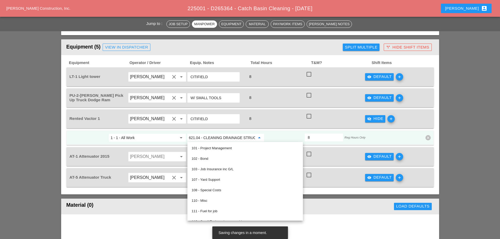
click at [198, 136] on input "621.04 - CLEANING DRAINAGE STRUCTURES" at bounding box center [222, 137] width 66 height 8
drag, startPoint x: 318, startPoint y: 118, endPoint x: 353, endPoint y: 117, distance: 35.4
click at [320, 117] on div "check_box_outline_blank" at bounding box center [334, 118] width 59 height 15
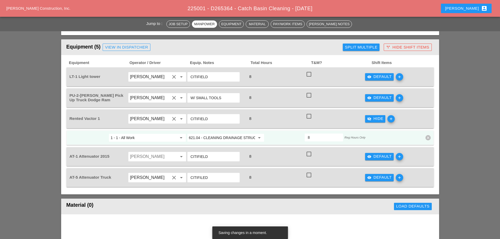
click at [367, 117] on icon "visibility_off" at bounding box center [369, 119] width 4 height 4
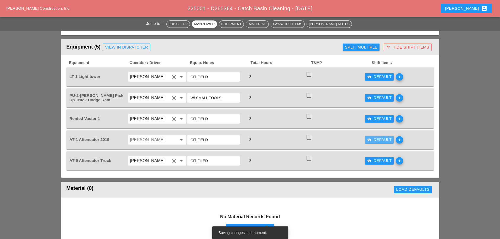
click at [373, 137] on div "visibility Default" at bounding box center [379, 140] width 25 height 6
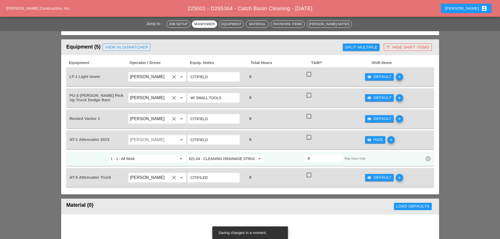
click at [214, 156] on input "621.04 - CLEANING DRAINAGE STRUCTURES" at bounding box center [222, 158] width 66 height 8
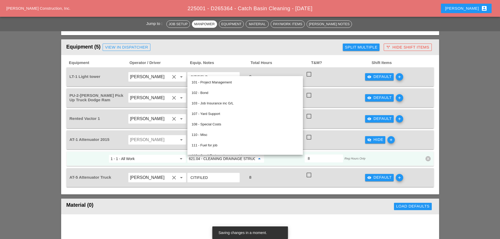
click at [214, 156] on input "621.04 - CLEANING DRAINAGE STRUCTURES" at bounding box center [222, 158] width 66 height 8
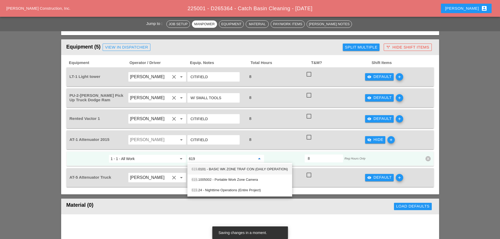
click at [214, 170] on div "619 .0101 - BASIC WK ZONE TRAF CON (DAILY OPERATION)" at bounding box center [239, 169] width 96 height 6
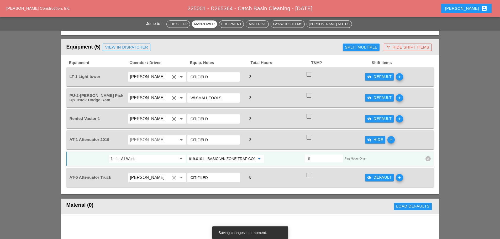
type input "619.0101 - BASIC WK ZONE TRAF CON (DAILY OPERATION)"
click at [376, 142] on div "visibility_off Hide" at bounding box center [375, 140] width 16 height 6
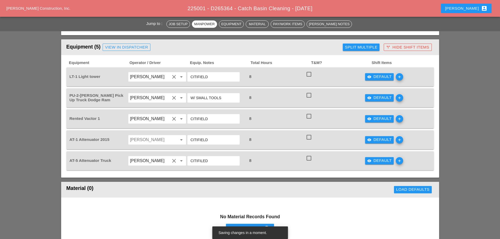
click at [376, 162] on div "visibility Default" at bounding box center [379, 161] width 25 height 6
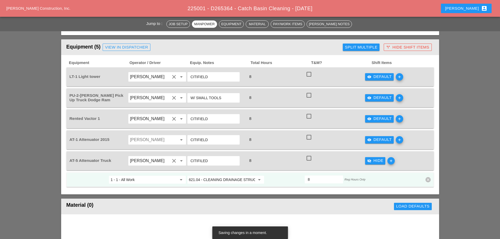
click at [225, 181] on input "621.04 - CLEANING DRAINAGE STRUCTURES" at bounding box center [222, 179] width 66 height 8
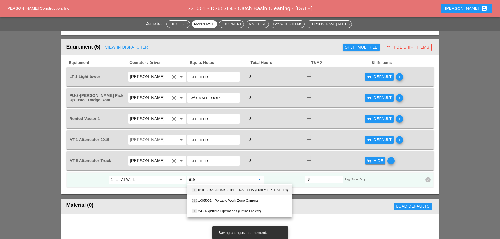
click at [216, 190] on div "619 .0101 - BASIC WK ZONE TRAF CON (DAILY OPERATION)" at bounding box center [239, 190] width 96 height 6
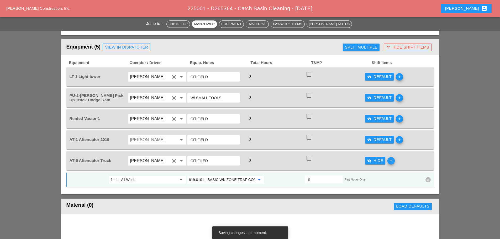
type input "619.0101 - BASIC WK ZONE TRAF CON (DAILY OPERATION)"
click at [377, 160] on div "visibility_off Hide" at bounding box center [375, 161] width 16 height 6
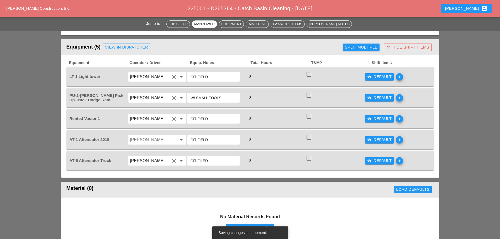
click at [414, 50] on div "call_split Hide Shift Items" at bounding box center [407, 47] width 43 height 6
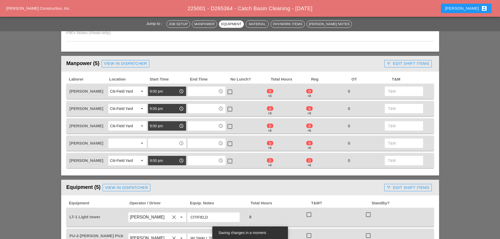
scroll to position [157, 0]
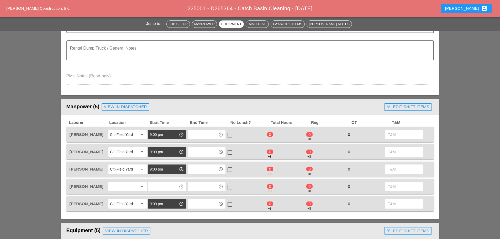
click at [358, 133] on div "0" at bounding box center [364, 134] width 38 height 7
click at [393, 109] on div "call_split Edit Shift Items" at bounding box center [407, 107] width 42 height 6
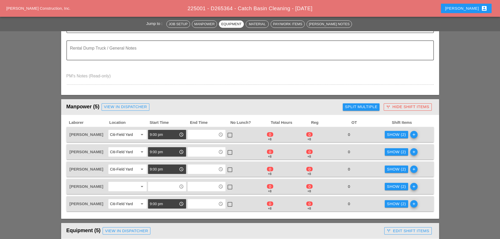
click at [394, 153] on div "Show (2)" at bounding box center [396, 152] width 19 height 6
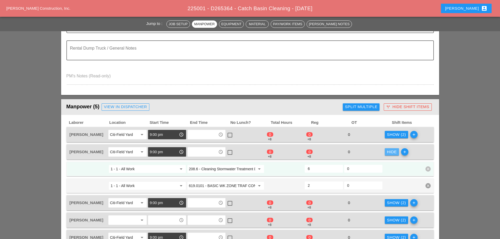
click at [394, 153] on div "Hide" at bounding box center [392, 152] width 10 height 6
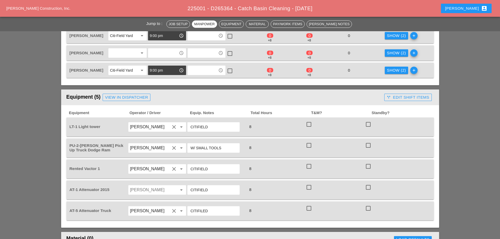
scroll to position [341, 0]
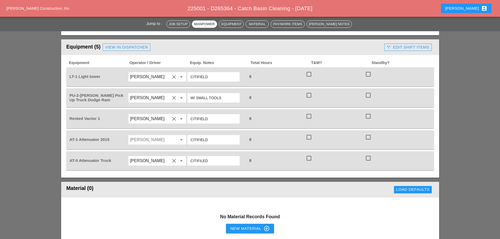
click at [396, 46] on div "call_split Edit Shift Items" at bounding box center [407, 47] width 42 height 6
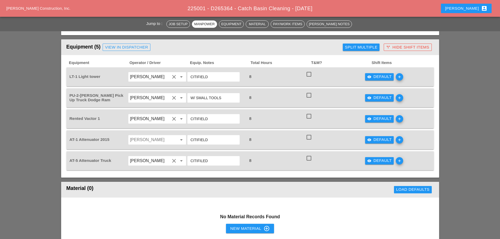
click at [371, 139] on icon "visibility" at bounding box center [369, 140] width 4 height 4
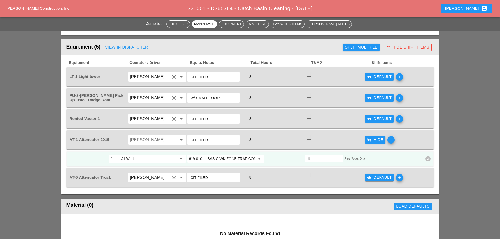
click at [371, 139] on icon "visibility_off" at bounding box center [369, 140] width 4 height 4
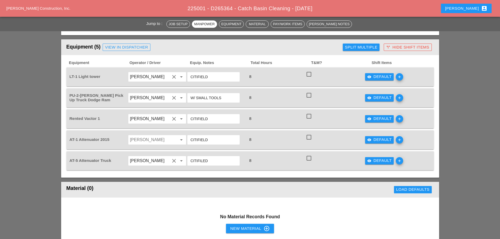
click at [396, 50] on button "call_split Hide Shift Items" at bounding box center [407, 47] width 48 height 7
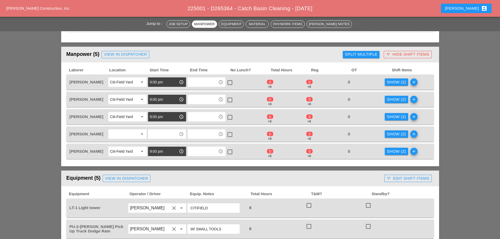
click at [401, 55] on div "call_split Hide Shift Items" at bounding box center [407, 54] width 43 height 6
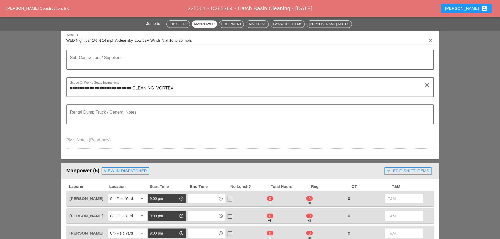
scroll to position [52, 0]
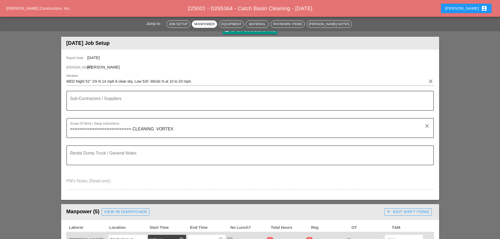
click at [480, 7] on div "[PERSON_NAME] account_box" at bounding box center [466, 8] width 42 height 6
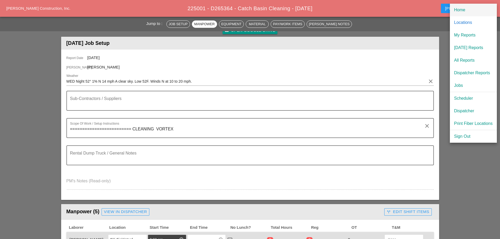
click at [464, 10] on div "Home" at bounding box center [473, 10] width 39 height 6
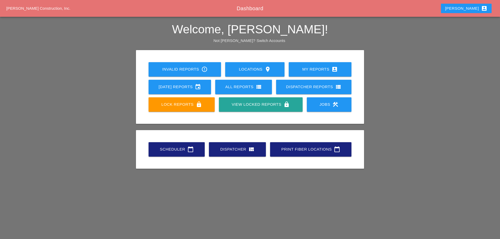
click at [176, 148] on div "Scheduler calendar_today" at bounding box center [176, 149] width 39 height 6
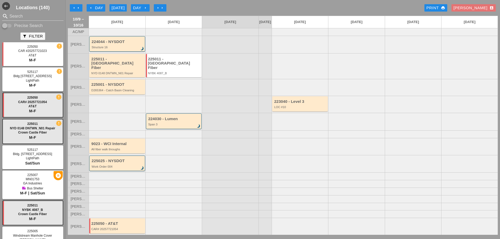
click at [91, 9] on icon "arrow_left" at bounding box center [91, 8] width 4 height 4
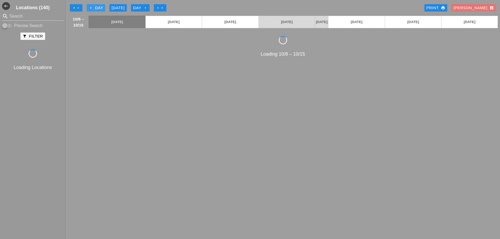
click at [91, 9] on icon "arrow_left" at bounding box center [91, 8] width 4 height 4
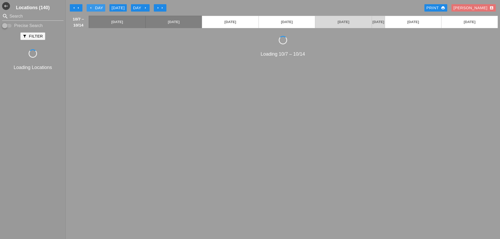
click at [91, 9] on icon "arrow_left" at bounding box center [91, 8] width 4 height 4
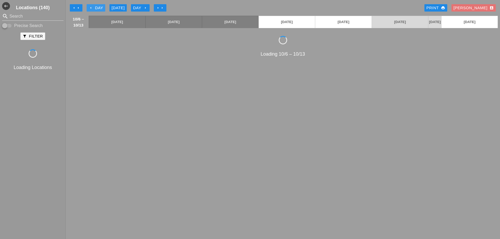
click at [91, 9] on icon "arrow_left" at bounding box center [91, 8] width 4 height 4
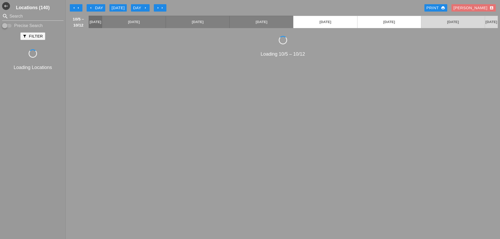
click at [91, 9] on icon "arrow_left" at bounding box center [91, 8] width 4 height 4
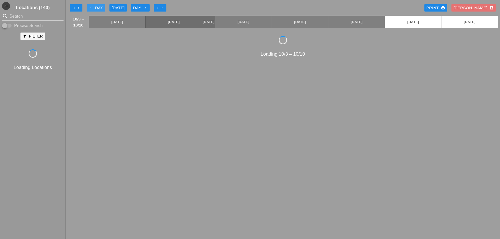
click at [91, 9] on icon "arrow_left" at bounding box center [91, 8] width 4 height 4
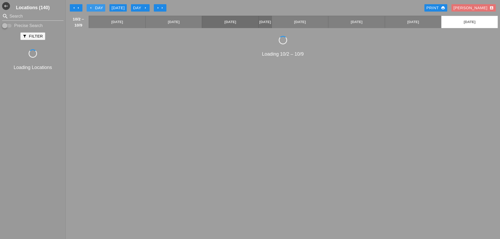
click at [91, 9] on icon "arrow_left" at bounding box center [91, 8] width 4 height 4
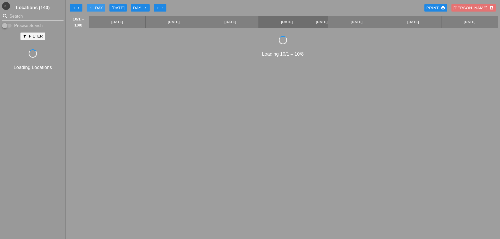
click at [91, 9] on icon "arrow_left" at bounding box center [91, 8] width 4 height 4
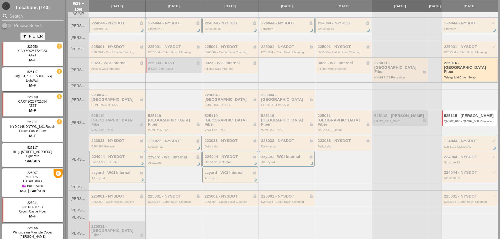
scroll to position [26, 0]
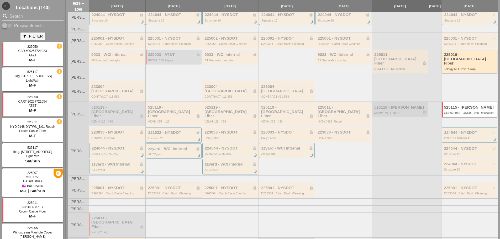
click at [168, 183] on div "225001 - NYSDOT lock D265364 - Catch Basin Cleaning" at bounding box center [174, 190] width 56 height 15
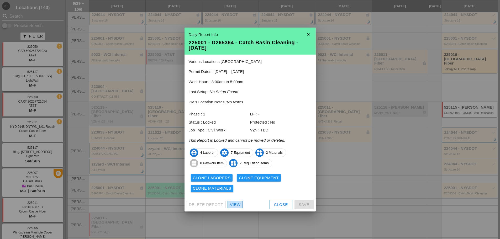
click at [238, 204] on div "View" at bounding box center [235, 205] width 10 height 6
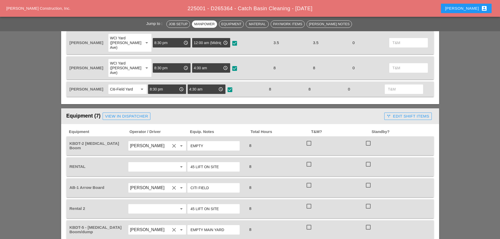
scroll to position [288, 0]
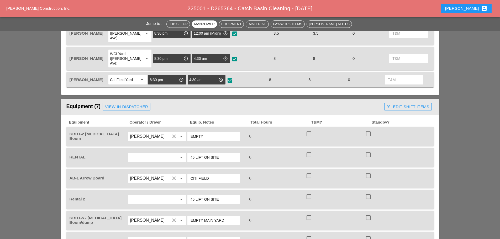
click at [401, 104] on div "call_split Edit Shift Items" at bounding box center [407, 107] width 42 height 6
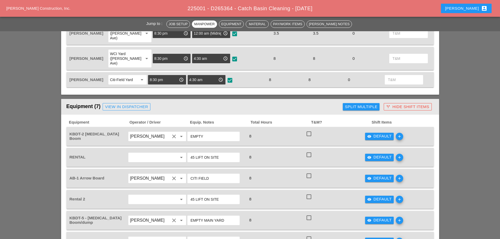
click at [376, 133] on div "visibility Default" at bounding box center [379, 136] width 25 height 6
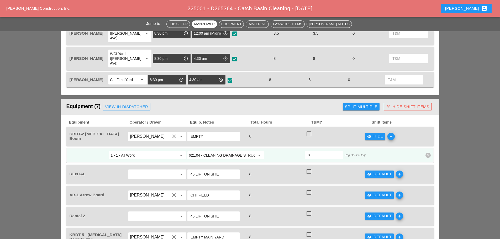
click at [376, 133] on div "visibility_off Hide" at bounding box center [375, 136] width 16 height 6
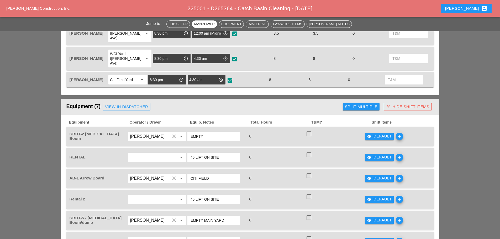
click at [399, 104] on div "call_split Hide Shift Items" at bounding box center [407, 107] width 43 height 6
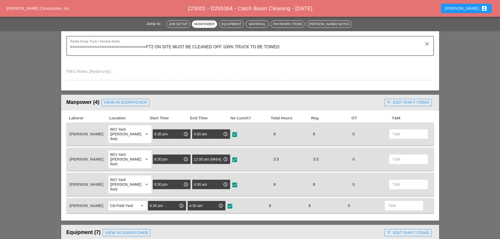
scroll to position [157, 0]
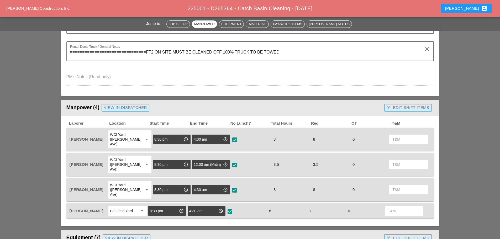
click at [399, 108] on div "call_split Edit Shift Items" at bounding box center [407, 108] width 42 height 6
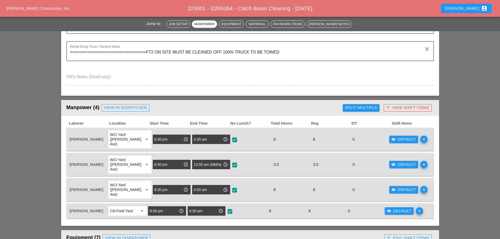
click at [398, 136] on div "visibility Default" at bounding box center [403, 139] width 25 height 6
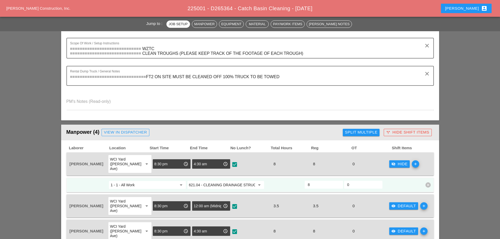
scroll to position [184, 0]
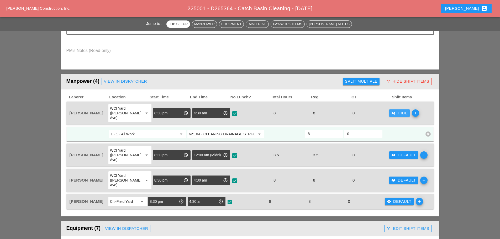
drag, startPoint x: 390, startPoint y: 110, endPoint x: 386, endPoint y: 102, distance: 9.0
click at [391, 111] on icon "visibility_off" at bounding box center [393, 113] width 4 height 4
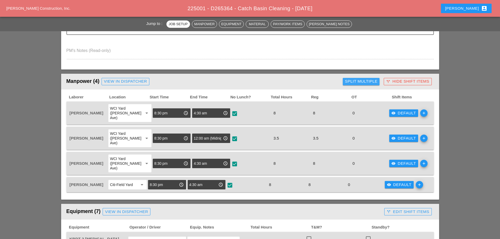
click at [369, 84] on div "Split Multiple" at bounding box center [361, 81] width 33 height 6
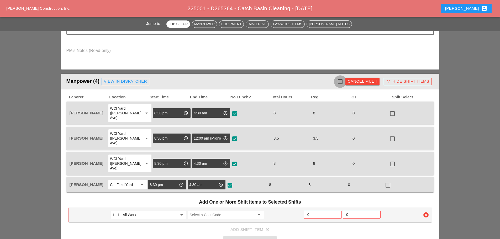
click at [341, 82] on div at bounding box center [339, 81] width 9 height 9
checkbox input "true"
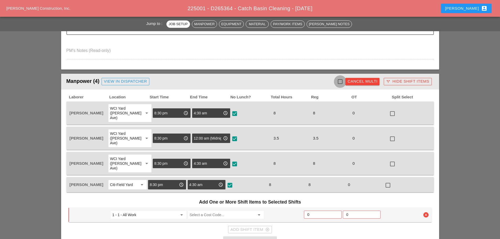
checkbox input "true"
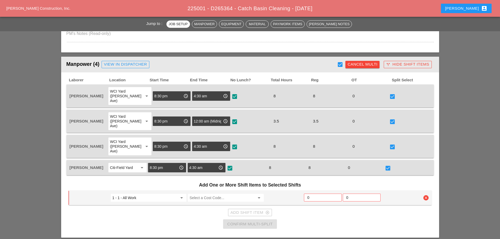
scroll to position [210, 0]
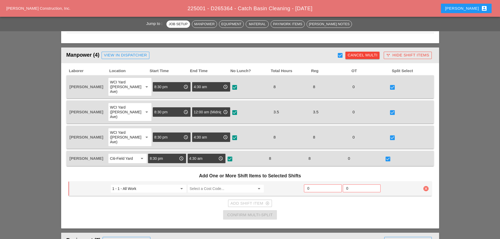
click at [427, 186] on icon "clear" at bounding box center [425, 188] width 5 height 5
click at [418, 165] on div "Confirm delete" at bounding box center [425, 163] width 25 height 6
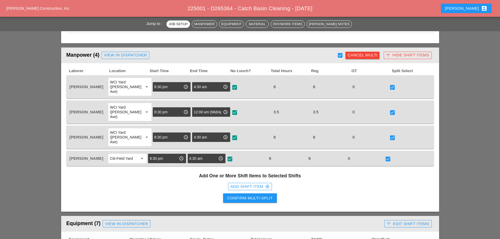
click at [359, 56] on div "Cancel Multi" at bounding box center [362, 55] width 30 height 6
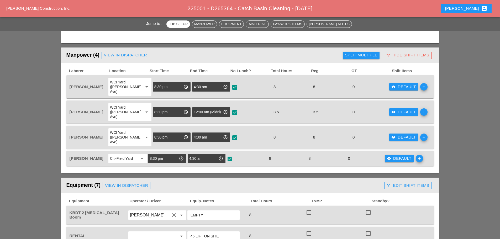
click at [395, 87] on div "visibility Default" at bounding box center [403, 87] width 25 height 6
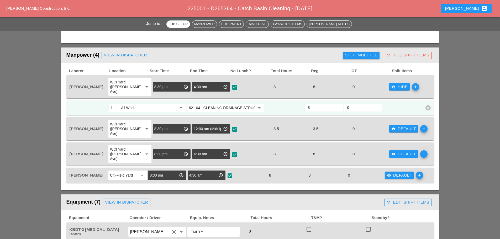
click at [226, 105] on input "621.04 - CLEANING DRAINAGE STRUCTURES" at bounding box center [222, 108] width 66 height 8
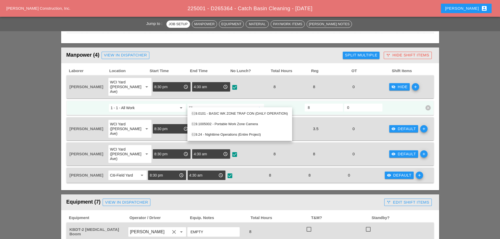
type input "6"
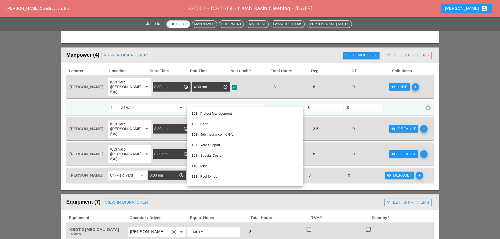
type input "576."
click at [216, 104] on input "576." at bounding box center [222, 108] width 66 height 8
click at [216, 104] on input "621.04" at bounding box center [222, 108] width 66 height 8
click at [212, 105] on input "621.04" at bounding box center [222, 108] width 66 height 8
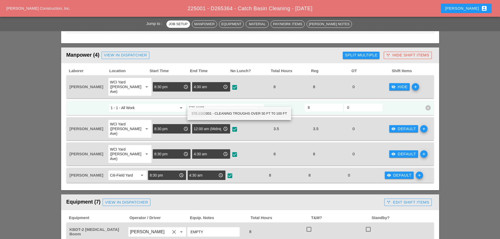
click at [231, 111] on div "576.1102 001 - CLEANING TROUGHS OVER 50 FT T0 100 FT" at bounding box center [238, 113] width 95 height 6
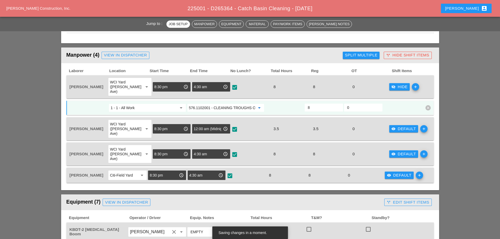
type input "576.1102001 - CLEANING TROUGHS OVER 50 FT T0 100 FT"
click at [414, 85] on icon "add" at bounding box center [414, 86] width 7 height 7
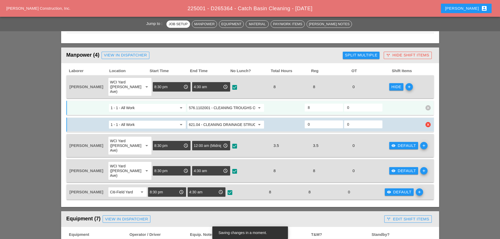
click at [231, 120] on input "621.04 - CLEANING DRAINAGE STRUCTURES" at bounding box center [222, 124] width 66 height 8
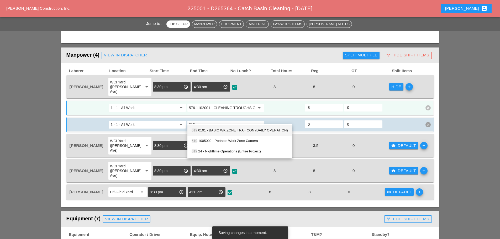
click at [224, 128] on div "619 .0101 - BASIC WK ZONE TRAF CON (DAILY OPERATION)" at bounding box center [239, 130] width 96 height 6
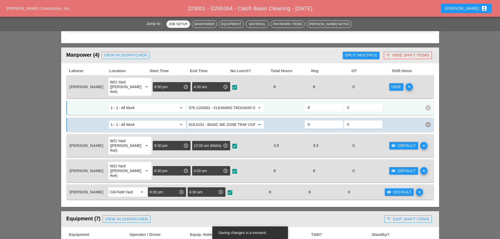
type input "619.0101 - BASIC WK ZONE TRAF CON (DAILY OPERATION)"
click at [310, 103] on input "8" at bounding box center [324, 107] width 32 height 8
click at [309, 121] on input "0" at bounding box center [324, 124] width 32 height 8
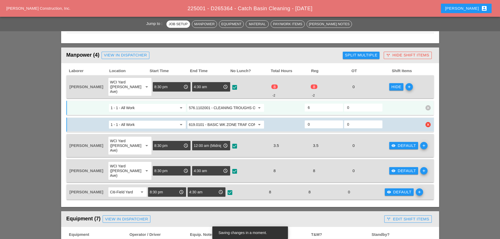
click at [309, 121] on input "0" at bounding box center [324, 124] width 32 height 8
type input "4"
type input "2"
click at [315, 104] on input "4" at bounding box center [324, 107] width 32 height 8
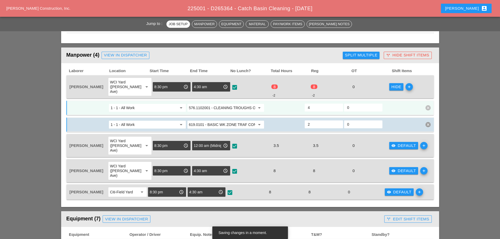
click at [315, 104] on input "4" at bounding box center [324, 107] width 32 height 8
type input "6"
click at [408, 104] on div at bounding box center [402, 107] width 39 height 9
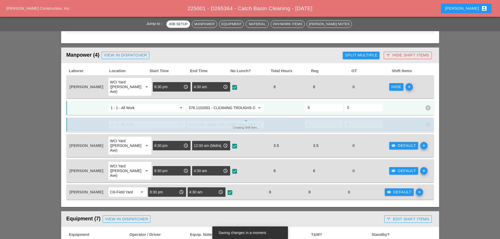
click at [391, 84] on div "Hide" at bounding box center [396, 87] width 10 height 6
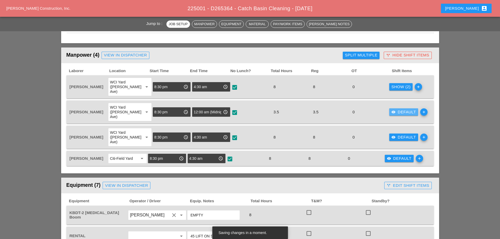
click at [401, 109] on div "visibility Default" at bounding box center [403, 112] width 25 height 6
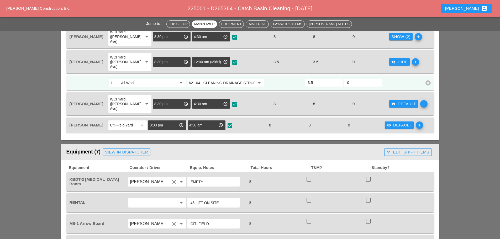
scroll to position [262, 0]
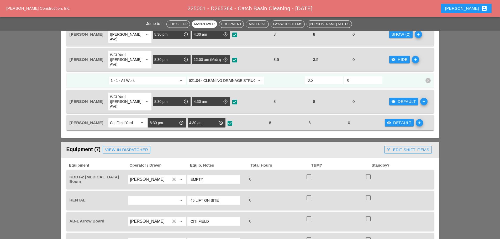
click at [230, 76] on input "621.04 - CLEANING DRAINAGE STRUCTURES" at bounding box center [222, 80] width 66 height 8
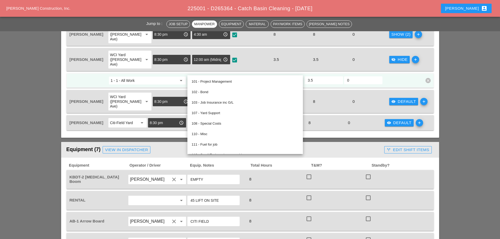
click at [230, 76] on input "621.04 - CLEANING DRAINAGE STRUCTURES" at bounding box center [222, 80] width 66 height 8
type input "6"
type input "619"
click at [230, 76] on input "619" at bounding box center [222, 80] width 66 height 8
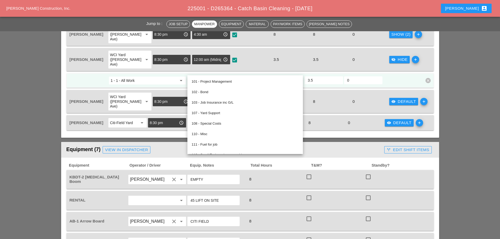
click at [230, 76] on input "621.04" at bounding box center [222, 80] width 66 height 8
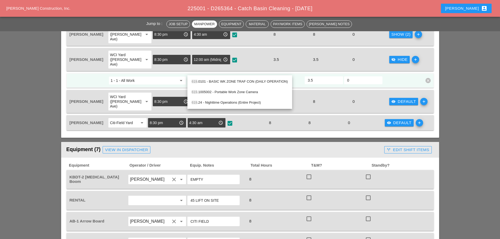
click at [231, 83] on div "619 .0101 - BASIC WK ZONE TRAF CON (DAILY OPERATION)" at bounding box center [239, 81] width 96 height 6
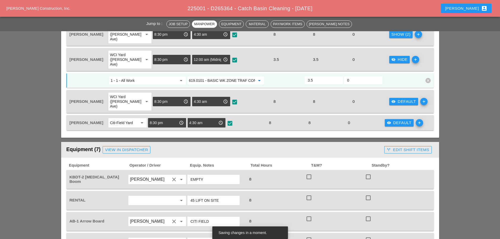
type input "619.0101 - BASIC WK ZONE TRAF CON (DAILY OPERATION)"
click at [411, 56] on icon "add" at bounding box center [414, 59] width 7 height 7
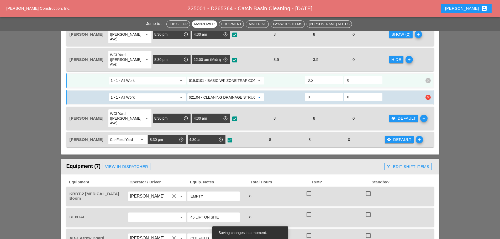
click at [231, 93] on input "621.04 - CLEANING DRAINAGE STRUCTURES" at bounding box center [222, 97] width 66 height 8
click at [237, 100] on div "576.1102 001 - CLEANING TROUGHS OVER 50 FT T0 100 FT" at bounding box center [238, 98] width 95 height 6
type input "576.1102001 - CLEANING TROUGHS OVER 50 FT T0 100 FT"
click at [308, 93] on input "0" at bounding box center [324, 97] width 32 height 8
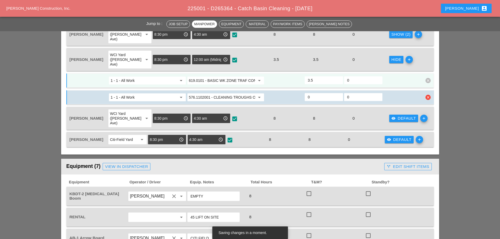
click at [308, 93] on input "0" at bounding box center [324, 97] width 32 height 8
type input "2.5"
type input "1.5"
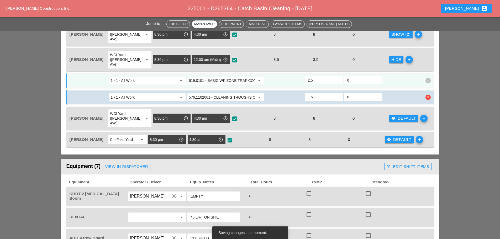
type input "2"
type input "1.5"
click at [313, 76] on input "2" at bounding box center [324, 80] width 32 height 8
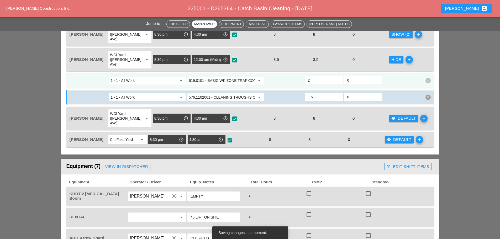
click at [391, 57] on div "Hide" at bounding box center [396, 60] width 10 height 6
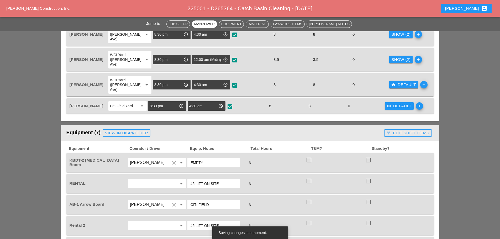
click at [405, 82] on div "visibility Default" at bounding box center [403, 85] width 25 height 6
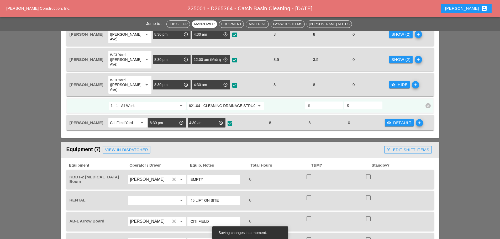
click at [411, 81] on icon "add" at bounding box center [414, 84] width 7 height 7
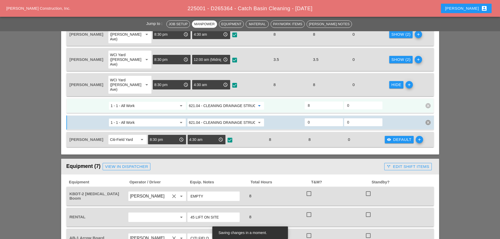
click at [231, 101] on input "621.04 - CLEANING DRAINAGE STRUCTURES" at bounding box center [222, 105] width 66 height 8
click at [226, 99] on div "576.1102 001 - CLEANING TROUGHS OVER 50 FT T0 100 FT" at bounding box center [238, 102] width 95 height 6
type input "576.1102001 - CLEANING TROUGHS OVER 50 FT T0 100 FT"
click at [406, 81] on icon "add" at bounding box center [408, 84] width 7 height 7
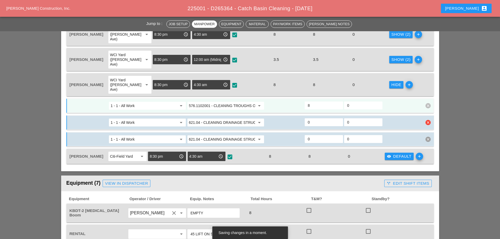
click at [212, 118] on input "621.04 - CLEANING DRAINAGE STRUCTURES" at bounding box center [222, 122] width 66 height 8
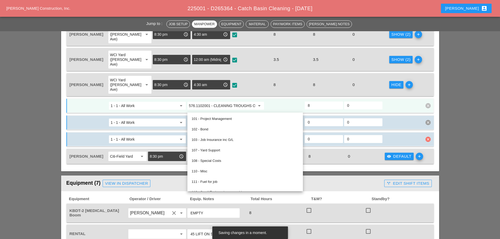
click at [430, 137] on icon "clear" at bounding box center [427, 139] width 5 height 5
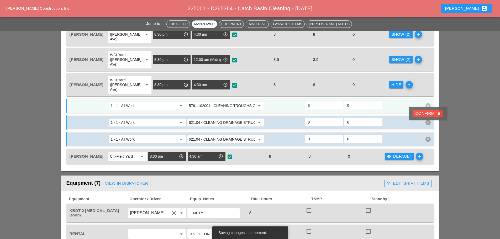
click at [425, 114] on div "Confirm delete" at bounding box center [427, 113] width 25 height 6
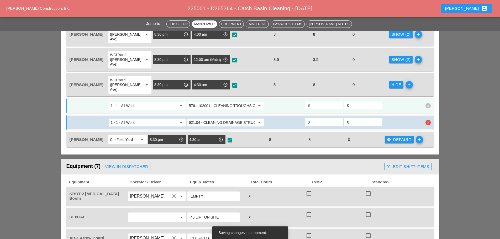
click at [206, 118] on input "621.04 - CLEANING DRAINAGE STRUCTURES" at bounding box center [222, 122] width 66 height 8
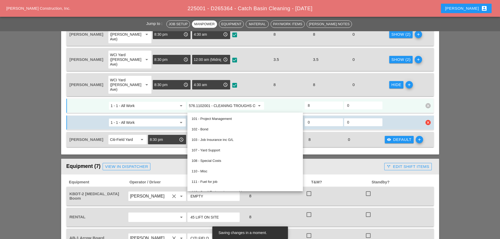
click at [206, 118] on input "621.04 - CLEANING DRAINAGE STRUCTURES" at bounding box center [222, 122] width 66 height 8
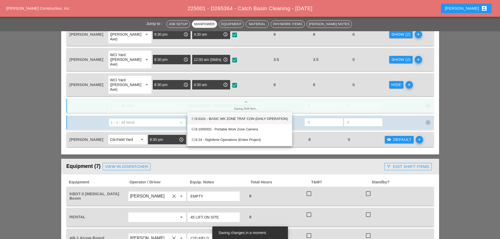
click at [207, 118] on div "61 9.0101 - BASIC WK ZONE TRAF CON (DAILY OPERATION)" at bounding box center [239, 119] width 96 height 6
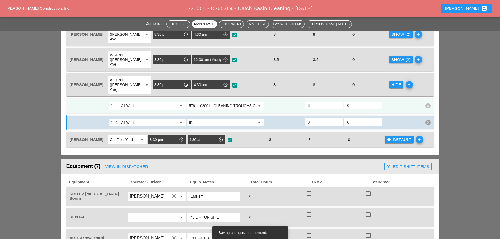
type input "619.0101 - BASIC WK ZONE TRAF CON (DAILY OPERATION)"
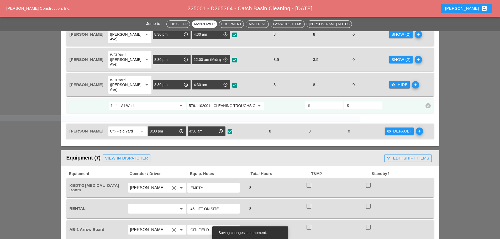
click at [317, 101] on input "8" at bounding box center [324, 105] width 32 height 8
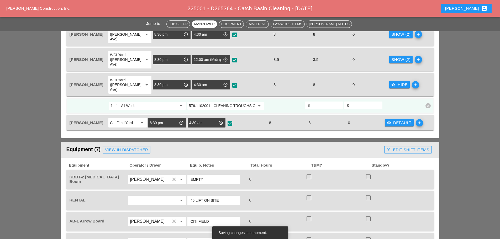
click at [317, 101] on input "8" at bounding box center [324, 105] width 32 height 8
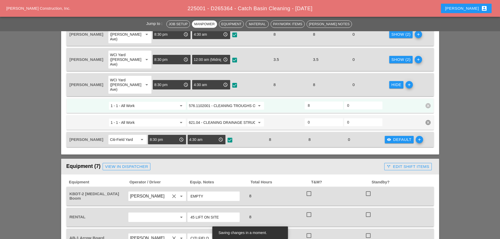
click at [311, 101] on input "8" at bounding box center [324, 105] width 32 height 8
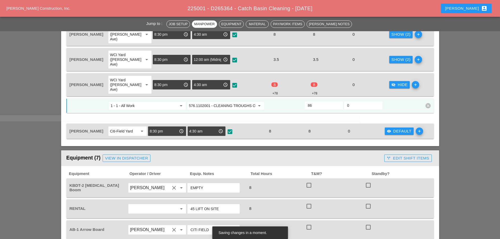
click at [310, 115] on div at bounding box center [176, 118] width 367 height 6
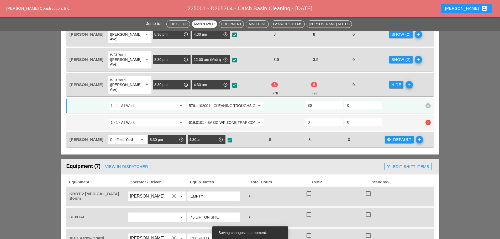
click at [319, 118] on input "0" at bounding box center [324, 122] width 32 height 8
click at [317, 101] on input "86" at bounding box center [324, 105] width 32 height 8
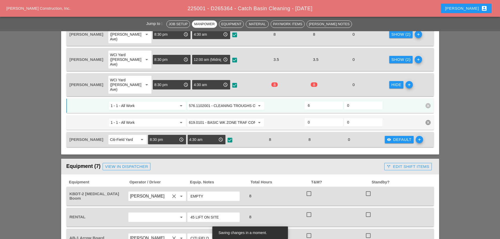
type input "6"
click at [314, 118] on input "0" at bounding box center [324, 122] width 32 height 8
type input "2"
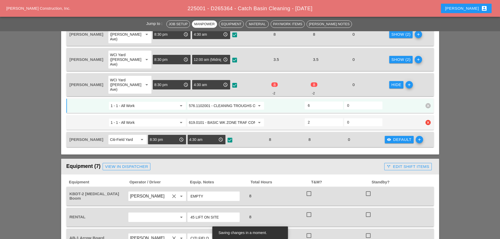
type input "4"
type input "2"
click at [323, 101] on input "4" at bounding box center [324, 105] width 32 height 8
click at [322, 101] on input "4" at bounding box center [324, 105] width 32 height 8
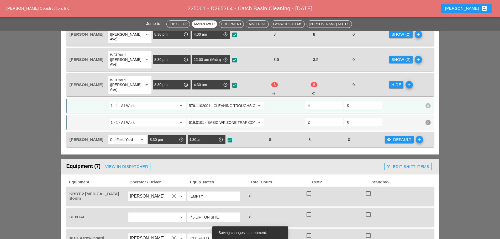
click at [322, 101] on input "4" at bounding box center [324, 105] width 32 height 8
type input "6"
click at [393, 82] on div "Hide" at bounding box center [396, 85] width 10 height 6
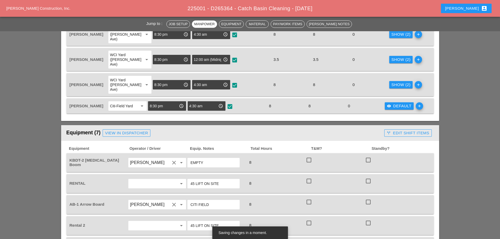
click at [400, 103] on div "visibility Default" at bounding box center [399, 106] width 25 height 6
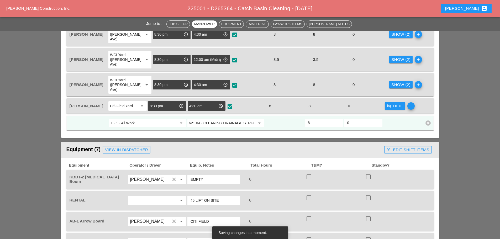
click at [410, 102] on icon "add" at bounding box center [410, 105] width 7 height 7
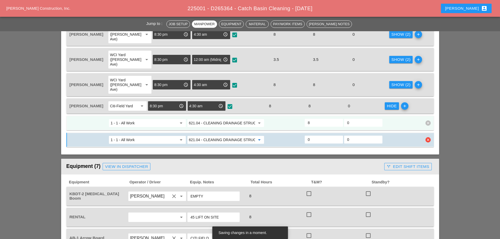
click at [214, 136] on input "621.04 - CLEANING DRAINAGE STRUCTURES" at bounding box center [222, 140] width 66 height 8
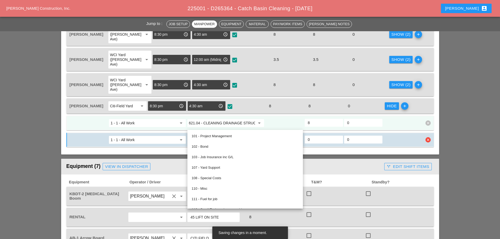
click at [214, 136] on input "621.04 - CLEANING DRAINAGE STRUCTURES" at bounding box center [222, 140] width 66 height 8
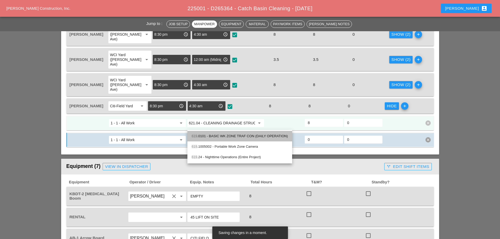
click at [217, 135] on div "619 .0101 - BASIC WK ZONE TRAF CON (DAILY OPERATION)" at bounding box center [239, 136] width 96 height 6
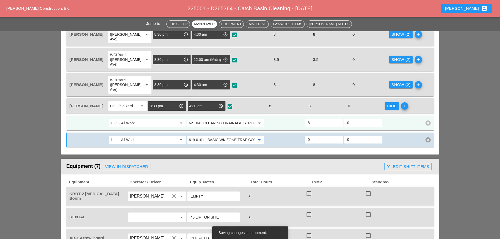
type input "619.0101 - BASIC WK ZONE TRAF CON (DAILY OPERATION)"
click at [215, 119] on input "621.04 - CLEANING DRAINAGE STRUCTURES" at bounding box center [222, 123] width 66 height 8
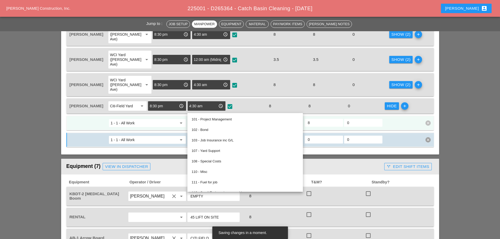
click at [215, 119] on input "621.04 - CLEANING DRAINAGE STRUCTURES" at bounding box center [222, 123] width 66 height 8
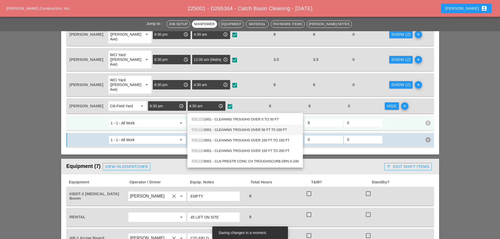
click at [210, 127] on div "576.110 2001 - CLEANING TROUGHS OVER 50 FT T0 100 FT" at bounding box center [244, 130] width 107 height 6
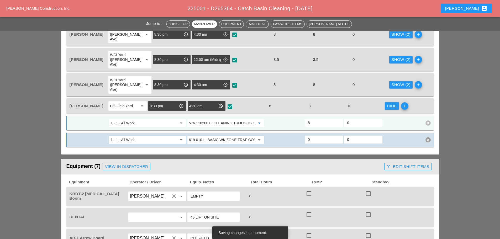
type input "576.1102001 - CLEANING TROUGHS OVER 50 FT T0 100 FT"
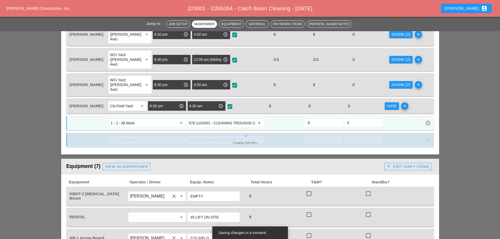
click at [308, 119] on input "8" at bounding box center [324, 123] width 32 height 8
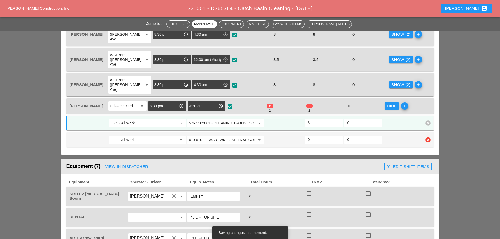
type input "6"
click at [314, 135] on input "0" at bounding box center [324, 139] width 32 height 8
type input "2"
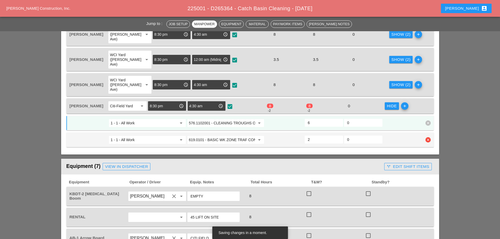
type input "4"
type input "2"
click at [306, 119] on div "4" at bounding box center [323, 123] width 38 height 8
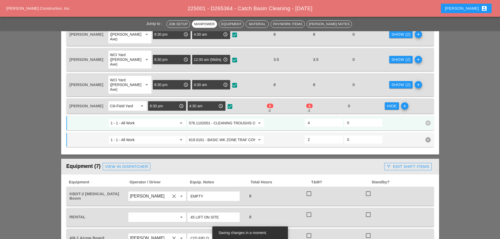
click at [306, 119] on div "4" at bounding box center [323, 123] width 38 height 8
click at [308, 119] on input "4" at bounding box center [324, 123] width 32 height 8
click at [308, 119] on div "4" at bounding box center [323, 123] width 38 height 8
type input "6"
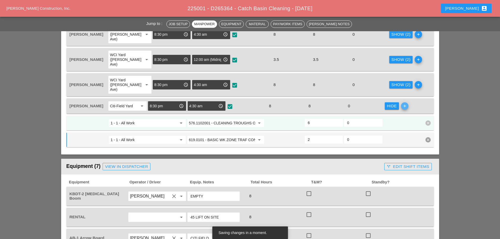
click at [405, 102] on icon "add" at bounding box center [404, 105] width 7 height 7
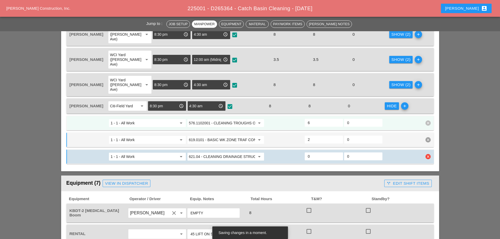
click at [427, 154] on icon "clear" at bounding box center [427, 156] width 5 height 5
click at [431, 131] on div "Confirm delete" at bounding box center [427, 131] width 25 height 6
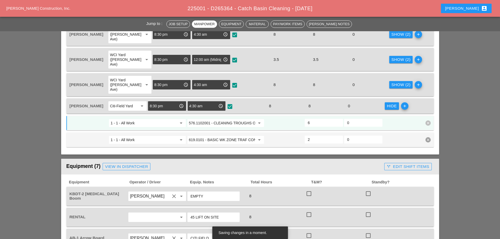
click at [393, 103] on div "Hide" at bounding box center [392, 106] width 10 height 6
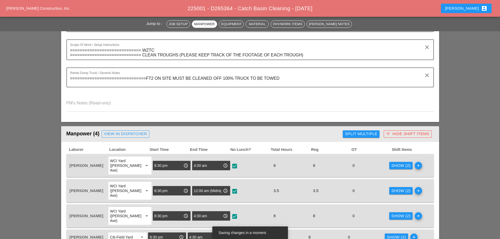
click at [394, 131] on button "call_split Hide Shift Items" at bounding box center [407, 133] width 48 height 7
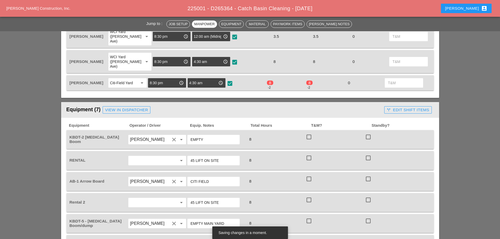
scroll to position [288, 0]
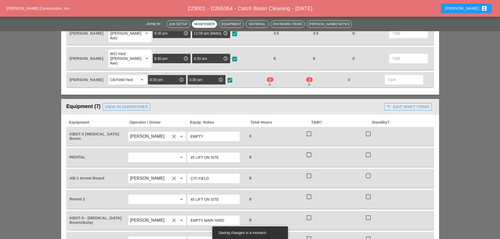
click at [401, 104] on div "call_split Edit Shift Items" at bounding box center [407, 107] width 42 height 6
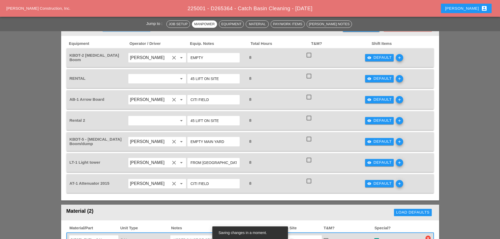
scroll to position [315, 0]
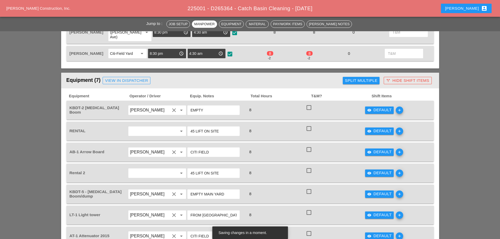
click at [386, 107] on div "visibility Default" at bounding box center [379, 110] width 25 height 6
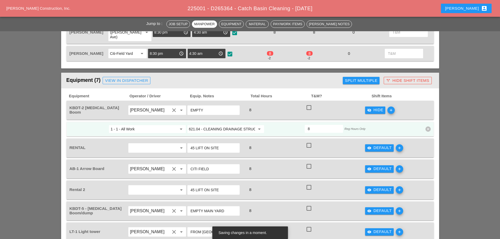
click at [386, 106] on span "add" at bounding box center [389, 109] width 9 height 7
click at [382, 107] on div "visibility_off Hide" at bounding box center [375, 110] width 16 height 6
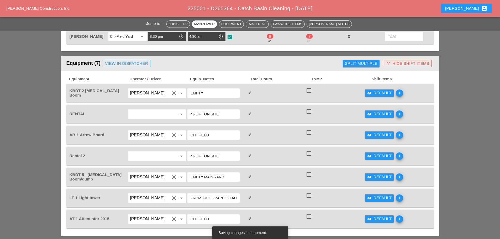
scroll to position [341, 0]
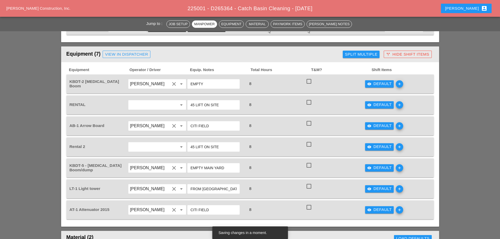
click at [380, 123] on div "visibility Default" at bounding box center [379, 126] width 25 height 6
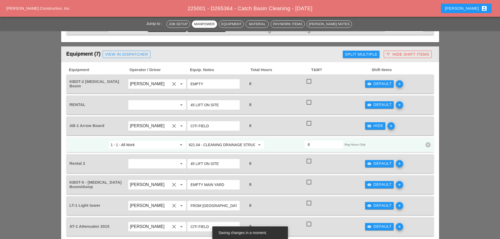
click at [231, 141] on input "621.04 - CLEANING DRAINAGE STRUCTURES" at bounding box center [222, 145] width 66 height 8
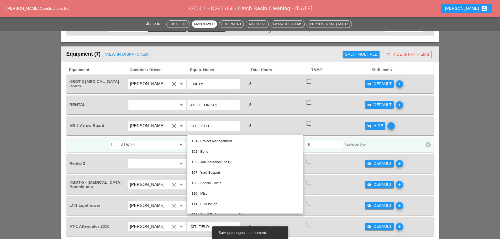
click at [231, 141] on input "621.04 - CLEANING DRAINAGE STRUCTURES" at bounding box center [222, 145] width 66 height 8
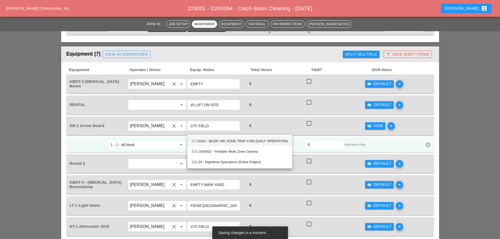
click at [221, 140] on div "619 .0101 - BASIC WK ZONE TRAF CON (DAILY OPERATION)" at bounding box center [239, 141] width 96 height 6
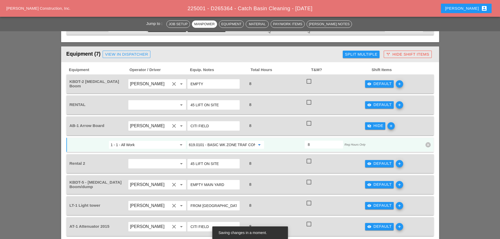
type input "619.0101 - BASIC WK ZONE TRAF CON (DAILY OPERATION)"
click at [372, 123] on div "visibility_off Hide" at bounding box center [375, 126] width 16 height 6
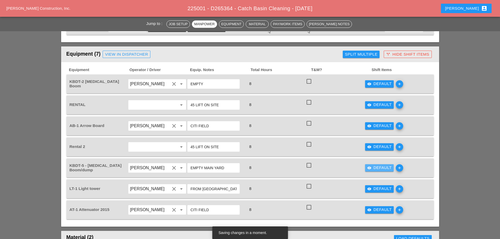
click at [377, 165] on div "visibility Default" at bounding box center [379, 168] width 25 height 6
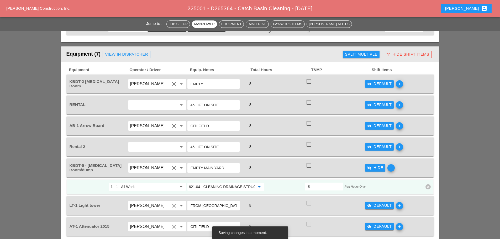
click at [224, 183] on input "621.04 - CLEANING DRAINAGE STRUCTURES" at bounding box center [222, 187] width 66 height 8
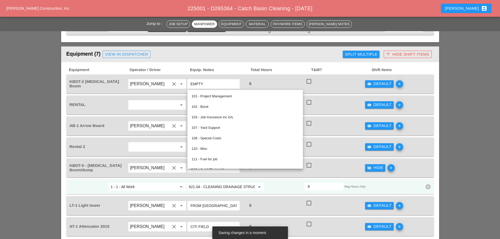
click at [224, 183] on input "621.04 - CLEANING DRAINAGE STRUCTURES" at bounding box center [222, 187] width 66 height 8
click at [377, 165] on div "visibility_off Hide" at bounding box center [375, 168] width 16 height 6
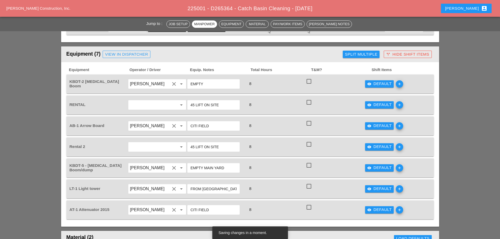
click at [383, 186] on div "visibility Default" at bounding box center [379, 189] width 25 height 6
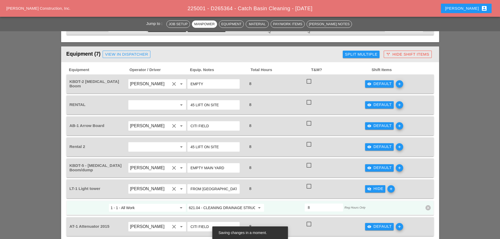
click at [227, 204] on input "621.04 - CLEANING DRAINAGE STRUCTURES" at bounding box center [222, 208] width 66 height 8
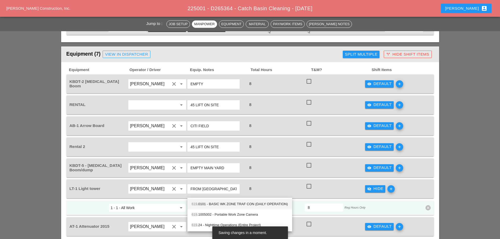
click at [221, 207] on div "619 .0101 - BASIC WK ZONE TRAF CON (DAILY OPERATION)" at bounding box center [239, 204] width 96 height 6
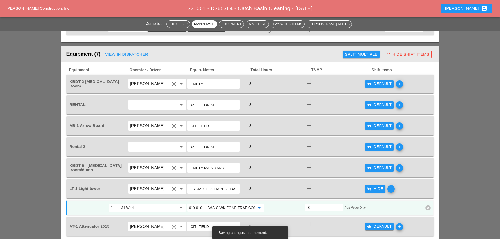
type input "619.0101 - BASIC WK ZONE TRAF CON (DAILY OPERATION)"
click at [382, 186] on div "visibility_off Hide" at bounding box center [375, 189] width 16 height 6
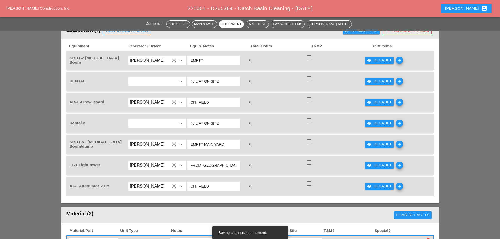
scroll to position [393, 0]
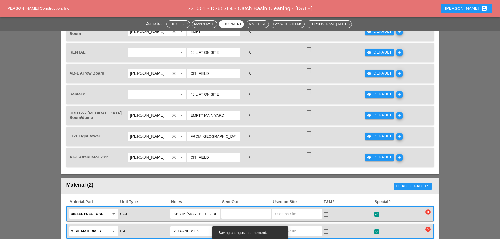
click at [382, 154] on div "visibility Default" at bounding box center [379, 157] width 25 height 6
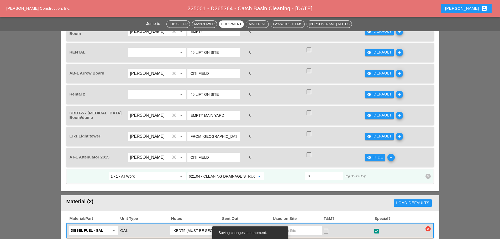
click at [234, 172] on input "621.04 - CLEANING DRAINAGE STRUCTURES" at bounding box center [222, 176] width 66 height 8
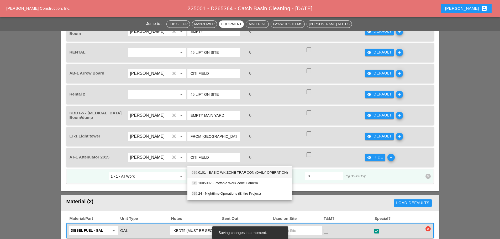
click at [235, 177] on div "619 .0101 - BASIC WK ZONE TRAF CON (DAILY OPERATION)" at bounding box center [239, 172] width 96 height 10
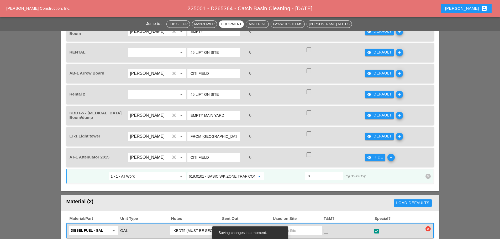
type input "619.0101 - BASIC WK ZONE TRAF CON (DAILY OPERATION)"
click at [373, 154] on div "visibility_off Hide" at bounding box center [375, 157] width 16 height 6
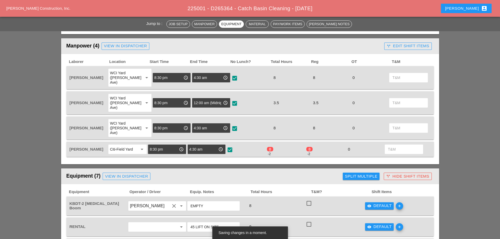
scroll to position [210, 0]
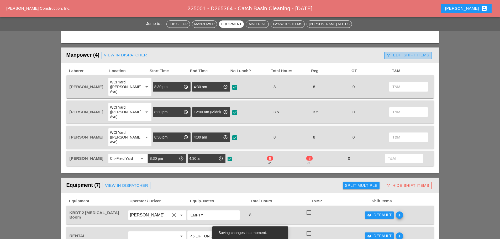
click at [403, 55] on div "call_split Edit Shift Items" at bounding box center [407, 55] width 42 height 6
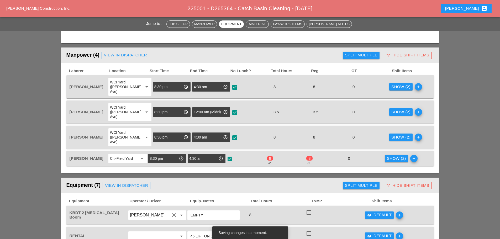
click at [395, 155] on button "Show (2)" at bounding box center [395, 158] width 23 height 7
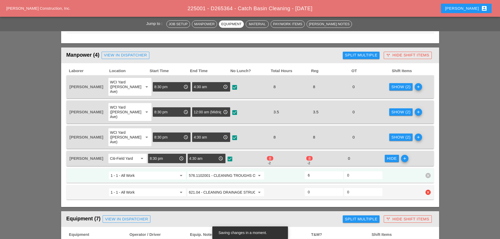
click at [316, 188] on input "0" at bounding box center [324, 192] width 32 height 8
type input "2"
type input "4"
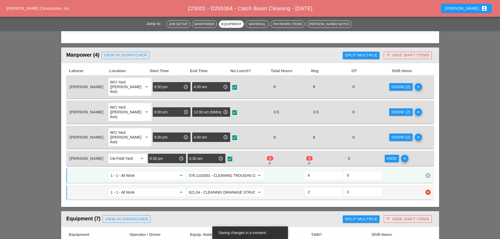
type input "2"
click at [310, 171] on input "4" at bounding box center [324, 175] width 32 height 8
type input "6"
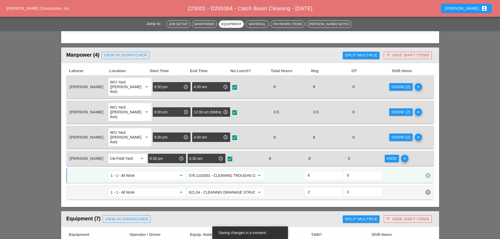
click at [391, 54] on div "call_split Hide Shift Items" at bounding box center [407, 55] width 43 height 6
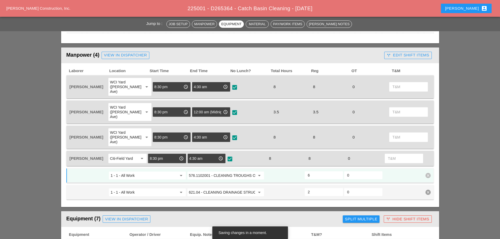
click at [361, 54] on div "Manpower (4) View in Dispatcher - All Workers Must Show up 15 Minutes Before St…" at bounding box center [224, 55] width 316 height 10
click at [386, 56] on button "call_split Edit Shift Items" at bounding box center [407, 55] width 47 height 7
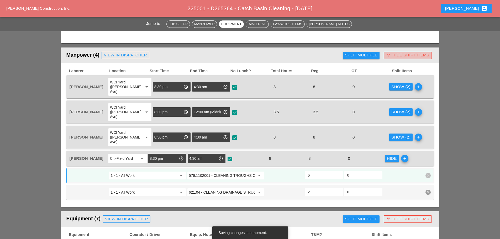
click at [387, 56] on icon "call_split" at bounding box center [388, 55] width 4 height 4
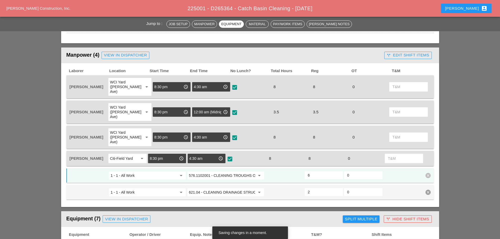
click at [350, 61] on header "Manpower (4) View in Dispatcher - All Workers Must Show up 15 Minutes Before St…" at bounding box center [250, 55] width 378 height 16
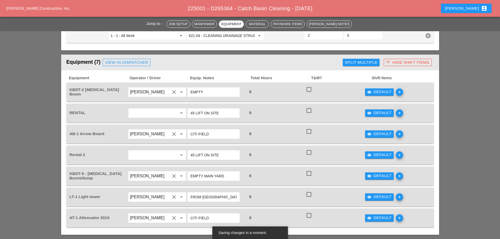
scroll to position [367, 0]
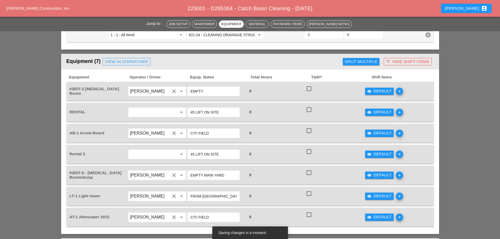
click at [373, 88] on div "visibility Default" at bounding box center [379, 91] width 25 height 6
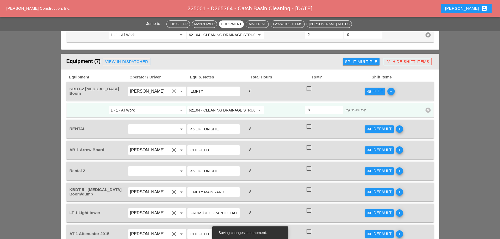
click at [373, 88] on div "visibility_off Hide" at bounding box center [375, 91] width 16 height 6
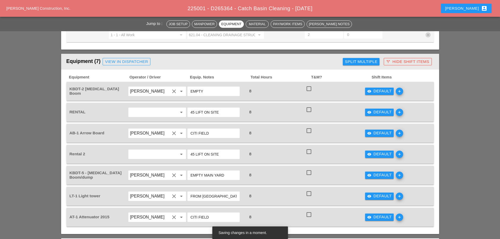
click at [370, 210] on div "visibility Default add" at bounding box center [393, 217] width 59 height 15
click at [370, 215] on icon "visibility" at bounding box center [369, 217] width 4 height 4
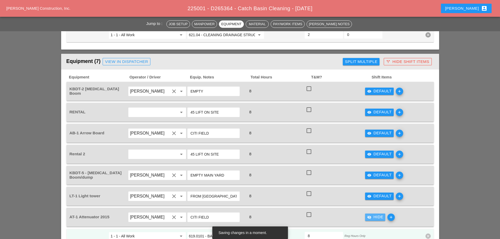
click at [370, 215] on icon "visibility_off" at bounding box center [369, 217] width 4 height 4
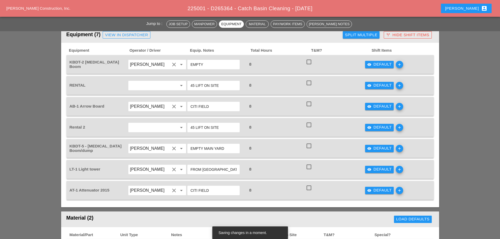
scroll to position [420, 0]
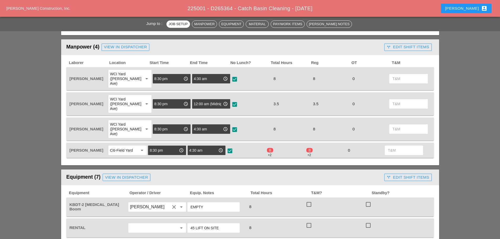
scroll to position [210, 0]
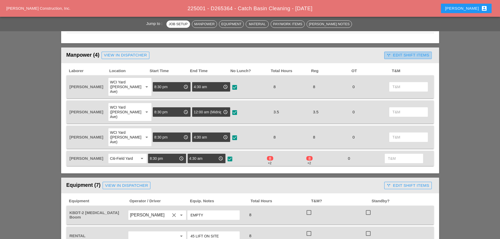
click at [393, 58] on div "call_split Edit Shift Items" at bounding box center [407, 55] width 42 height 6
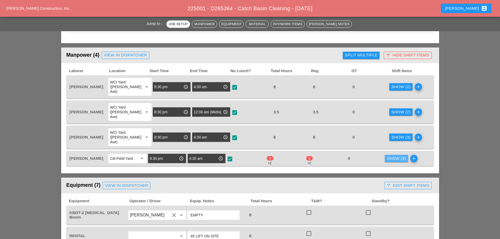
click at [389, 156] on div "Show (3)" at bounding box center [396, 159] width 19 height 6
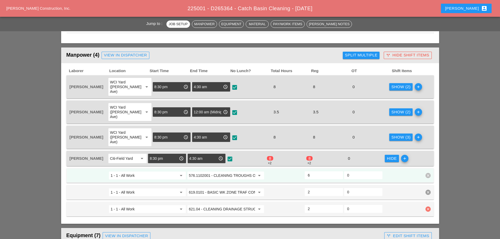
click at [429, 206] on icon "clear" at bounding box center [427, 208] width 5 height 5
click at [419, 182] on div "Confirm delete" at bounding box center [427, 183] width 25 height 6
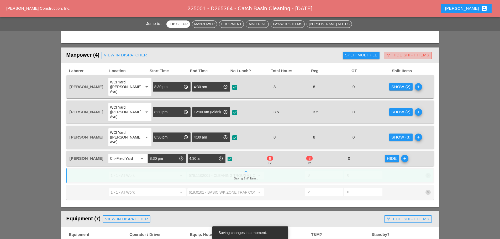
click at [401, 55] on div "call_split Hide Shift Items" at bounding box center [407, 55] width 43 height 6
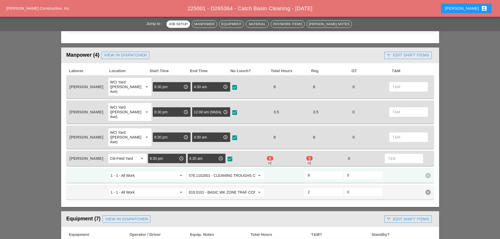
click at [314, 171] on input "8" at bounding box center [324, 175] width 32 height 8
type input "6"
click at [412, 53] on div "call_split Edit Shift Items" at bounding box center [407, 55] width 42 height 6
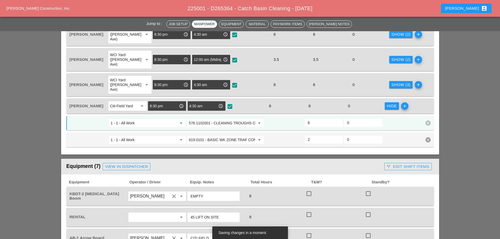
click at [394, 103] on div "Hide" at bounding box center [392, 106] width 10 height 6
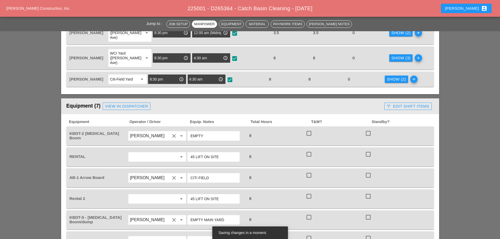
scroll to position [315, 0]
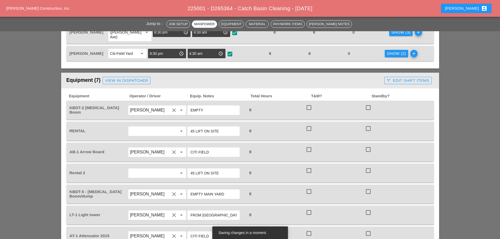
click at [400, 78] on div "call_split Edit Shift Items" at bounding box center [407, 81] width 42 height 6
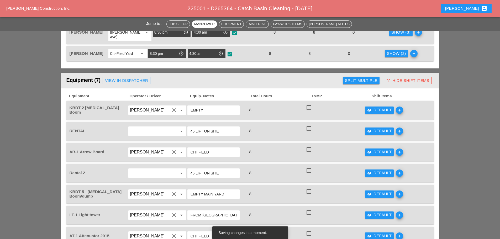
scroll to position [367, 0]
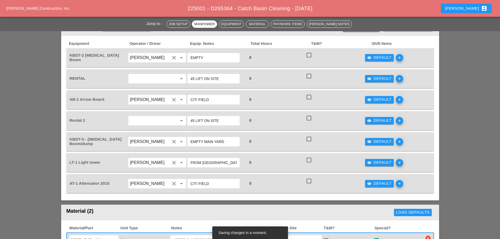
click at [379, 180] on button "visibility Default" at bounding box center [379, 183] width 29 height 7
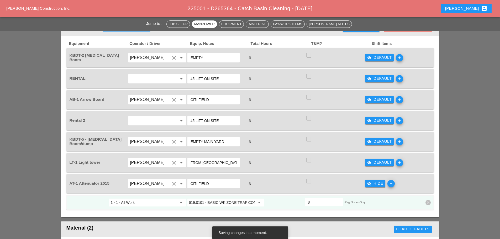
click at [379, 180] on button "visibility_off Hide" at bounding box center [375, 183] width 20 height 7
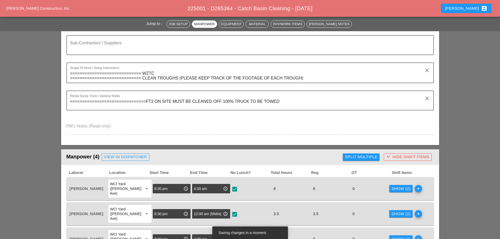
scroll to position [79, 0]
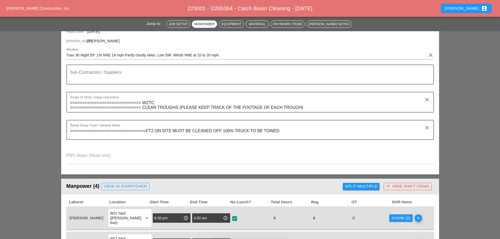
click at [476, 7] on div "[PERSON_NAME] account_box" at bounding box center [466, 8] width 42 height 6
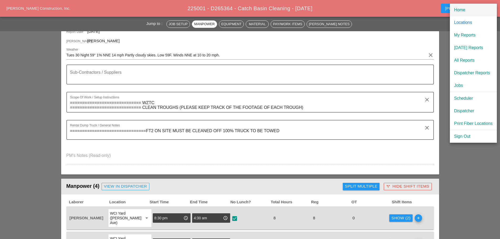
click at [461, 10] on div "Home" at bounding box center [473, 10] width 39 height 6
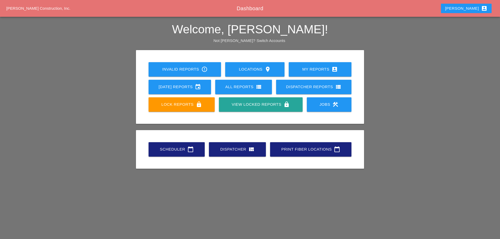
click at [182, 147] on div "Scheduler calendar_today" at bounding box center [176, 149] width 39 height 6
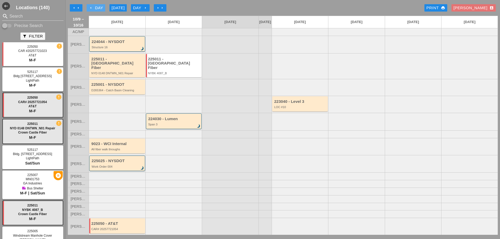
click at [92, 6] on icon "arrow_left" at bounding box center [91, 8] width 4 height 4
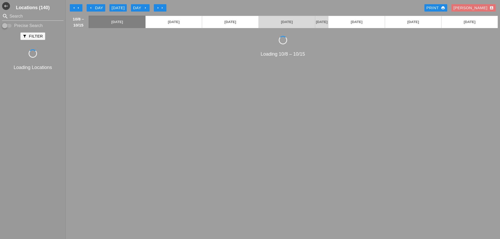
click at [92, 7] on icon "arrow_left" at bounding box center [91, 8] width 4 height 4
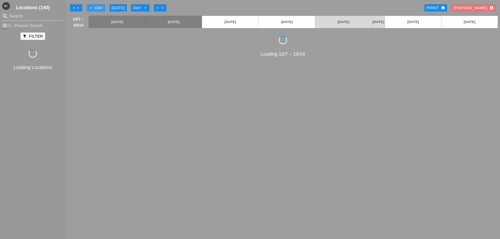
click at [92, 7] on icon "arrow_left" at bounding box center [91, 8] width 4 height 4
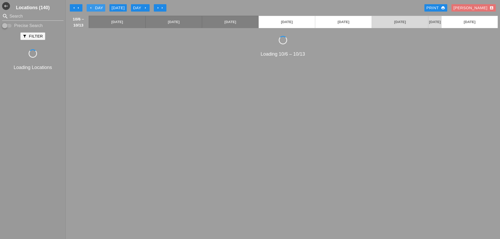
click at [92, 7] on icon "arrow_left" at bounding box center [91, 8] width 4 height 4
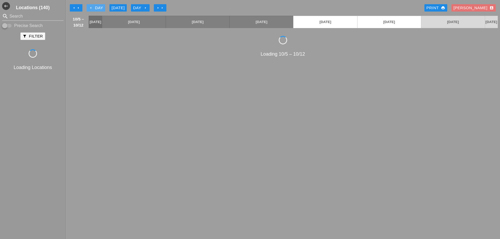
click at [92, 7] on icon "arrow_left" at bounding box center [91, 8] width 4 height 4
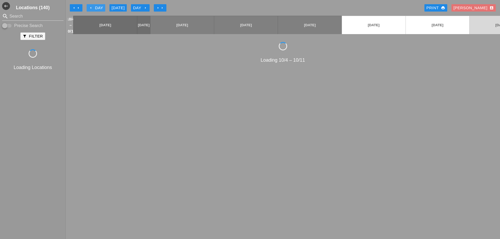
click at [92, 7] on icon "arrow_left" at bounding box center [91, 8] width 4 height 4
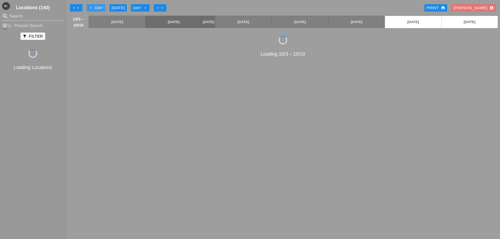
click at [92, 7] on icon "arrow_left" at bounding box center [91, 8] width 4 height 4
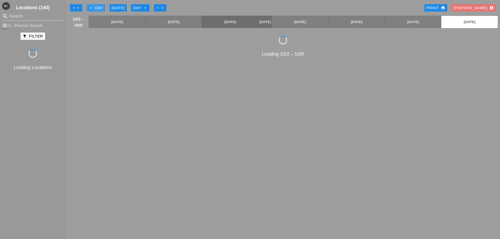
click at [92, 7] on icon "arrow_left" at bounding box center [91, 8] width 4 height 4
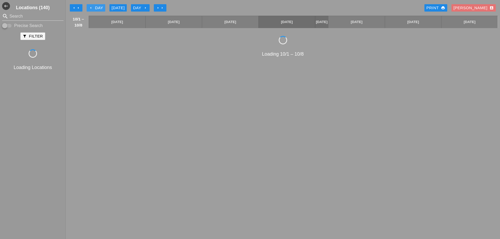
click at [92, 7] on icon "arrow_left" at bounding box center [91, 8] width 4 height 4
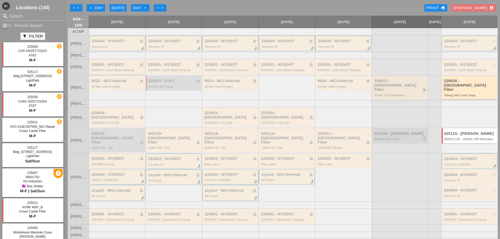
scroll to position [39, 0]
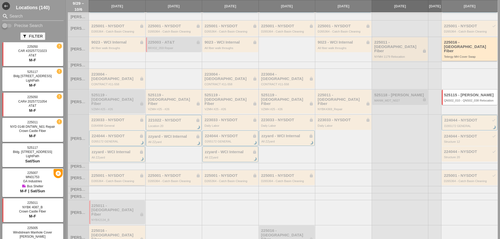
click at [110, 179] on div "D265364 - Catch Basin Cleaning" at bounding box center [117, 180] width 52 height 3
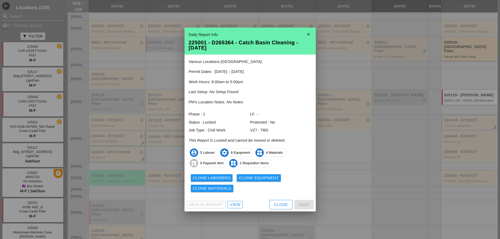
drag, startPoint x: 241, startPoint y: 201, endPoint x: 235, endPoint y: 203, distance: 5.9
click at [236, 202] on div "Delete Report View Close Save" at bounding box center [249, 205] width 131 height 14
click at [235, 203] on div "View" at bounding box center [235, 205] width 10 height 6
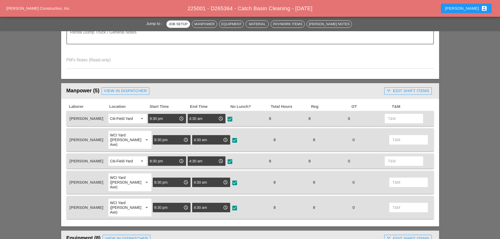
scroll to position [184, 0]
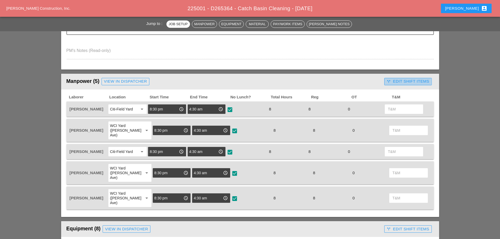
click at [402, 83] on div "call_split Edit Shift Items" at bounding box center [407, 81] width 42 height 6
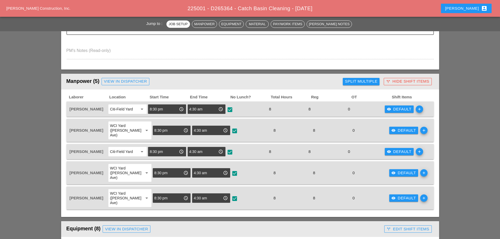
click at [400, 110] on div "visibility Default" at bounding box center [399, 109] width 25 height 6
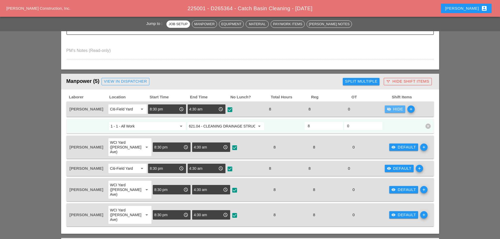
click at [400, 110] on div "visibility_off Hide" at bounding box center [395, 109] width 16 height 6
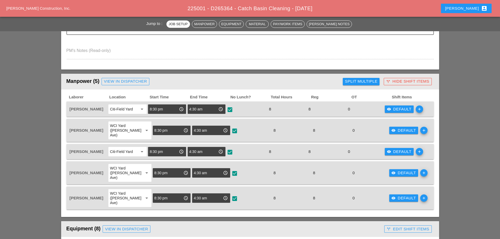
click at [395, 110] on div "visibility Default" at bounding box center [399, 109] width 25 height 6
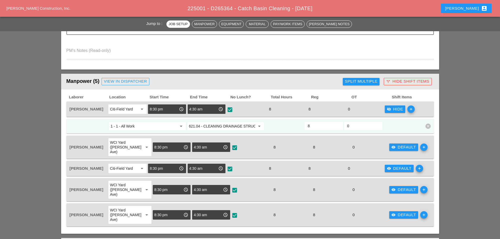
click at [406, 110] on span "add" at bounding box center [409, 108] width 9 height 7
click at [413, 109] on icon "add" at bounding box center [410, 108] width 7 height 7
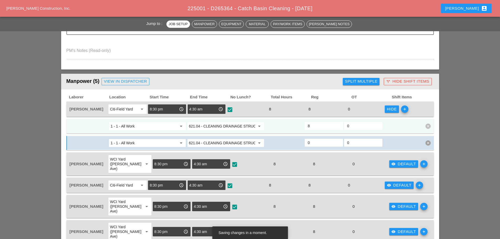
click at [232, 129] on input "621.04 - CLEANING DRAINAGE STRUCTURES" at bounding box center [222, 126] width 66 height 8
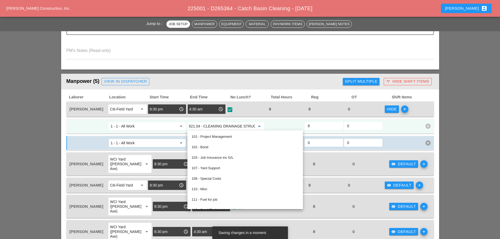
click at [232, 129] on input "621.04 - CLEANING DRAINAGE STRUCTURES" at bounding box center [222, 126] width 66 height 8
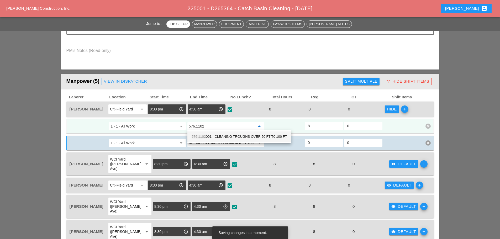
click at [228, 136] on div "576.1102 001 - CLEANING TROUGHS OVER 50 FT T0 100 FT" at bounding box center [238, 136] width 95 height 6
type input "576.1102001 - CLEANING TROUGHS OVER 50 FT T0 100 FT"
click at [313, 126] on input "8" at bounding box center [324, 126] width 32 height 8
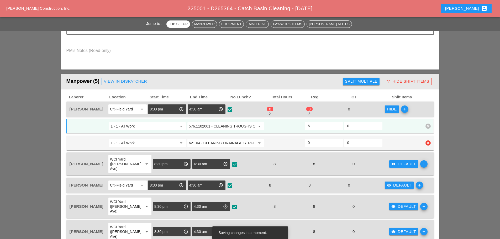
type input "6"
click at [313, 143] on input "0" at bounding box center [324, 142] width 32 height 8
type input "2"
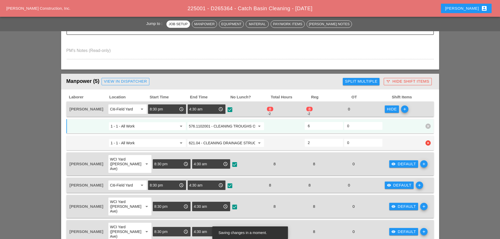
type input "4"
type input "2"
click at [318, 126] on input "4" at bounding box center [324, 126] width 32 height 8
click at [317, 126] on input "4" at bounding box center [324, 126] width 32 height 8
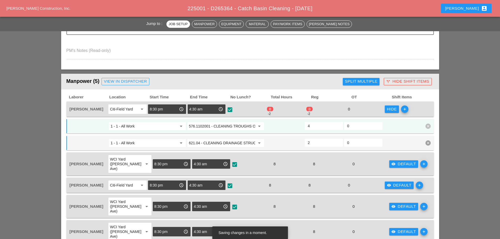
click at [317, 127] on input "4" at bounding box center [324, 126] width 32 height 8
type input "6"
click at [400, 128] on div at bounding box center [402, 125] width 39 height 9
click at [395, 111] on div "Hide" at bounding box center [392, 109] width 10 height 6
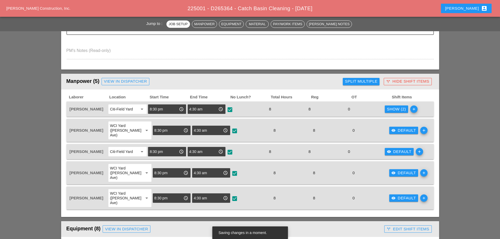
click at [400, 127] on div "visibility Default" at bounding box center [403, 130] width 25 height 6
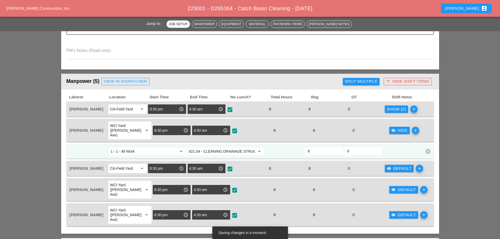
click at [412, 129] on icon "add" at bounding box center [414, 130] width 7 height 7
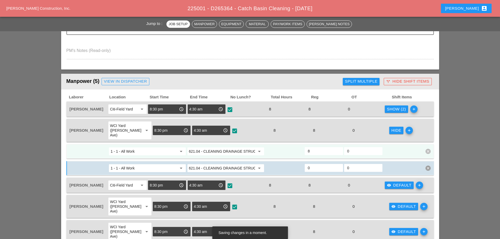
click at [238, 147] on input "621.04 - CLEANING DRAINAGE STRUCTURES" at bounding box center [222, 151] width 66 height 8
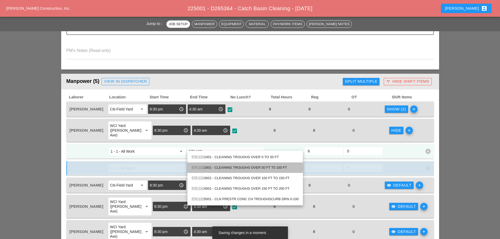
click at [223, 168] on div "576.110 2001 - CLEANING TROUGHS OVER 50 FT T0 100 FT" at bounding box center [244, 167] width 107 height 6
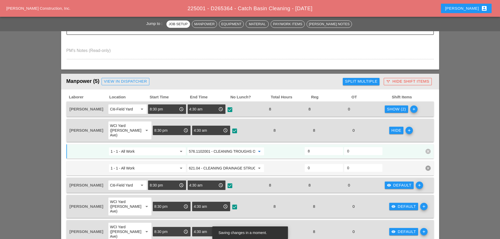
type input "576.1102001 - CLEANING TROUGHS OVER 50 FT T0 100 FT"
click at [405, 129] on icon "add" at bounding box center [408, 130] width 7 height 7
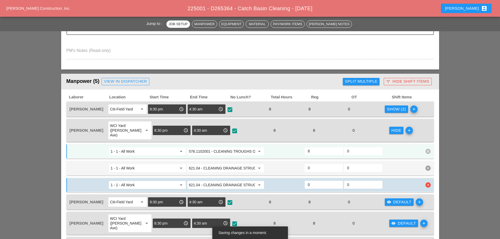
click at [429, 182] on icon "clear" at bounding box center [427, 184] width 5 height 5
click at [429, 169] on div "Confirm delete" at bounding box center [427, 168] width 25 height 6
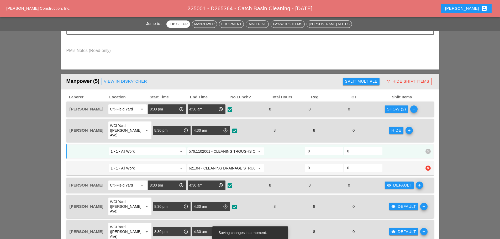
click at [220, 164] on input "621.04 - CLEANING DRAINAGE STRUCTURES" at bounding box center [222, 168] width 66 height 8
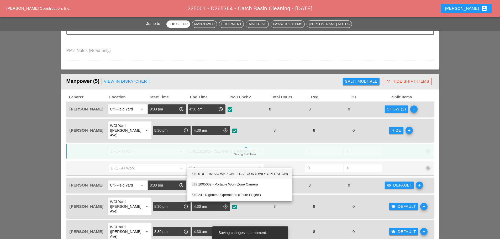
click at [204, 171] on div "619 .0101 - BASIC WK ZONE TRAF CON (DAILY OPERATION)" at bounding box center [239, 174] width 96 height 6
type input "619.0101 - BASIC WK ZONE TRAF CON (DAILY OPERATION)"
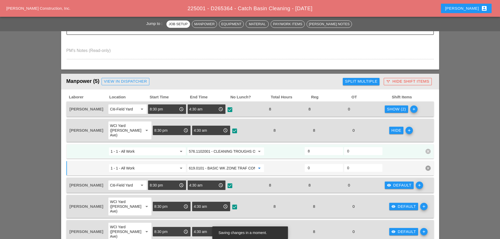
click at [401, 109] on div "Show (2)" at bounding box center [396, 109] width 19 height 6
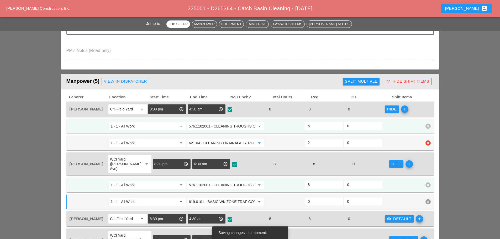
click at [238, 140] on input "621.04 - CLEANING DRAINAGE STRUCTURES" at bounding box center [222, 143] width 66 height 8
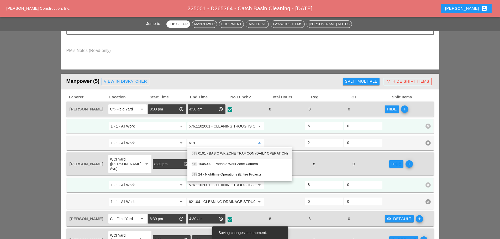
click at [232, 154] on div "619 .0101 - BASIC WK ZONE TRAF CON (DAILY OPERATION)" at bounding box center [239, 153] width 96 height 6
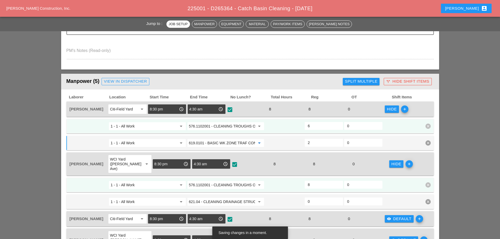
type input "619.0101 - BASIC WK ZONE TRAF CON (DAILY OPERATION)"
click at [393, 111] on div "Hide" at bounding box center [392, 109] width 10 height 6
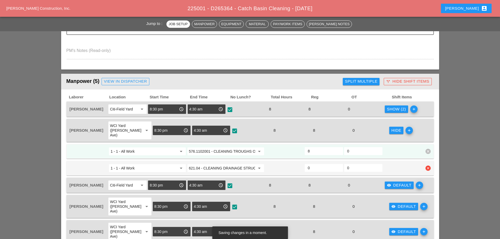
click at [297, 163] on div at bounding box center [284, 167] width 39 height 9
click at [310, 164] on input "0" at bounding box center [324, 168] width 32 height 8
click at [310, 164] on div "Laborer Location Start Time End Time No Lunch? Total Hours Reg OT Shift Items D…" at bounding box center [249, 169] width 367 height 149
click at [310, 164] on input "0" at bounding box center [324, 168] width 32 height 8
click at [309, 164] on input "0" at bounding box center [324, 168] width 32 height 8
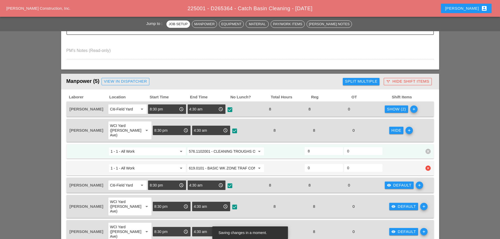
click at [309, 164] on input "0" at bounding box center [324, 168] width 32 height 8
type input "2"
type input "6"
type input "2"
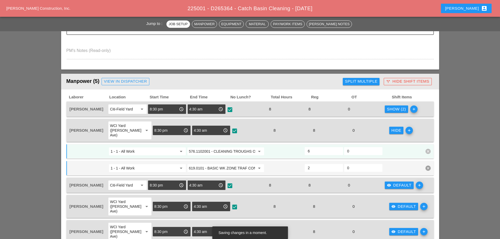
click at [391, 128] on div "Hide" at bounding box center [396, 130] width 10 height 6
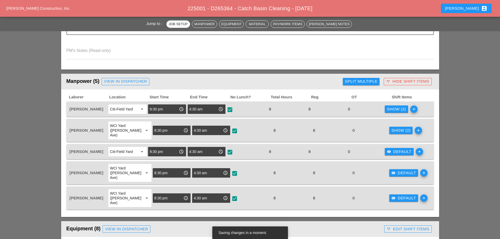
click at [391, 149] on div "visibility Default" at bounding box center [399, 152] width 25 height 6
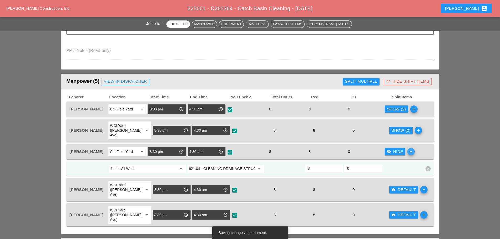
click at [411, 148] on icon "add" at bounding box center [410, 151] width 7 height 7
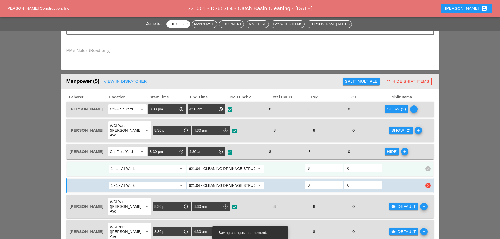
click at [217, 182] on input "621.04 - CLEANING DRAINAGE STRUCTURES" at bounding box center [222, 185] width 66 height 8
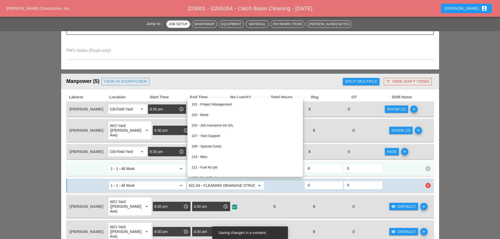
click at [217, 182] on input "621.04 - CLEANING DRAINAGE STRUCTURES" at bounding box center [222, 185] width 66 height 8
click at [289, 184] on div at bounding box center [284, 185] width 39 height 9
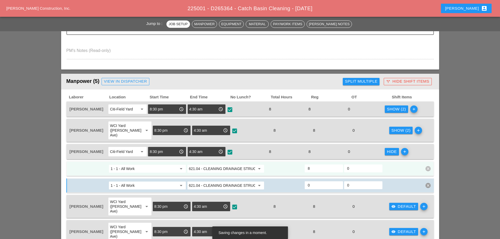
click at [236, 167] on input "621.04 - CLEANING DRAINAGE STRUCTURES" at bounding box center [222, 168] width 66 height 8
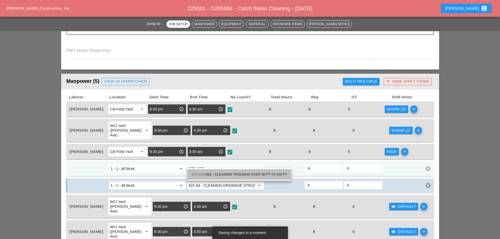
click at [230, 175] on div "576.1102 001 - CLEANING TROUGHS OVER 50 FT T0 100 FT" at bounding box center [238, 174] width 95 height 6
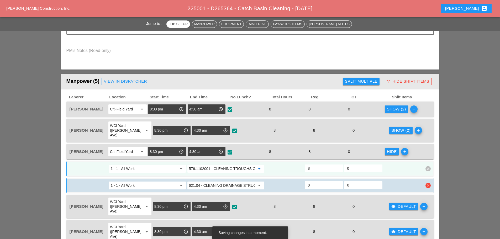
type input "576.1102001 - CLEANING TROUGHS OVER 50 FT T0 100 FT"
click at [226, 181] on input "621.04 - CLEANING DRAINAGE STRUCTURES" at bounding box center [222, 185] width 66 height 8
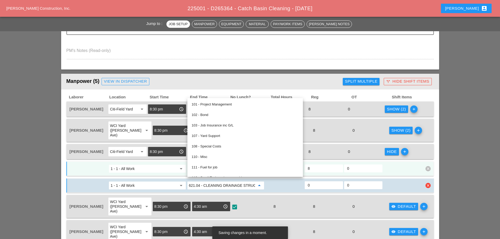
click at [226, 181] on input "621.04 - CLEANING DRAINAGE STRUCTURES" at bounding box center [222, 185] width 66 height 8
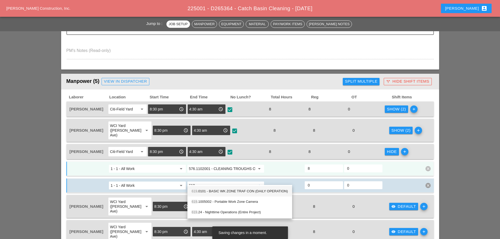
click at [218, 189] on div "619 .0101 - BASIC WK ZONE TRAF CON (DAILY OPERATION)" at bounding box center [239, 191] width 96 height 6
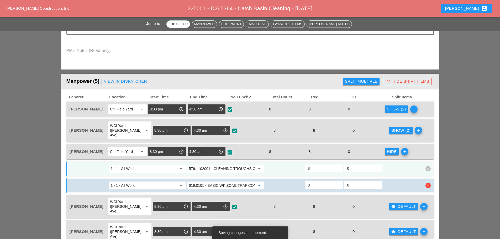
type input "619.0101 - BASIC WK ZONE TRAF CON (DAILY OPERATION)"
click at [318, 181] on input "0" at bounding box center [324, 185] width 32 height 8
type input "2"
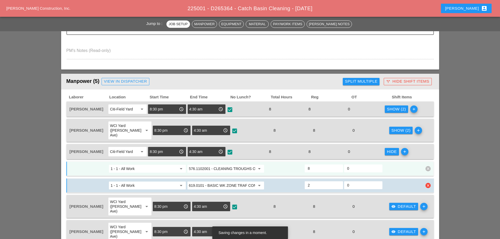
type input "6"
type input "2"
click at [398, 165] on div at bounding box center [402, 168] width 39 height 9
click at [394, 149] on div "Hide" at bounding box center [392, 152] width 10 height 6
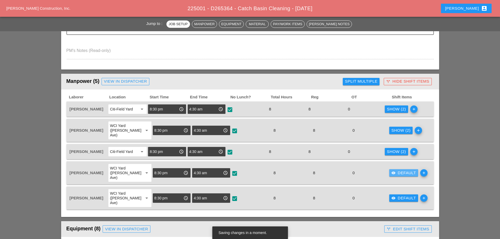
click at [403, 170] on div "visibility Default" at bounding box center [403, 173] width 25 height 6
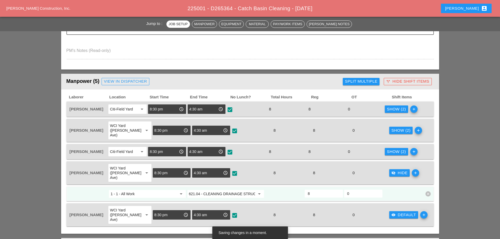
click at [411, 169] on icon "add" at bounding box center [414, 172] width 7 height 7
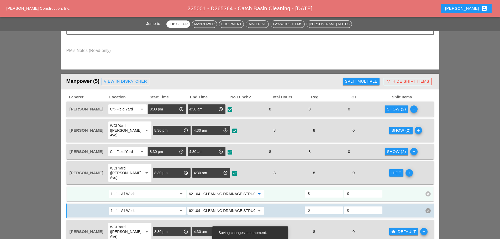
click at [234, 190] on input "621.04 - CLEANING DRAINAGE STRUCTURES" at bounding box center [222, 194] width 66 height 8
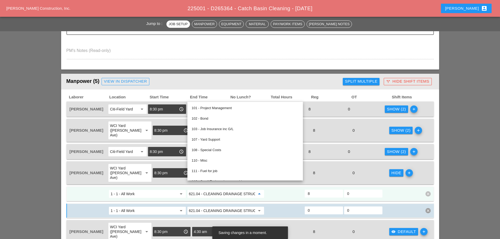
click at [234, 190] on input "621.04 - CLEANING DRAINAGE STRUCTURES" at bounding box center [222, 194] width 66 height 8
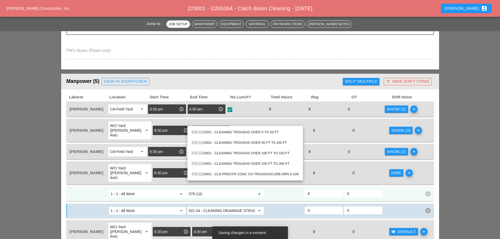
click at [225, 143] on div "576.110 2001 - CLEANING TROUGHS OVER 50 FT T0 100 FT" at bounding box center [244, 143] width 107 height 6
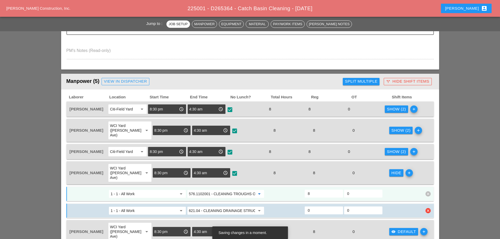
type input "576.1102001 - CLEANING TROUGHS OVER 50 FT T0 100 FT"
click at [233, 206] on input "621.04 - CLEANING DRAINAGE STRUCTURES" at bounding box center [222, 210] width 66 height 8
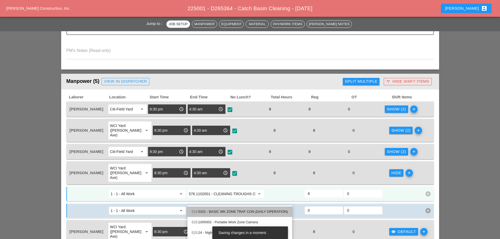
click at [222, 210] on div "619. 0101 - BASIC WK ZONE TRAF CON (DAILY OPERATION)" at bounding box center [239, 211] width 96 height 6
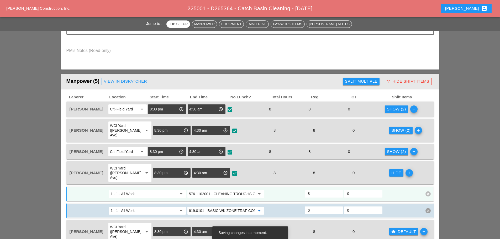
type input "619.0101 - BASIC WK ZONE TRAF CON (DAILY OPERATION)"
click at [404, 189] on div at bounding box center [402, 193] width 39 height 9
click at [312, 206] on input "0" at bounding box center [324, 210] width 32 height 8
click at [310, 206] on input "0" at bounding box center [324, 210] width 32 height 8
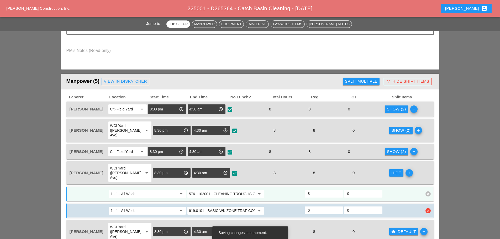
click at [310, 206] on input "0" at bounding box center [324, 210] width 32 height 8
type input "2"
type input "6"
type input "2"
click at [394, 170] on div "Hide" at bounding box center [396, 173] width 10 height 6
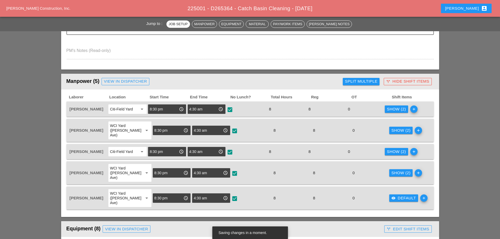
click at [391, 189] on div "visibility Default add" at bounding box center [407, 198] width 39 height 19
click at [391, 195] on div "visibility Default" at bounding box center [403, 198] width 25 height 6
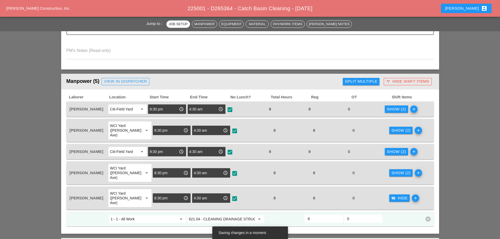
click at [413, 189] on div "visibility_off Hide add" at bounding box center [407, 198] width 39 height 19
click at [413, 194] on icon "add" at bounding box center [414, 197] width 7 height 7
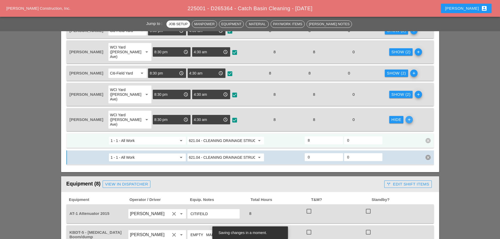
scroll to position [262, 0]
click at [212, 153] on input "621.04 - CLEANING DRAINAGE STRUCTURES" at bounding box center [222, 157] width 66 height 8
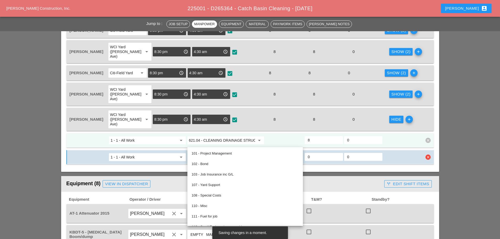
click at [212, 153] on input "621.04 - CLEANING DRAINAGE STRUCTURES" at bounding box center [222, 157] width 66 height 8
click at [280, 152] on div at bounding box center [284, 156] width 39 height 9
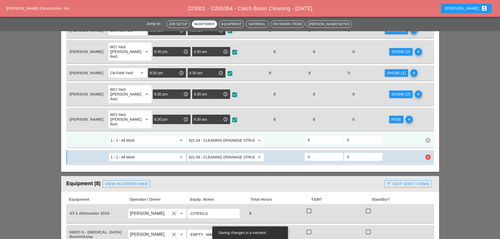
click at [220, 153] on input "621.04 - CLEANING DRAINAGE STRUCTURES" at bounding box center [222, 157] width 66 height 8
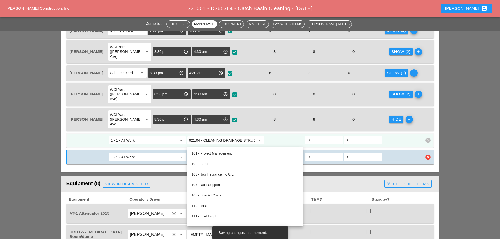
click at [220, 153] on input "621.04 - CLEANING DRAINAGE STRUCTURES" at bounding box center [222, 157] width 66 height 8
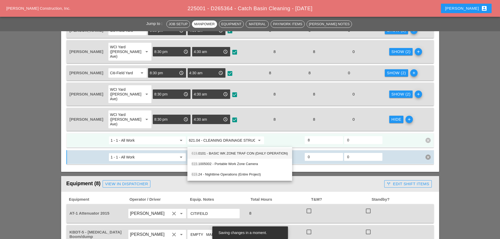
click at [225, 156] on div "619 .0101 - BASIC WK ZONE TRAF CON (DAILY OPERATION)" at bounding box center [239, 153] width 96 height 6
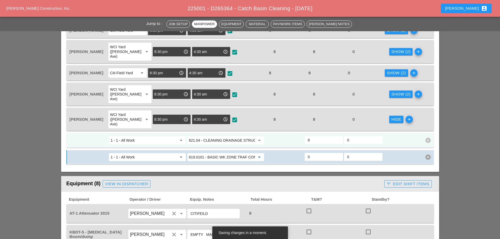
type input "619.0101 - BASIC WK ZONE TRAF CON (DAILY OPERATION)"
click at [218, 136] on input "621.04 - CLEANING DRAINAGE STRUCTURES" at bounding box center [222, 140] width 66 height 8
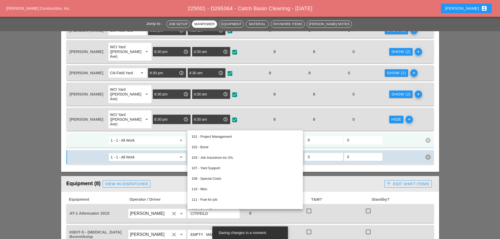
click at [218, 136] on input "621.04 - CLEANING DRAINAGE STRUCTURES" at bounding box center [222, 140] width 66 height 8
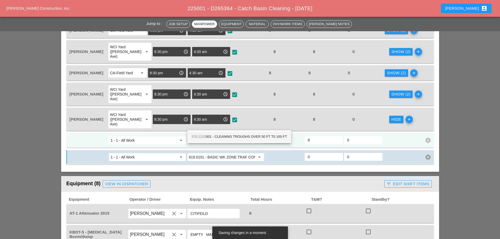
click at [235, 136] on div "576.1102 001 - CLEANING TROUGHS OVER 50 FT T0 100 FT" at bounding box center [238, 136] width 95 height 6
type input "576.1102001 - CLEANING TROUGHS OVER 50 FT T0 100 FT"
click at [314, 153] on input "0" at bounding box center [324, 157] width 32 height 8
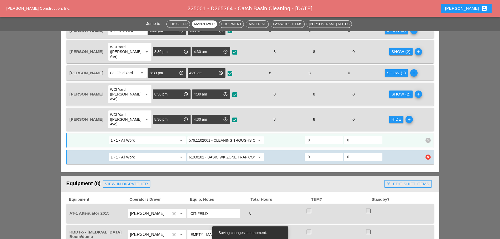
type input "2"
type input "6"
type input "2"
click at [389, 136] on div at bounding box center [402, 140] width 39 height 9
click at [391, 116] on button "Hide" at bounding box center [396, 119] width 14 height 7
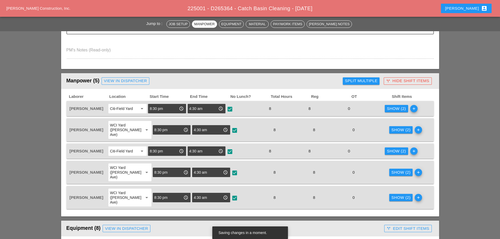
scroll to position [184, 0]
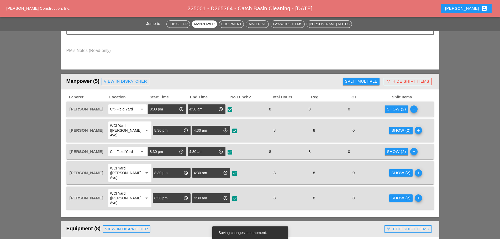
click at [408, 81] on div "call_split Hide Shift Items" at bounding box center [407, 81] width 43 height 6
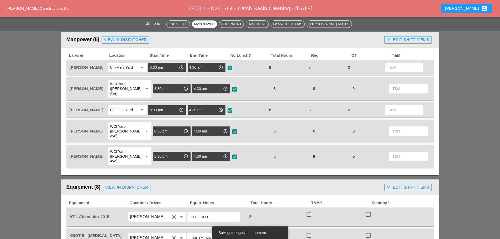
scroll to position [288, 0]
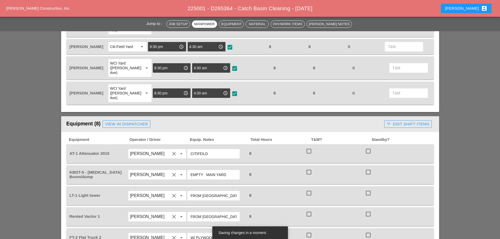
click at [393, 121] on div "call_split Edit Shift Items" at bounding box center [407, 124] width 42 height 6
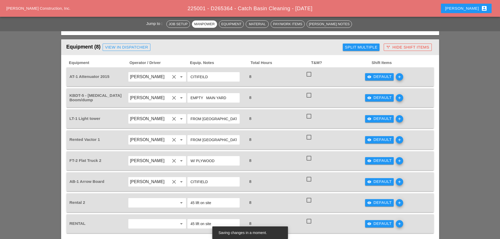
scroll to position [367, 0]
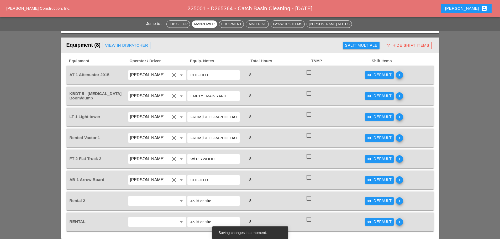
click at [378, 72] on div "visibility Default" at bounding box center [379, 75] width 25 height 6
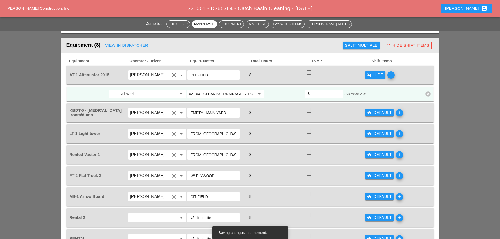
click at [207, 90] on input "621.04 - CLEANING DRAINAGE STRUCTURES" at bounding box center [222, 94] width 66 height 8
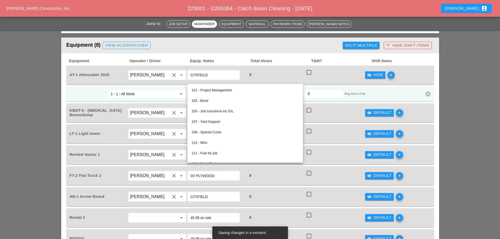
click at [207, 90] on input "621.04 - CLEANING DRAINAGE STRUCTURES" at bounding box center [222, 94] width 66 height 8
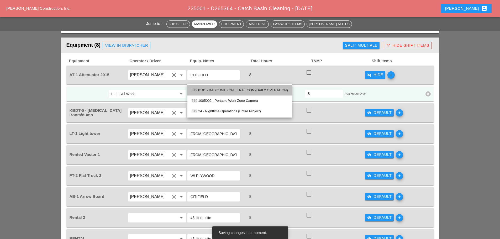
click at [240, 90] on div "619 .0101 - BASIC WK ZONE TRAF CON (DAILY OPERATION)" at bounding box center [239, 90] width 96 height 6
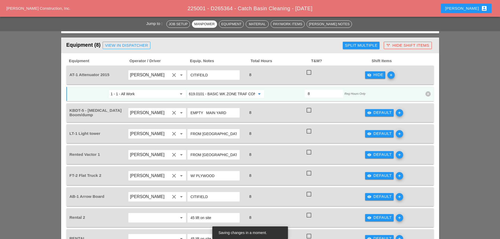
type input "619.0101 - BASIC WK ZONE TRAF CON (DAILY OPERATION)"
click at [371, 72] on div "visibility_off Hide" at bounding box center [375, 75] width 16 height 6
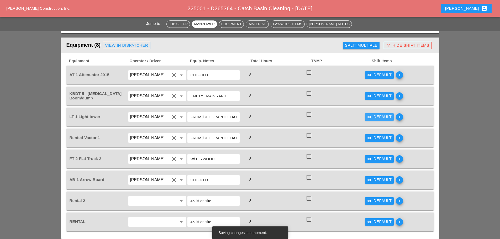
click at [373, 114] on div "visibility Default" at bounding box center [379, 117] width 25 height 6
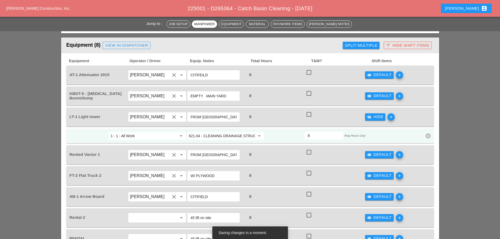
click at [218, 132] on input "621.04 - CLEANING DRAINAGE STRUCTURES" at bounding box center [222, 136] width 66 height 8
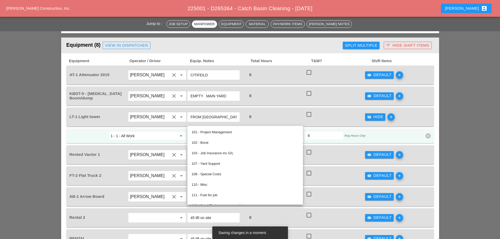
click at [218, 132] on input "621.04 - CLEANING DRAINAGE STRUCTURES" at bounding box center [222, 136] width 66 height 8
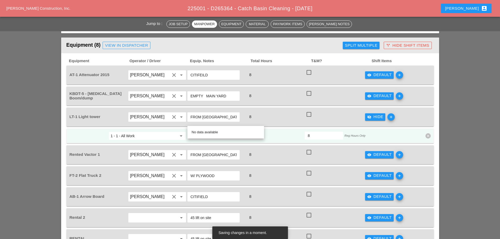
click at [218, 132] on input "619G DRAINAGE STRUCTURES" at bounding box center [222, 136] width 66 height 8
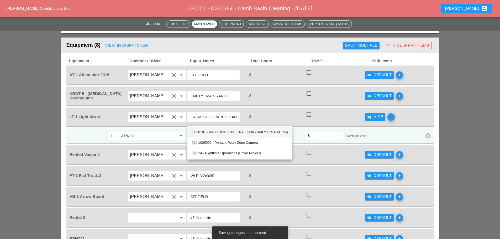
click at [212, 131] on div "619 .0101 - BASIC WK ZONE TRAF CON (DAILY OPERATION)" at bounding box center [239, 132] width 96 height 6
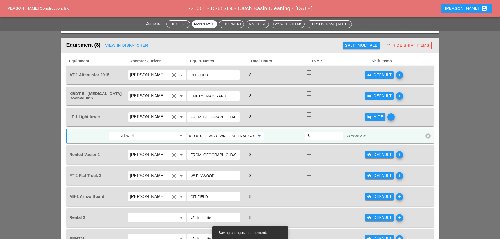
type input "619.0101 - BASIC WK ZONE TRAF CON (DAILY OPERATION)"
click at [380, 114] on div "visibility_off Hide" at bounding box center [375, 117] width 16 height 6
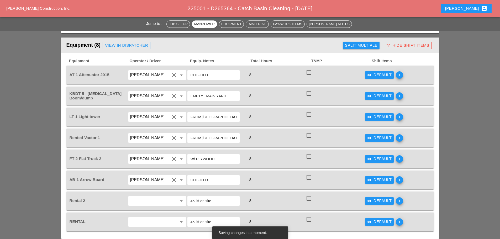
click at [369, 178] on icon "visibility" at bounding box center [369, 180] width 4 height 4
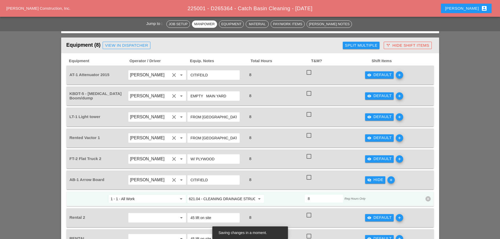
click at [227, 195] on input "621.04 - CLEANING DRAINAGE STRUCTURES" at bounding box center [222, 199] width 66 height 8
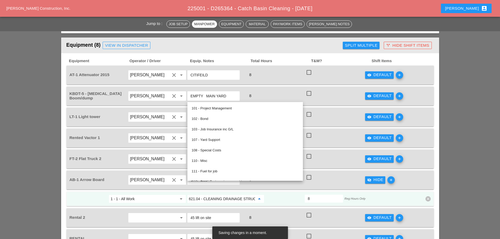
click at [227, 195] on input "621.04 - CLEANING DRAINAGE STRUCTURES" at bounding box center [222, 199] width 66 height 8
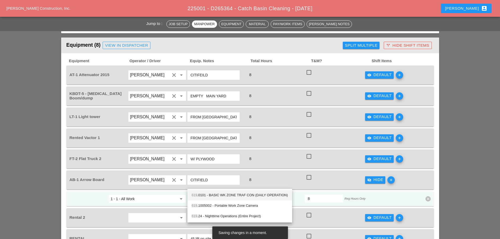
click at [221, 193] on div "619 .0101 - BASIC WK ZONE TRAF CON (DAILY OPERATION)" at bounding box center [239, 195] width 96 height 6
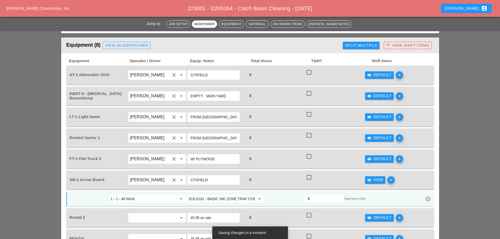
type input "619.0101 - BASIC WK ZONE TRAF CON (DAILY OPERATION)"
click at [373, 177] on div "visibility_off Hide" at bounding box center [375, 180] width 16 height 6
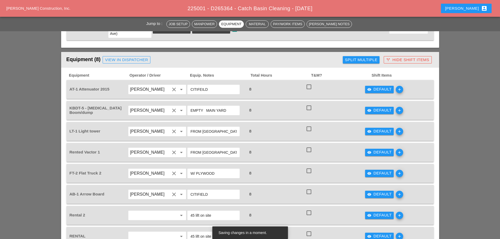
scroll to position [315, 0]
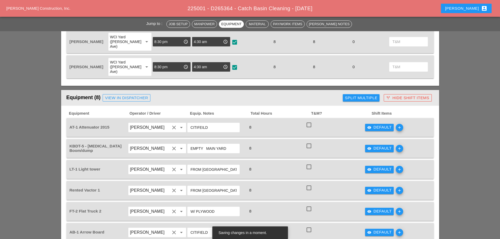
click at [415, 95] on div "call_split Hide Shift Items" at bounding box center [407, 98] width 43 height 6
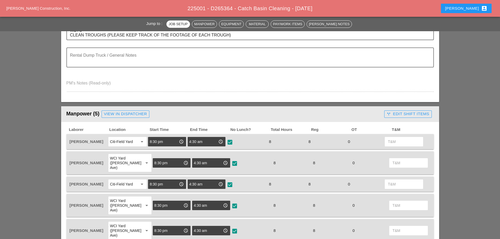
scroll to position [184, 0]
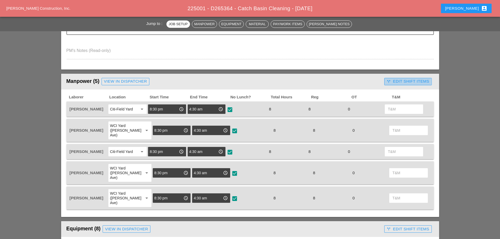
click at [401, 81] on div "call_split Edit Shift Items" at bounding box center [407, 81] width 42 height 6
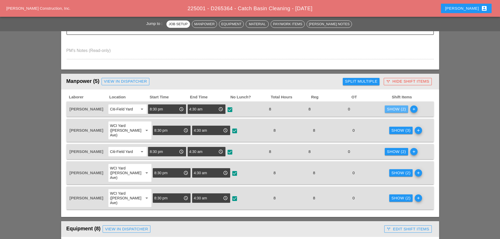
click at [399, 108] on div "Show (2)" at bounding box center [396, 109] width 19 height 6
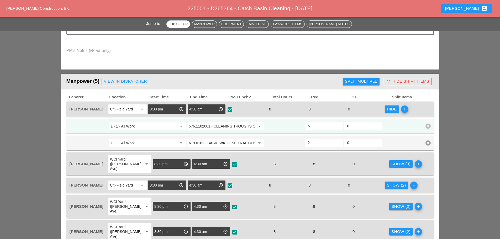
click at [399, 108] on span "add" at bounding box center [403, 108] width 9 height 7
click at [397, 82] on div "call_split Hide Shift Items" at bounding box center [407, 81] width 43 height 6
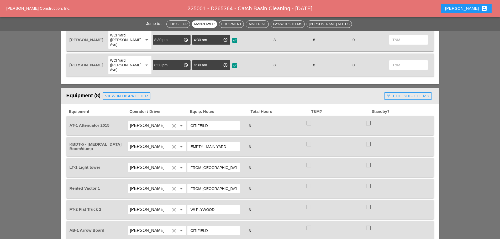
scroll to position [367, 0]
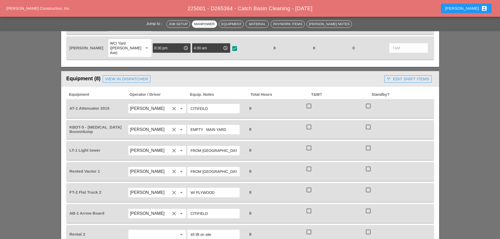
click at [398, 76] on div "call_split Edit Shift Items" at bounding box center [407, 79] width 42 height 6
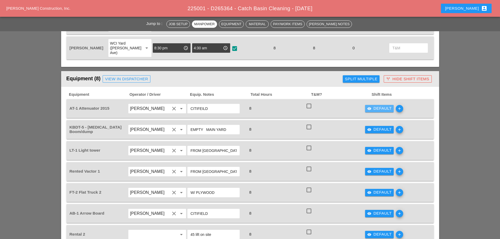
click at [379, 105] on div "visibility Default" at bounding box center [379, 108] width 25 height 6
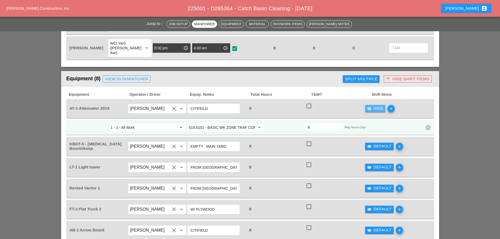
click at [379, 105] on div "visibility_off Hide" at bounding box center [375, 108] width 16 height 6
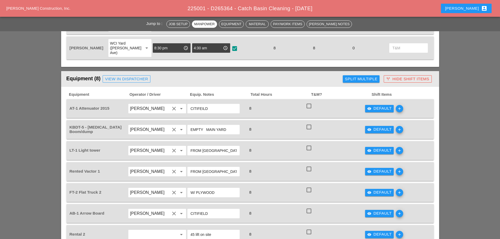
click at [476, 7] on div "[PERSON_NAME] account_box" at bounding box center [466, 8] width 42 height 6
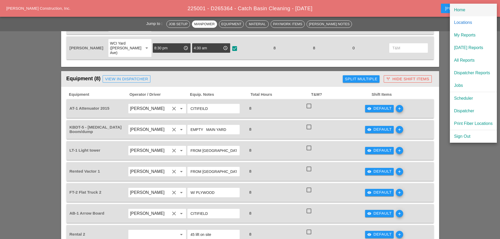
click at [458, 11] on div "Home" at bounding box center [473, 10] width 39 height 6
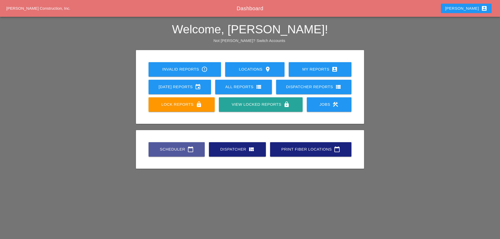
click at [157, 146] on link "Scheduler calendar_today" at bounding box center [176, 149] width 56 height 14
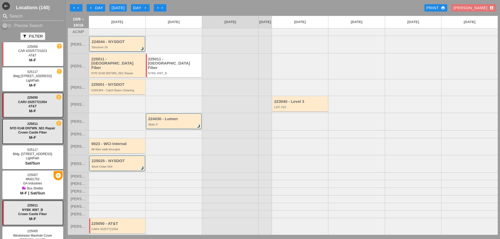
click at [88, 8] on button "arrow_left Day" at bounding box center [96, 7] width 19 height 7
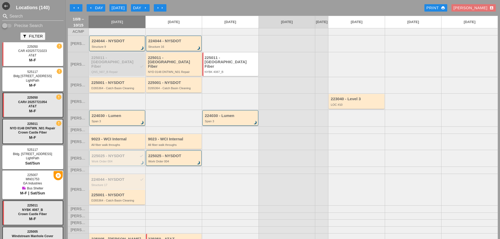
click at [90, 6] on icon "arrow_left" at bounding box center [91, 8] width 4 height 4
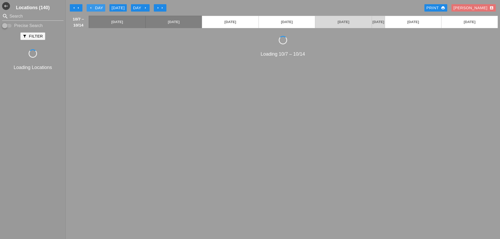
click at [90, 6] on icon "arrow_left" at bounding box center [91, 8] width 4 height 4
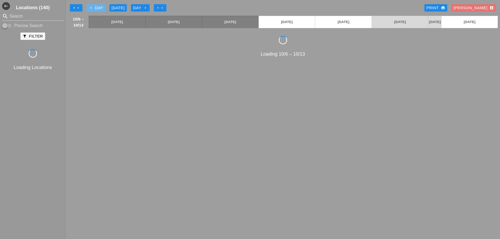
click at [90, 6] on icon "arrow_left" at bounding box center [91, 8] width 4 height 4
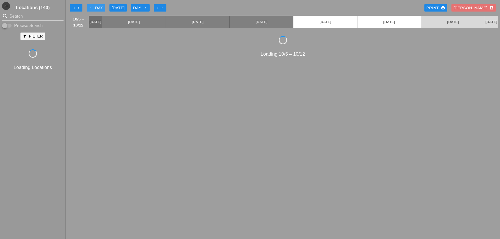
click at [90, 6] on icon "arrow_left" at bounding box center [91, 8] width 4 height 4
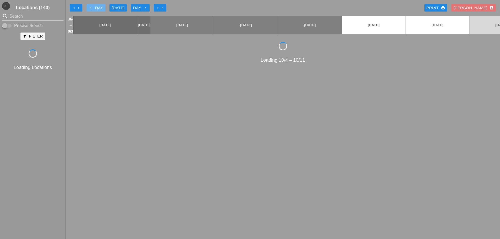
click at [90, 6] on icon "arrow_left" at bounding box center [91, 8] width 4 height 4
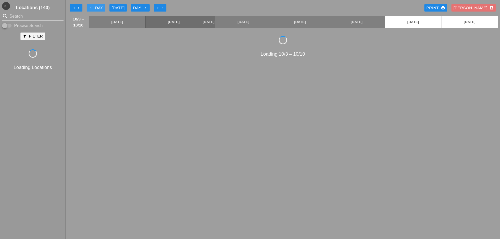
click at [90, 6] on icon "arrow_left" at bounding box center [91, 8] width 4 height 4
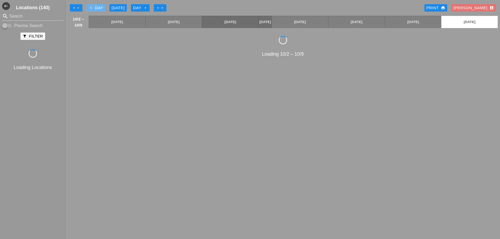
click at [90, 6] on icon "arrow_left" at bounding box center [91, 8] width 4 height 4
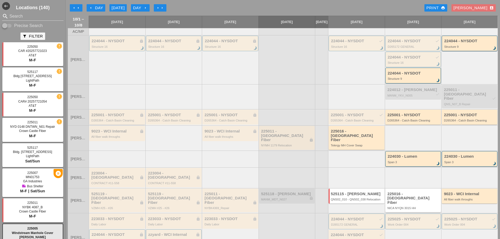
click at [121, 114] on div "225001 - NYSDOT lock" at bounding box center [117, 115] width 52 height 4
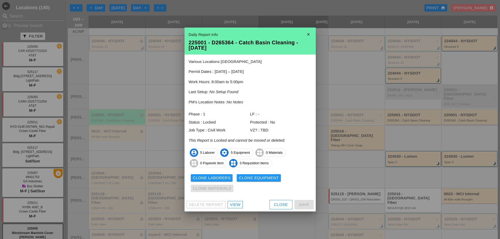
click at [236, 205] on div "View" at bounding box center [235, 205] width 10 height 6
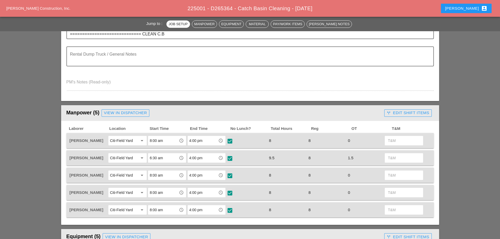
scroll to position [210, 0]
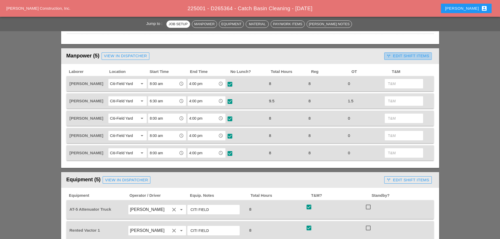
click at [400, 56] on div "call_split Edit Shift Items" at bounding box center [407, 56] width 42 height 6
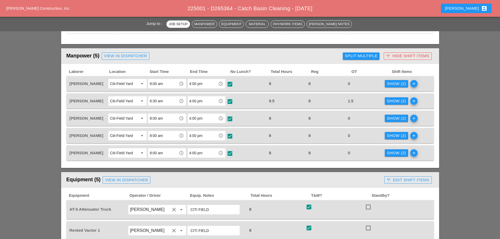
click at [398, 86] on div "Show (2)" at bounding box center [396, 84] width 19 height 6
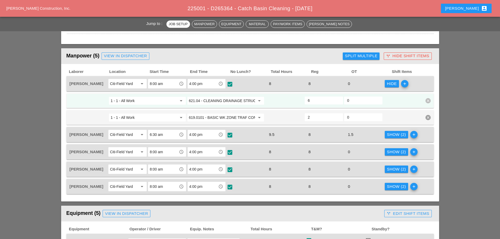
click at [398, 86] on button "Hide" at bounding box center [391, 83] width 14 height 7
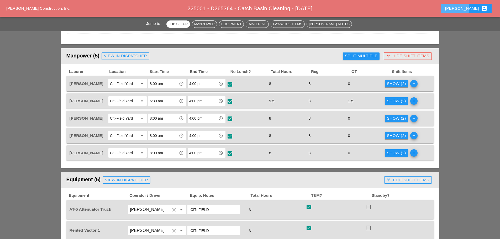
click at [474, 8] on div "[PERSON_NAME] account_box" at bounding box center [466, 8] width 42 height 6
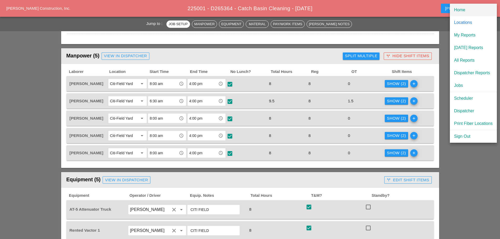
click at [467, 11] on div "Home" at bounding box center [473, 10] width 39 height 6
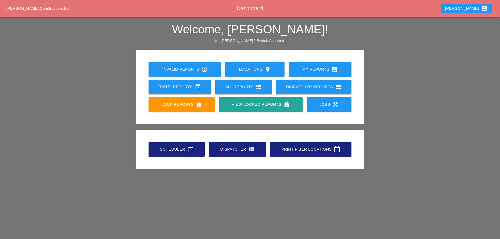
click at [177, 153] on link "Scheduler calendar_today" at bounding box center [176, 149] width 56 height 14
